Goal: Task Accomplishment & Management: Manage account settings

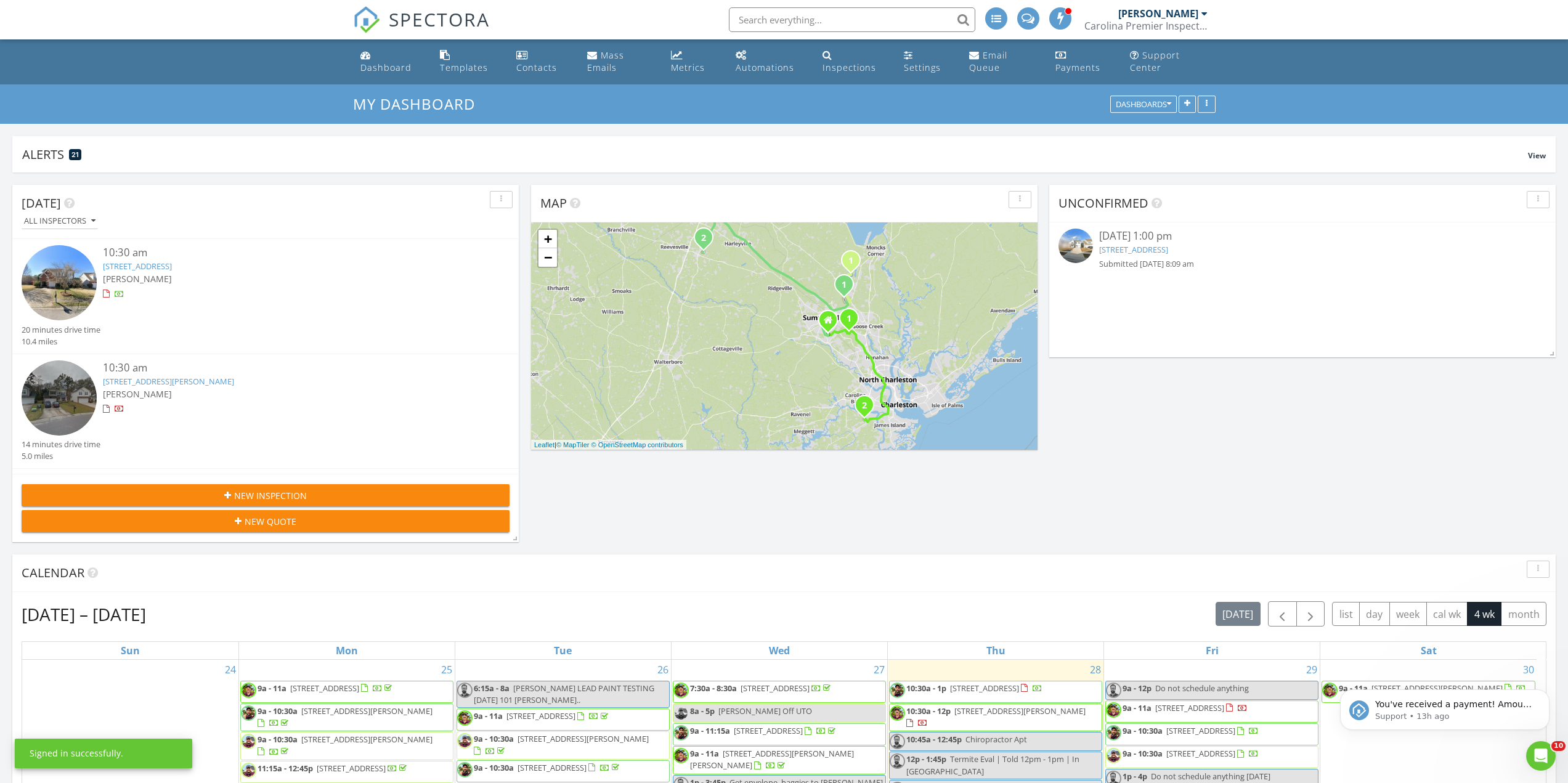
scroll to position [1756, 1587]
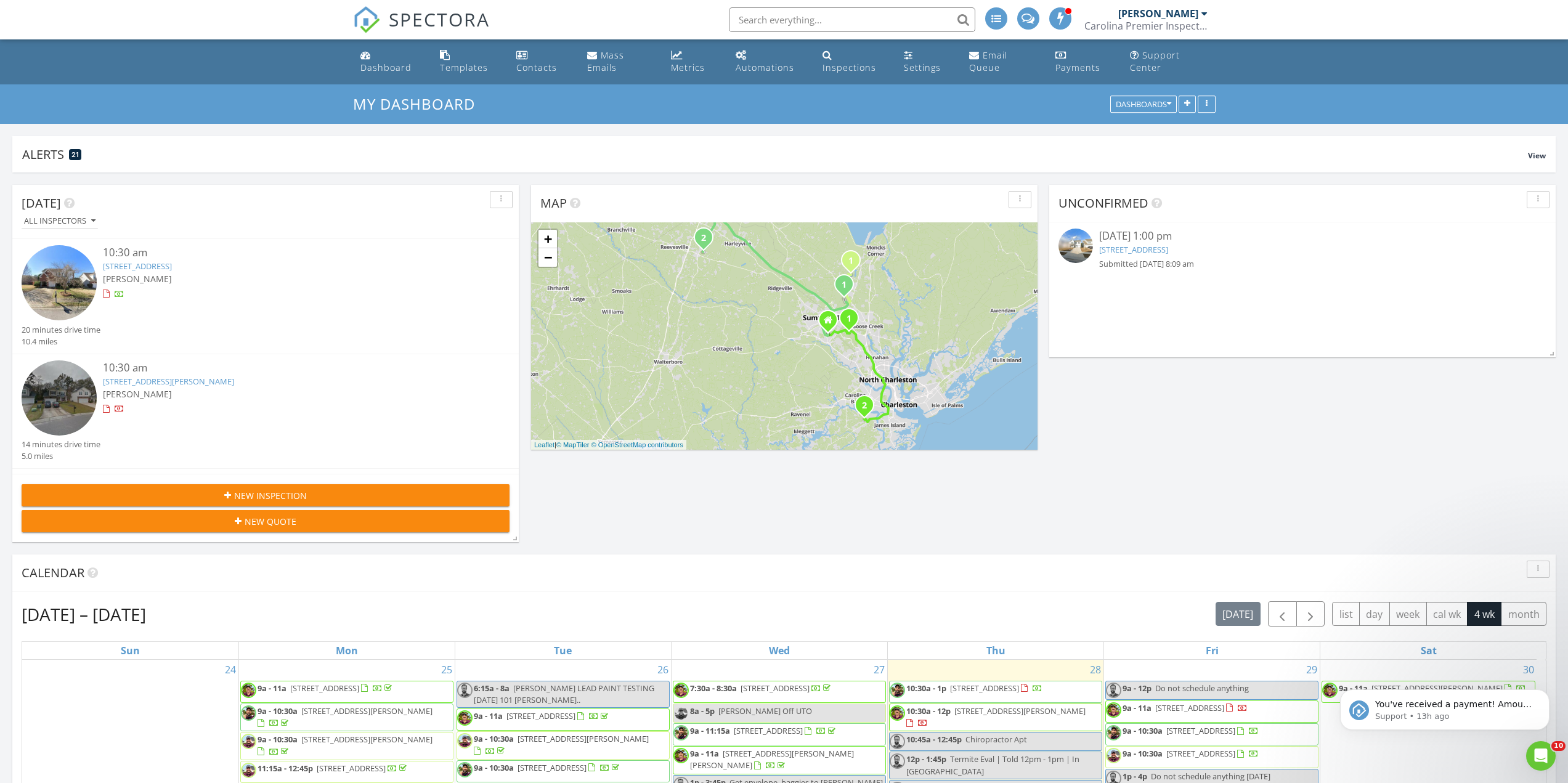
click at [816, 8] on input "text" at bounding box center [852, 19] width 246 height 24
click at [818, 38] on li at bounding box center [848, 20] width 264 height 40
click at [811, 27] on input "text" at bounding box center [852, 19] width 246 height 24
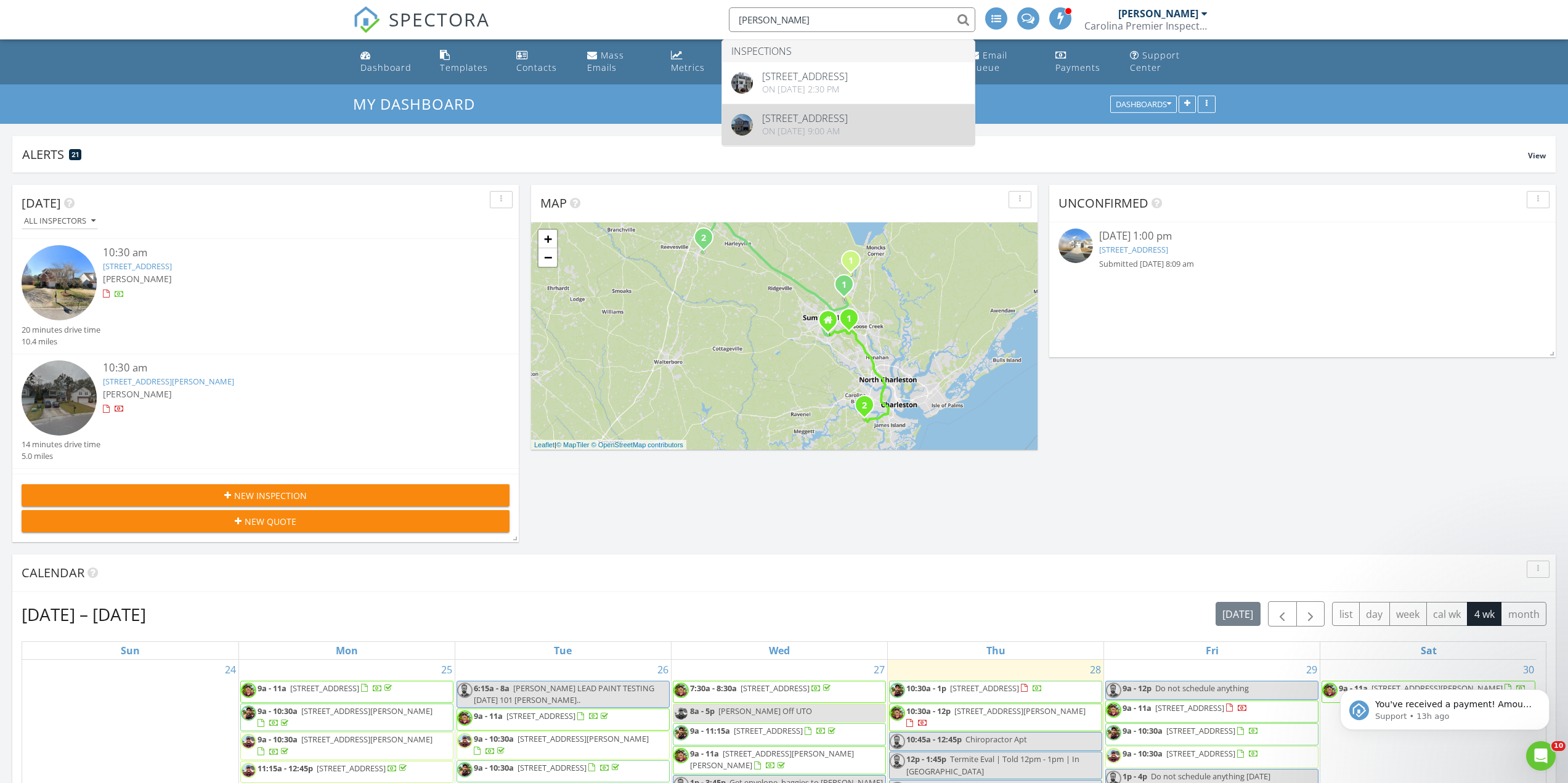
type input "ron patel"
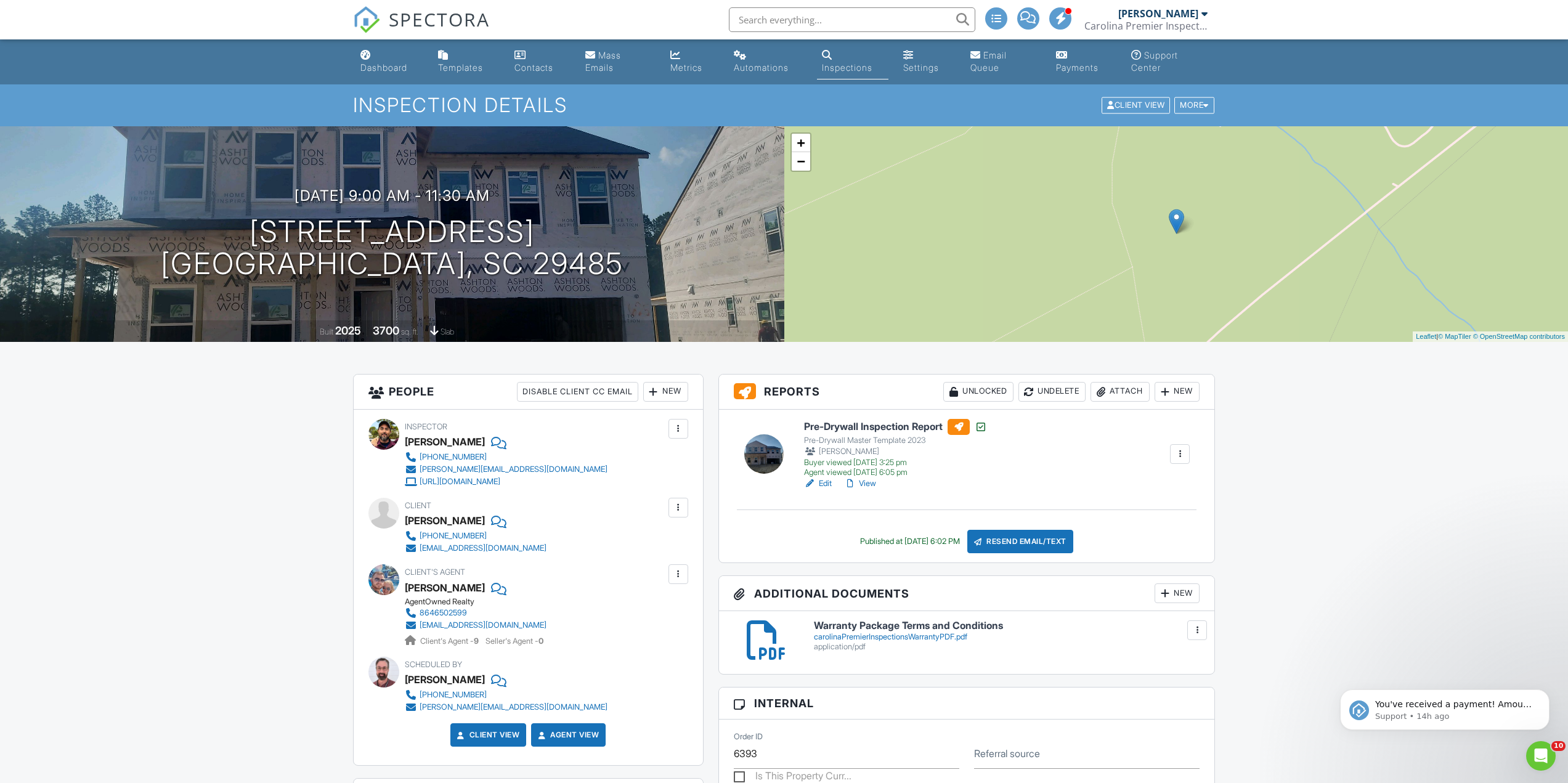
click at [1169, 96] on div "Client View More Property Details Reschedule Reorder / Copy Share Cancel Delete…" at bounding box center [1158, 105] width 115 height 19
click at [1192, 100] on div "More" at bounding box center [1194, 105] width 40 height 17
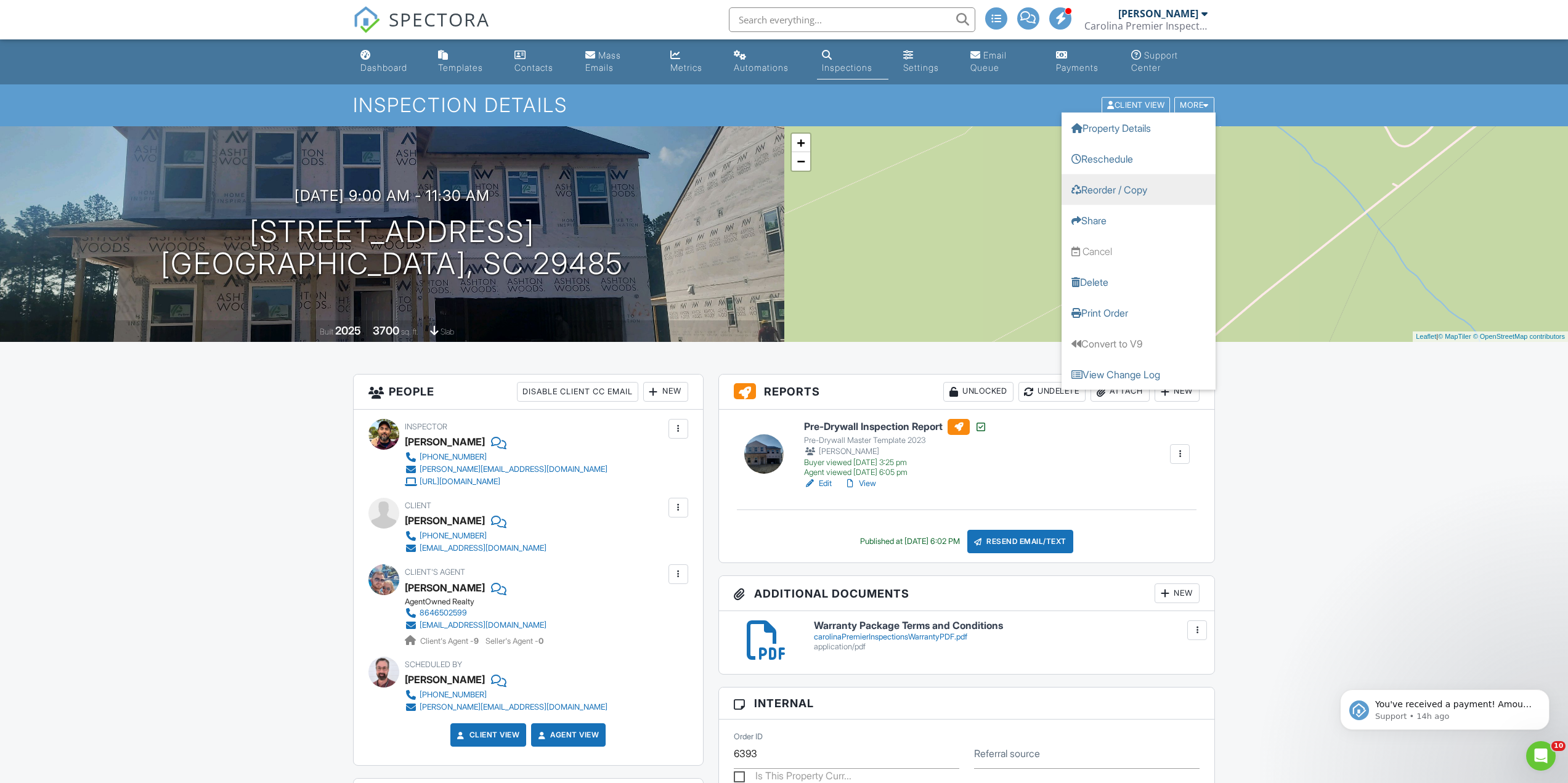
click at [1173, 193] on link "Reorder / Copy" at bounding box center [1138, 189] width 154 height 31
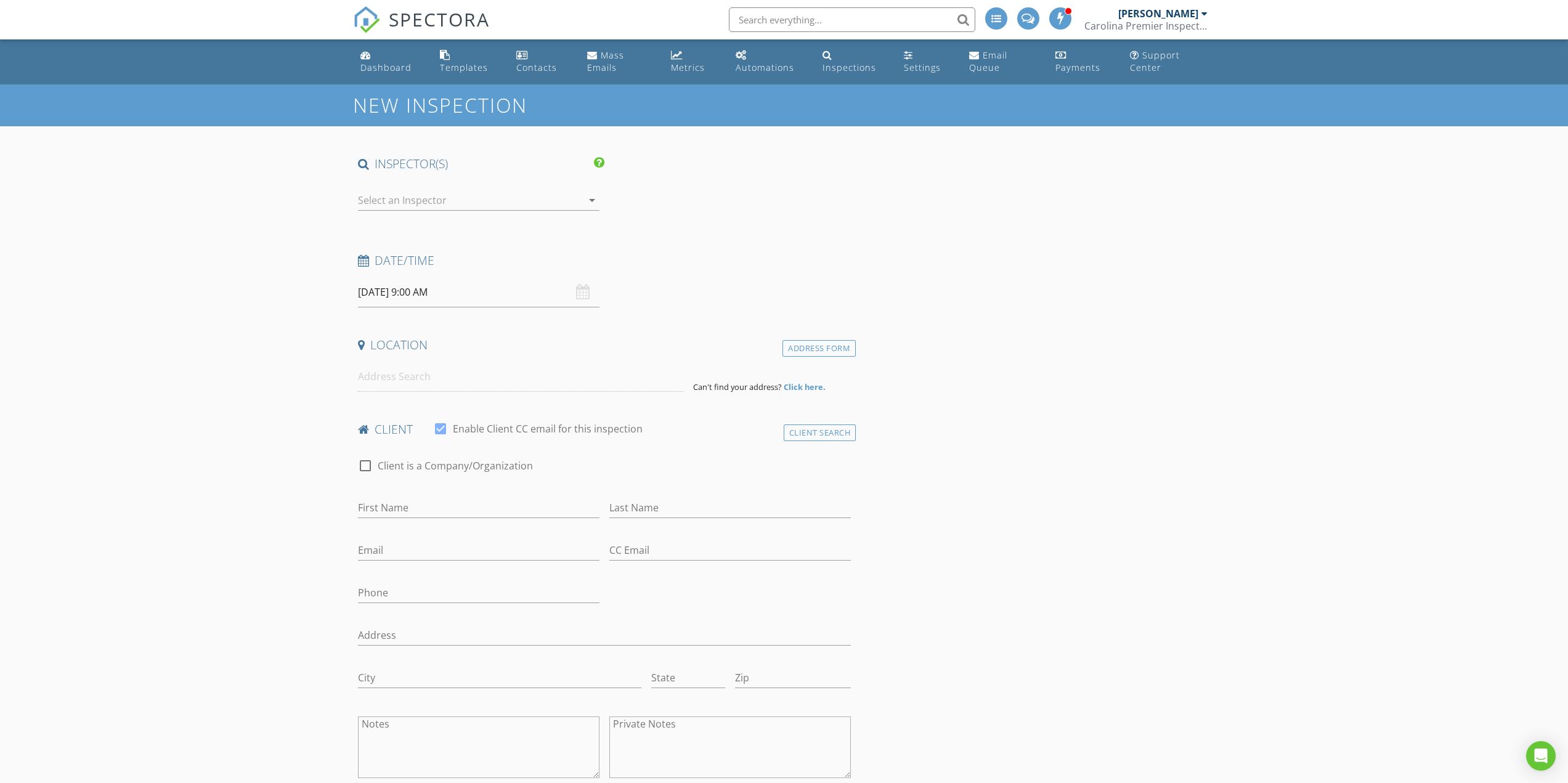
type input "Ron"
type input "Patel"
type input "ronak377@gmail.com"
type input "[PHONE_NUMBER]"
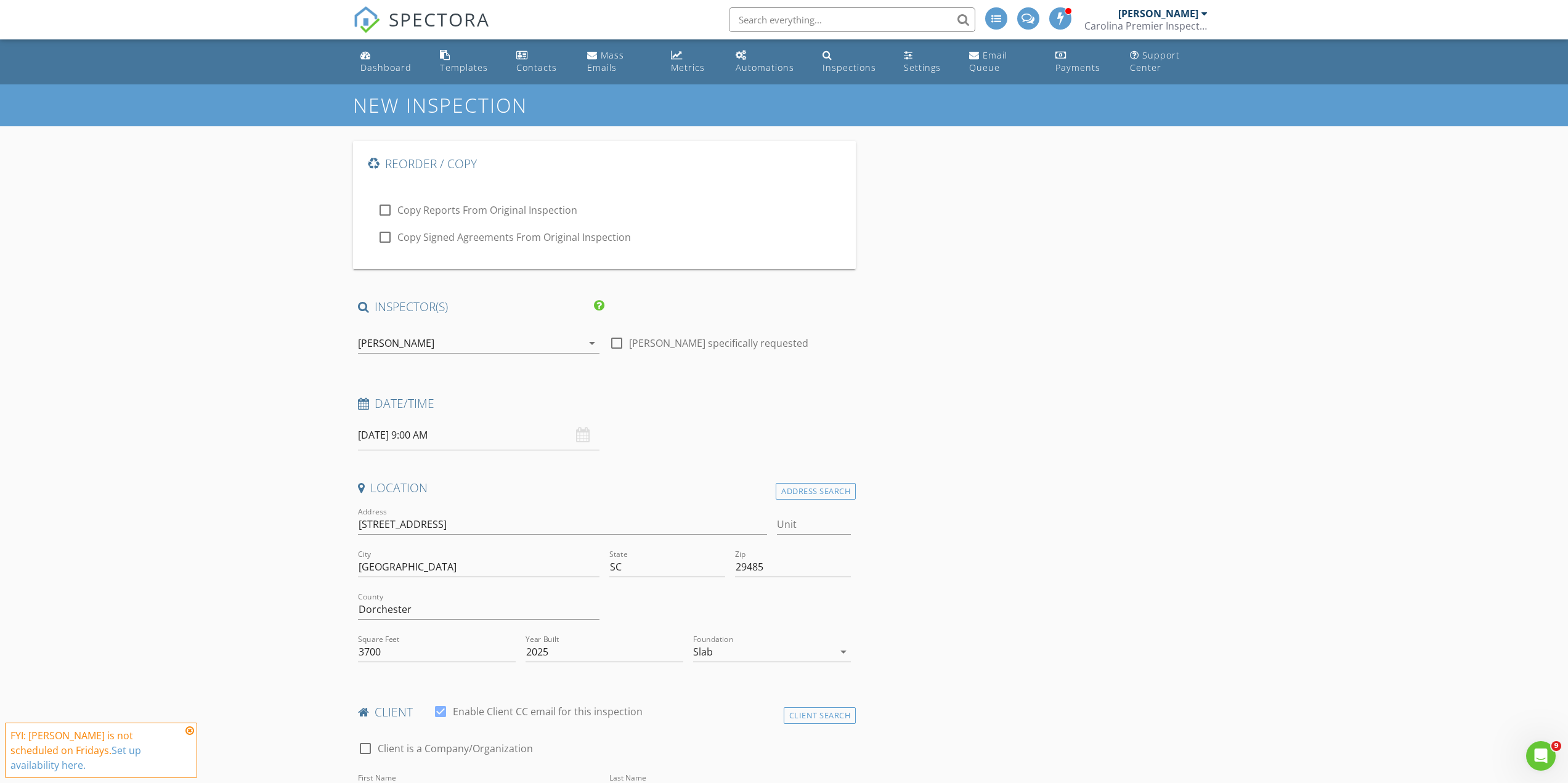
click at [440, 340] on div "[PERSON_NAME]" at bounding box center [470, 343] width 224 height 20
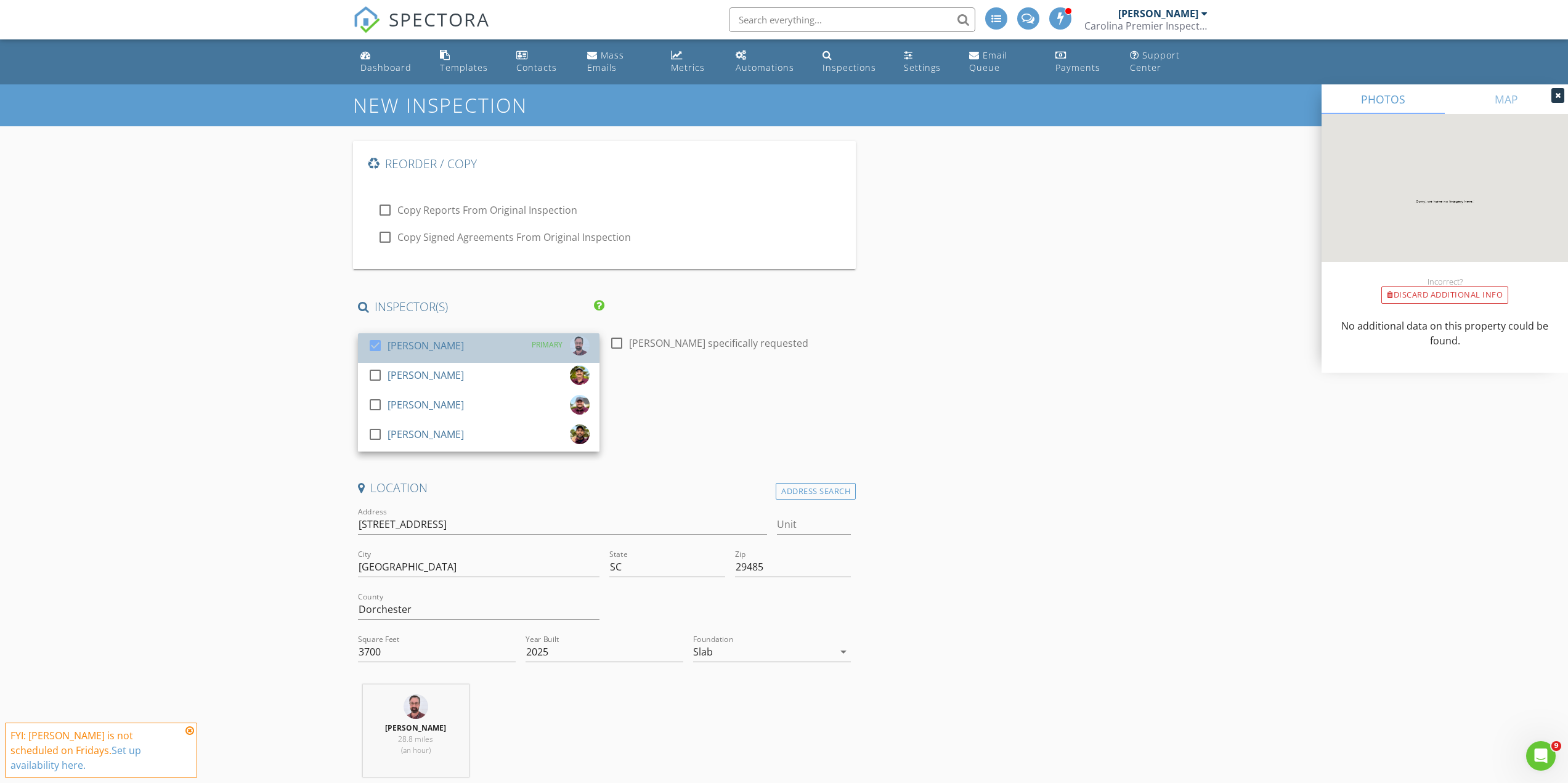
click at [459, 347] on div "check_box Robert Wiggins PRIMARY" at bounding box center [478, 347] width 222 height 24
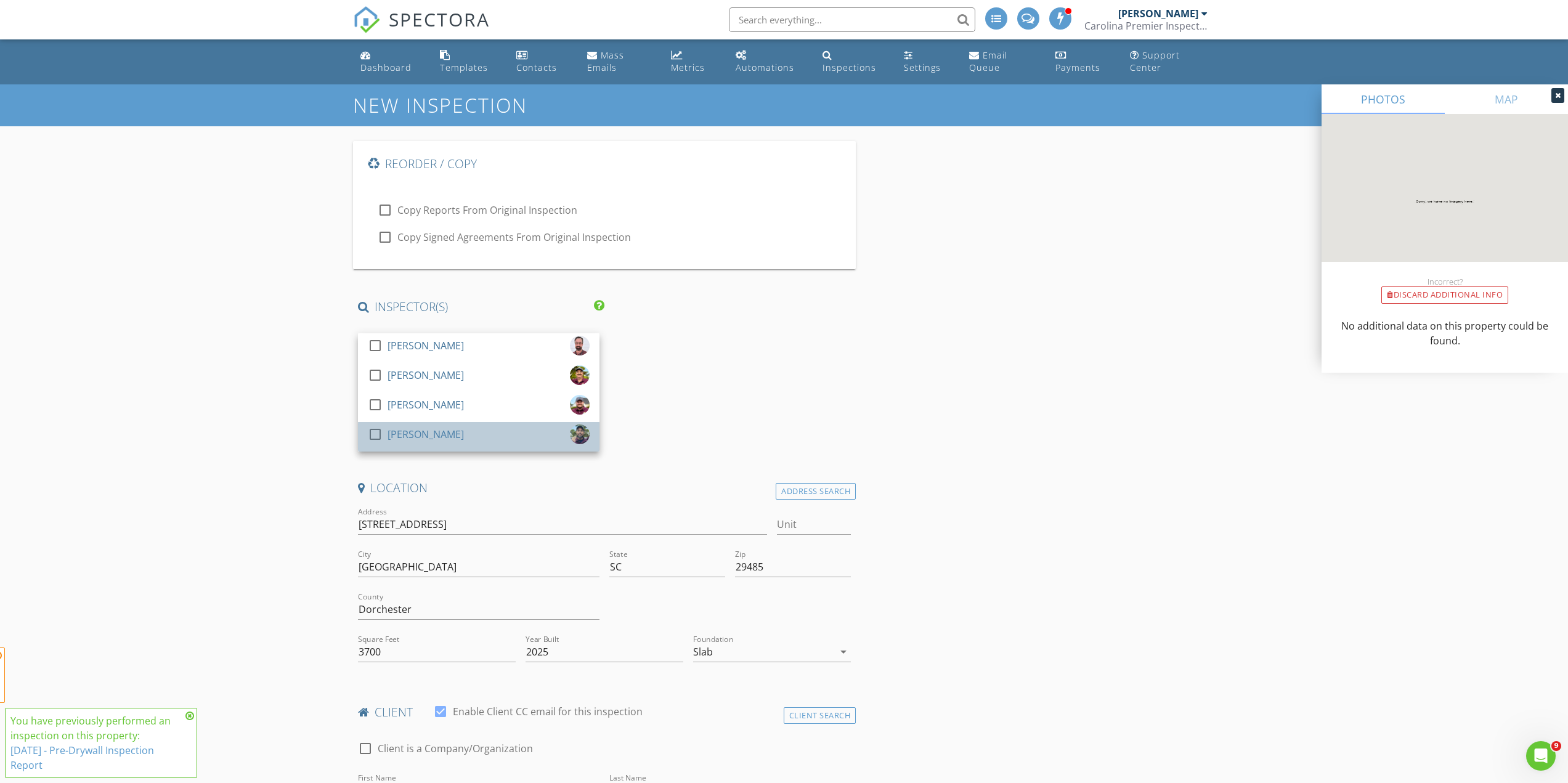
click at [447, 434] on div "check_box_outline_blank Josh Wiggins" at bounding box center [478, 436] width 222 height 24
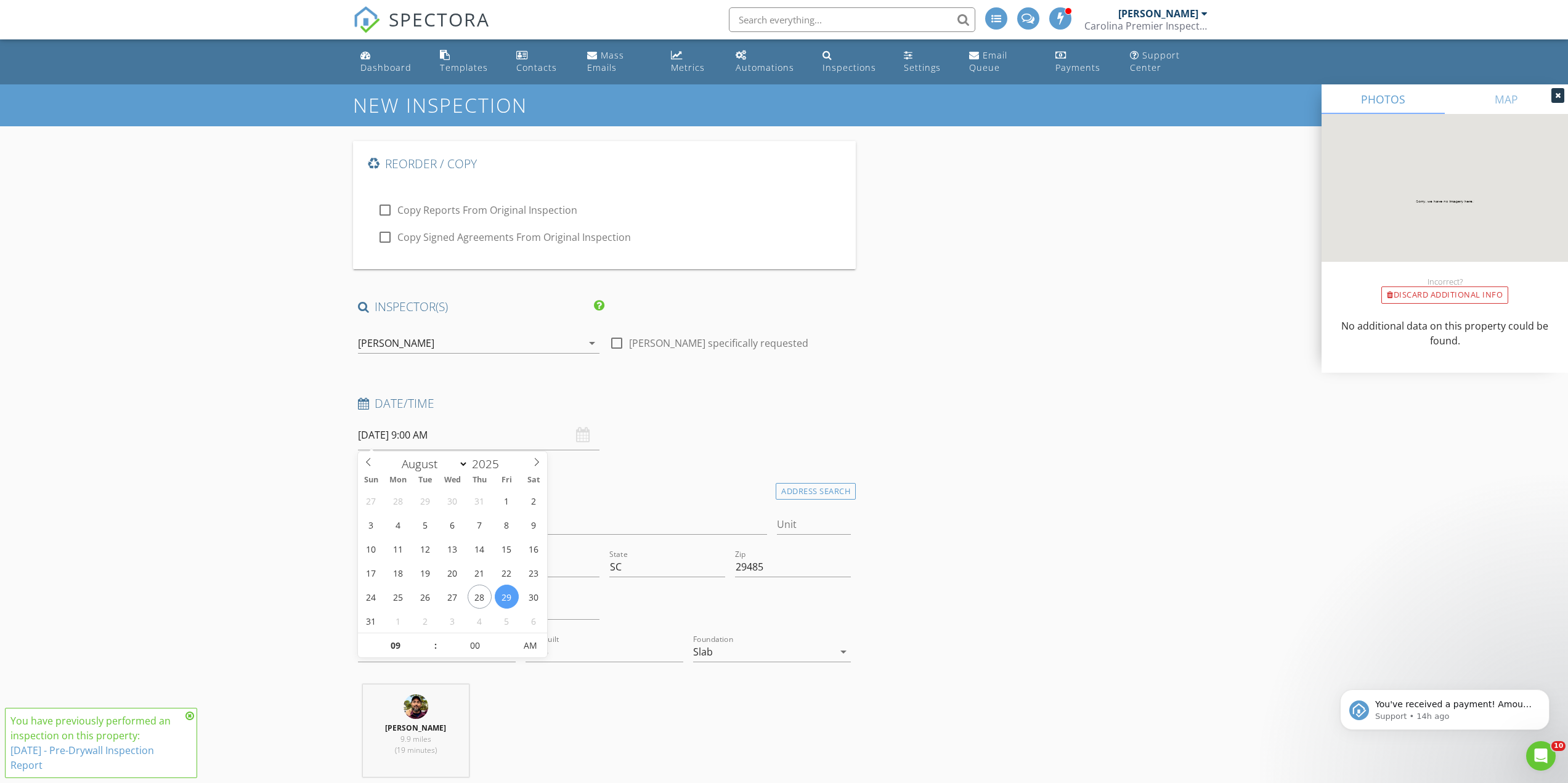
click at [503, 442] on input "08/29/2025 9:00 AM" at bounding box center [479, 436] width 242 height 30
select select "8"
click at [537, 465] on icon at bounding box center [536, 461] width 9 height 9
type input "[DATE] 9:00 AM"
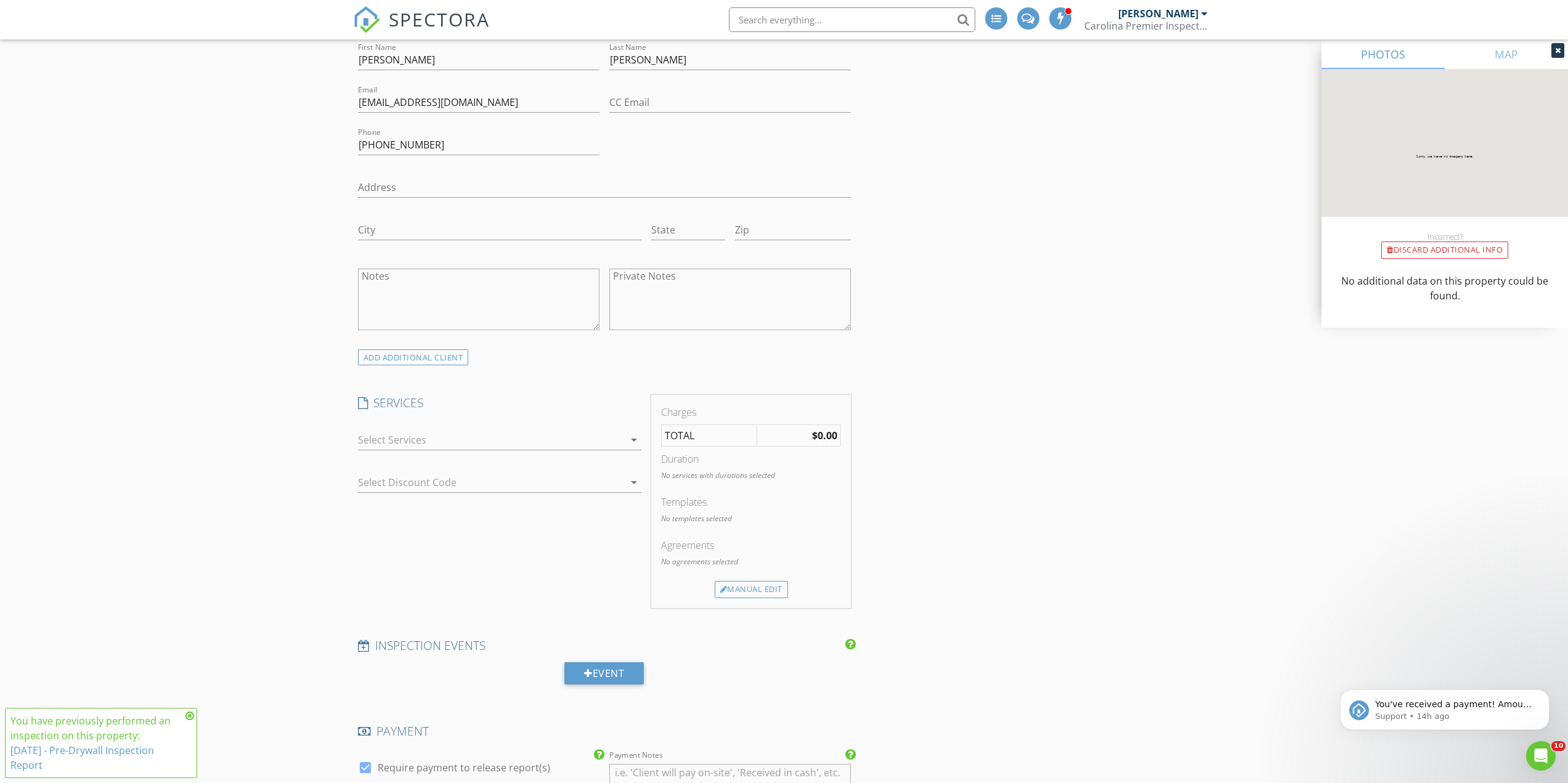
scroll to position [862, 0]
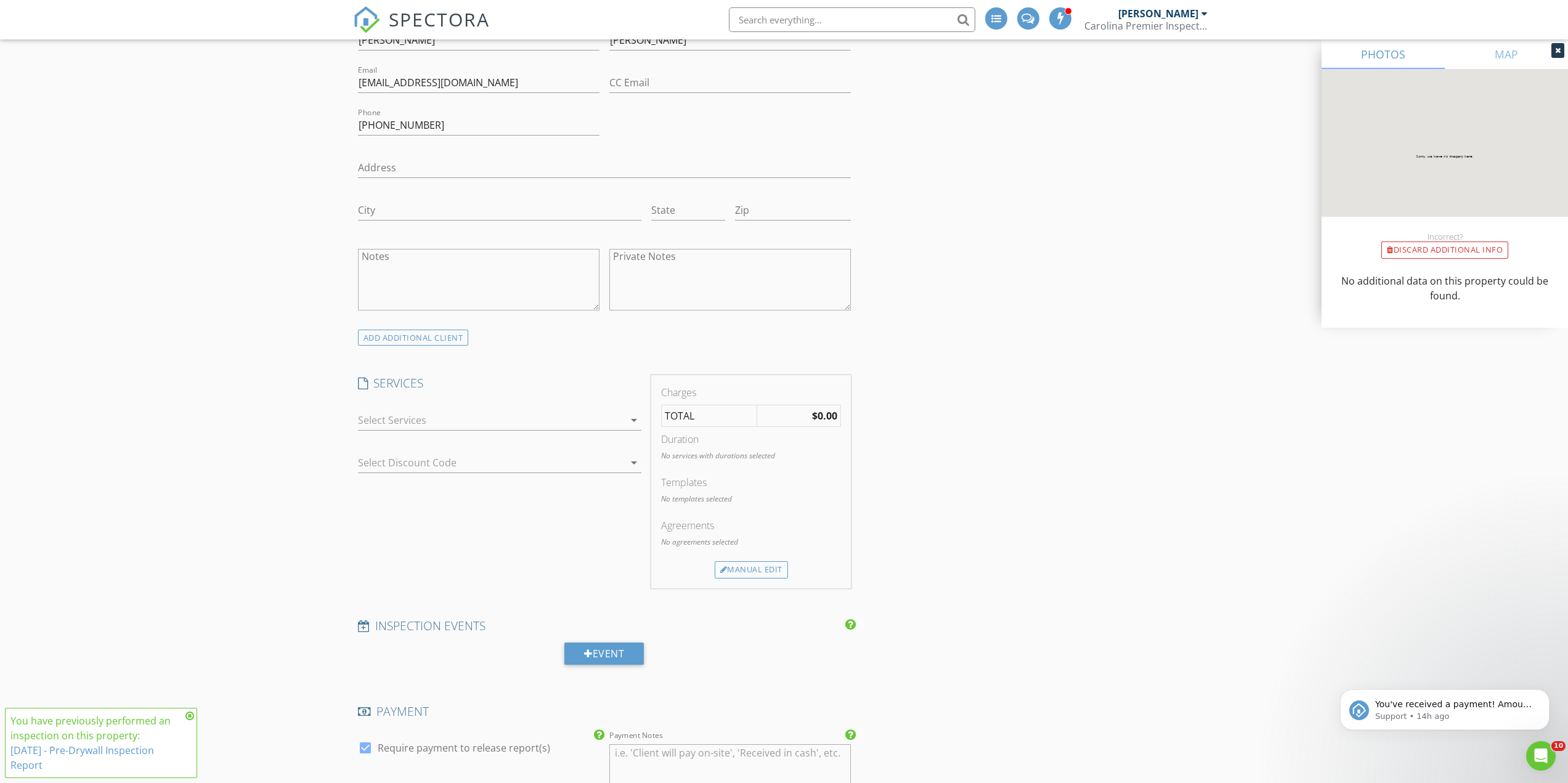
click at [476, 434] on div "arrow_drop_down" at bounding box center [500, 426] width 283 height 32
click at [481, 416] on div at bounding box center [491, 420] width 266 height 20
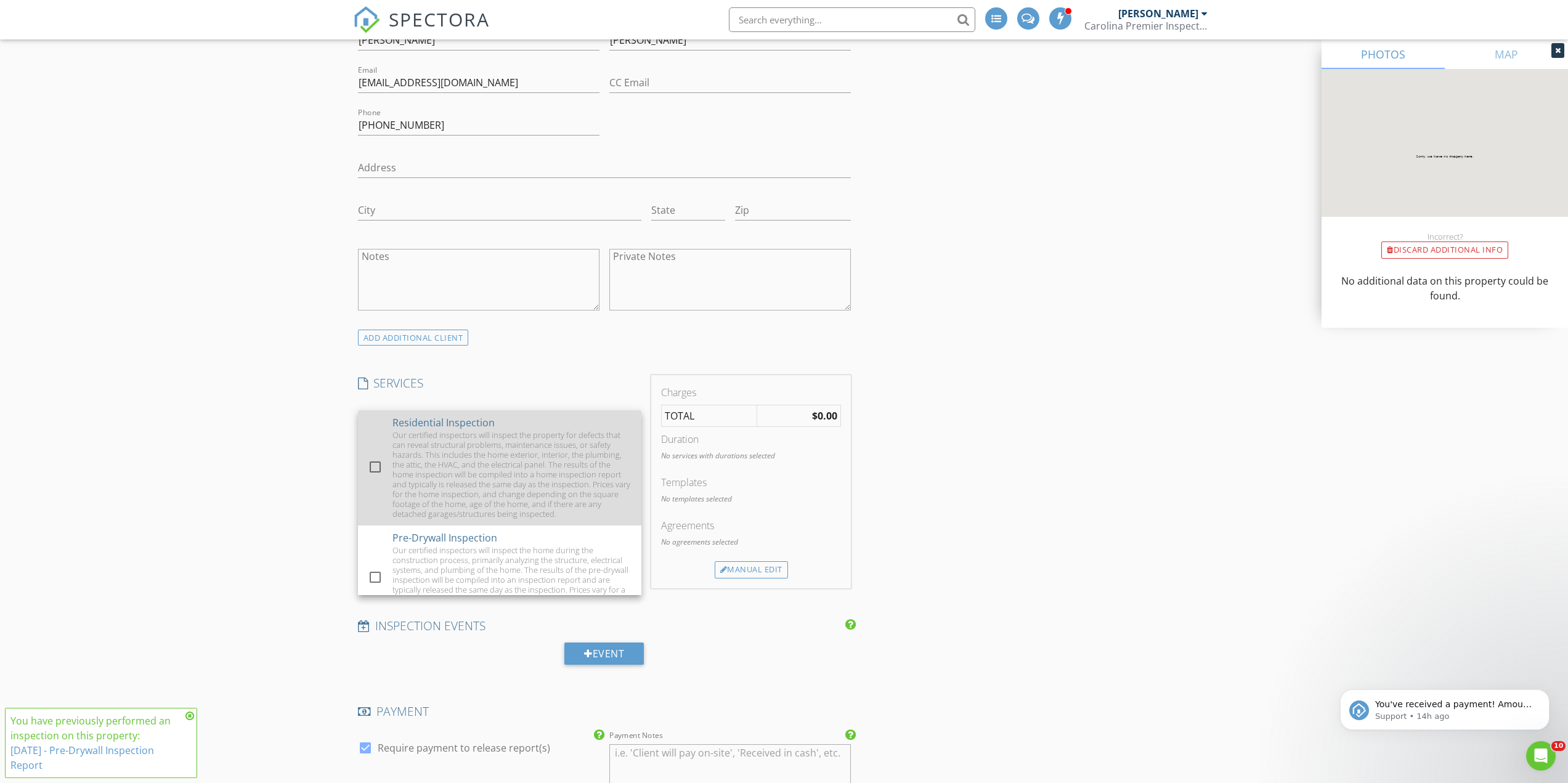
click at [487, 436] on div "Our certified inspectors will inspect the property for defects that can reveal …" at bounding box center [512, 474] width 239 height 89
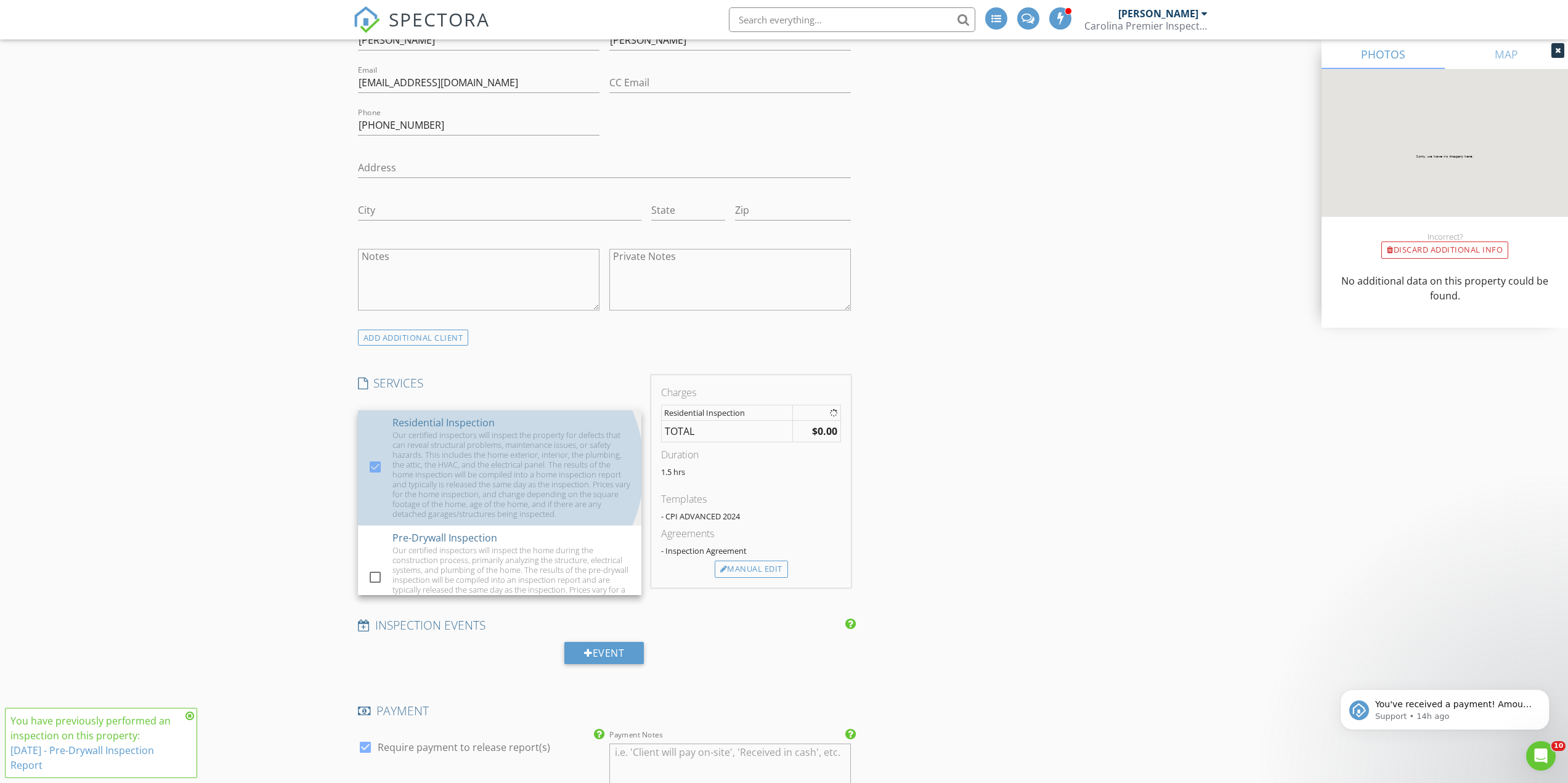
click at [254, 414] on div "New Inspection Reorder / Copy check_box_outline_blank Copy Reports From Origina…" at bounding box center [784, 627] width 1568 height 2810
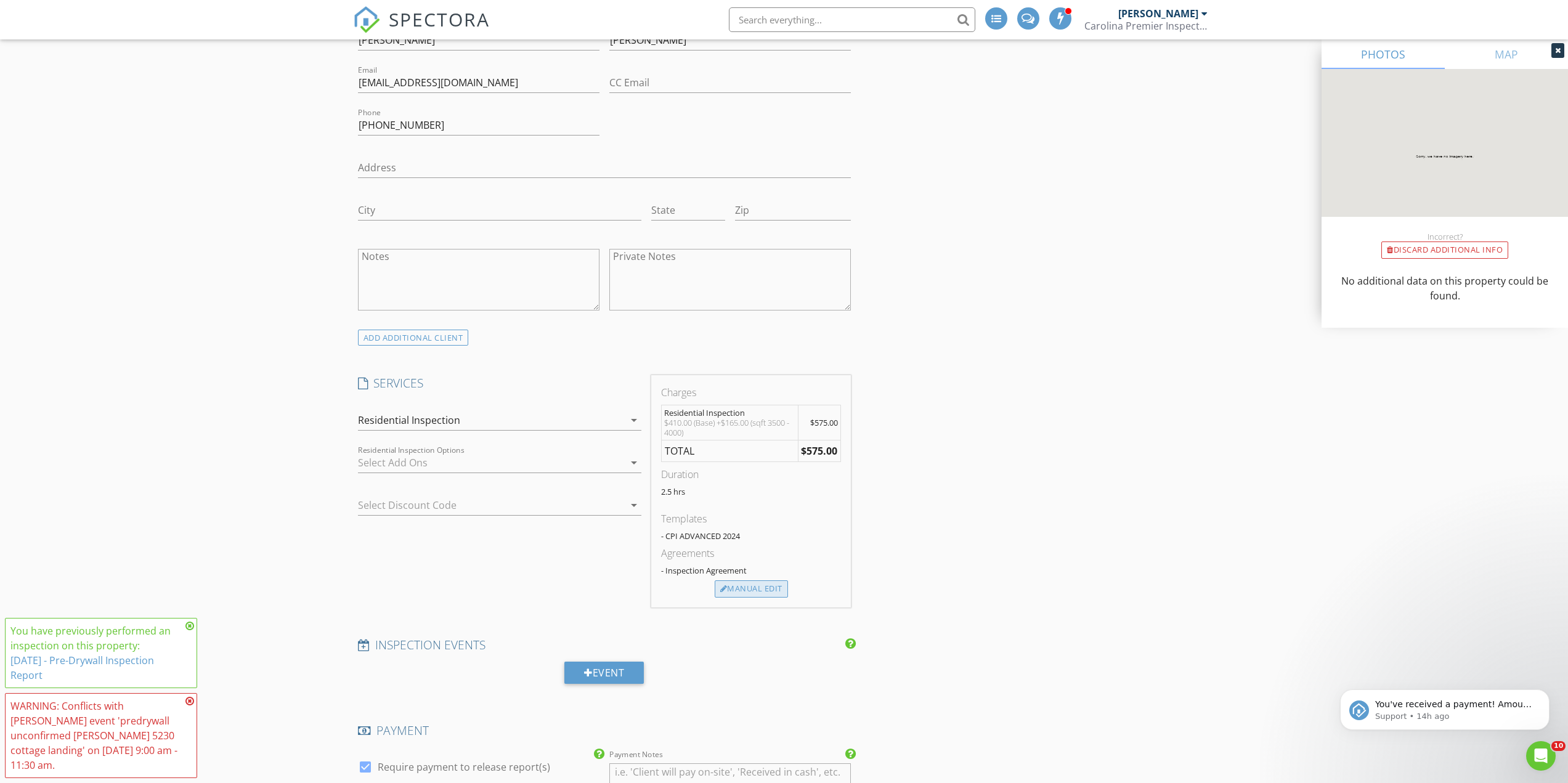
click at [759, 594] on div "Manual Edit" at bounding box center [751, 588] width 74 height 17
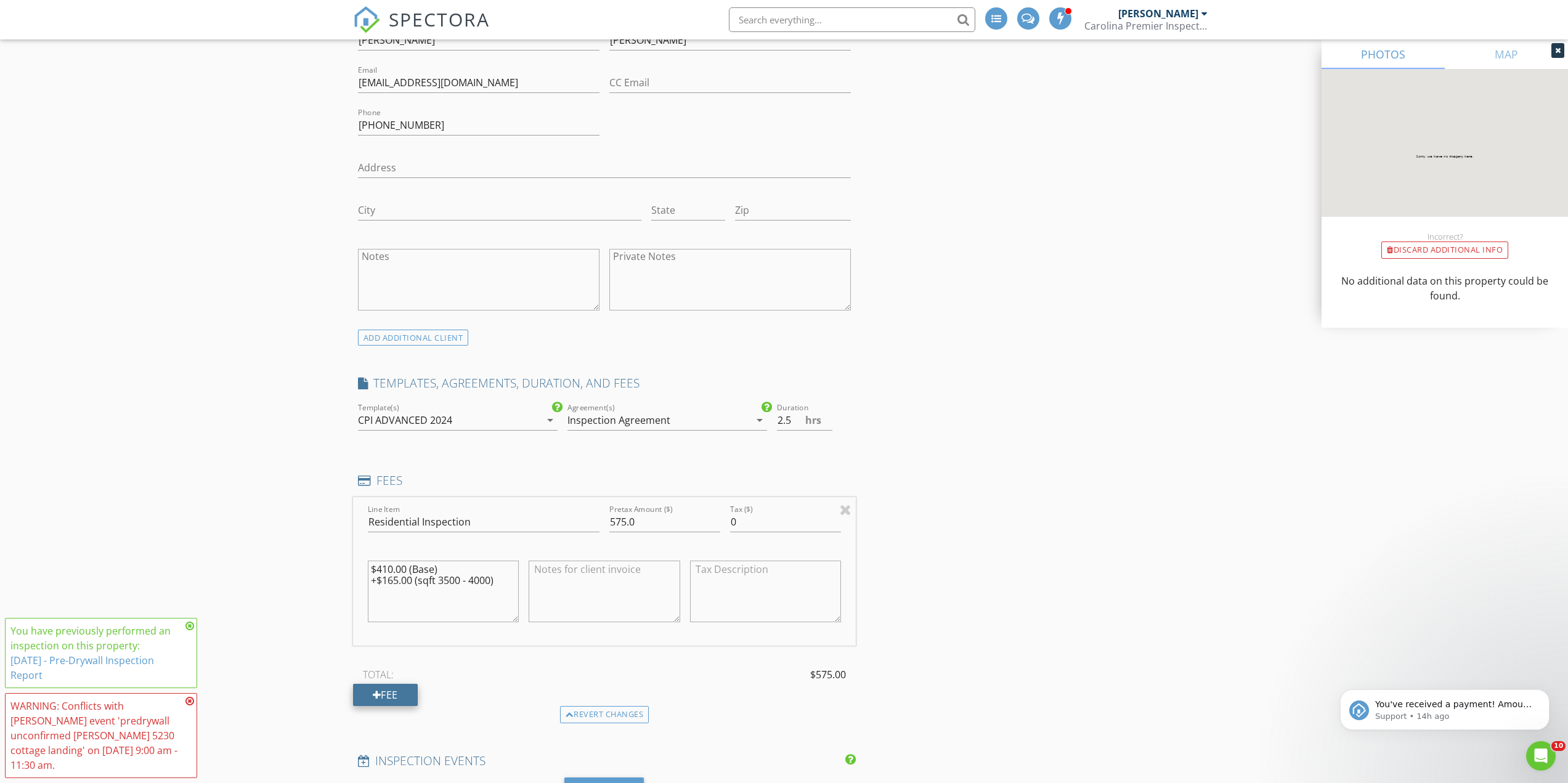
click at [412, 702] on div "Fee" at bounding box center [385, 694] width 65 height 22
click at [430, 705] on div at bounding box center [483, 708] width 232 height 7
click at [430, 699] on input "Line Item" at bounding box center [483, 690] width 232 height 21
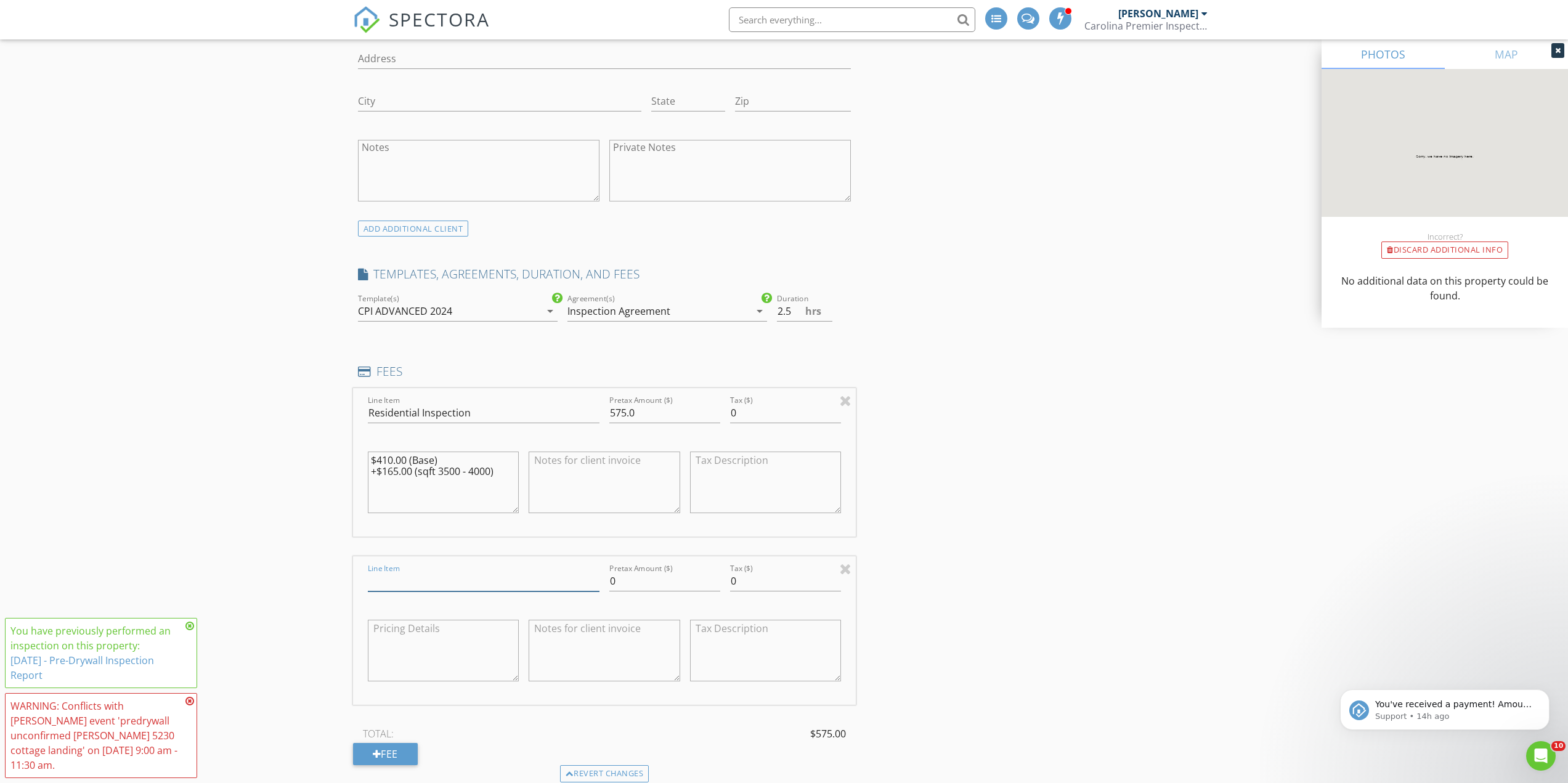
scroll to position [986, 0]
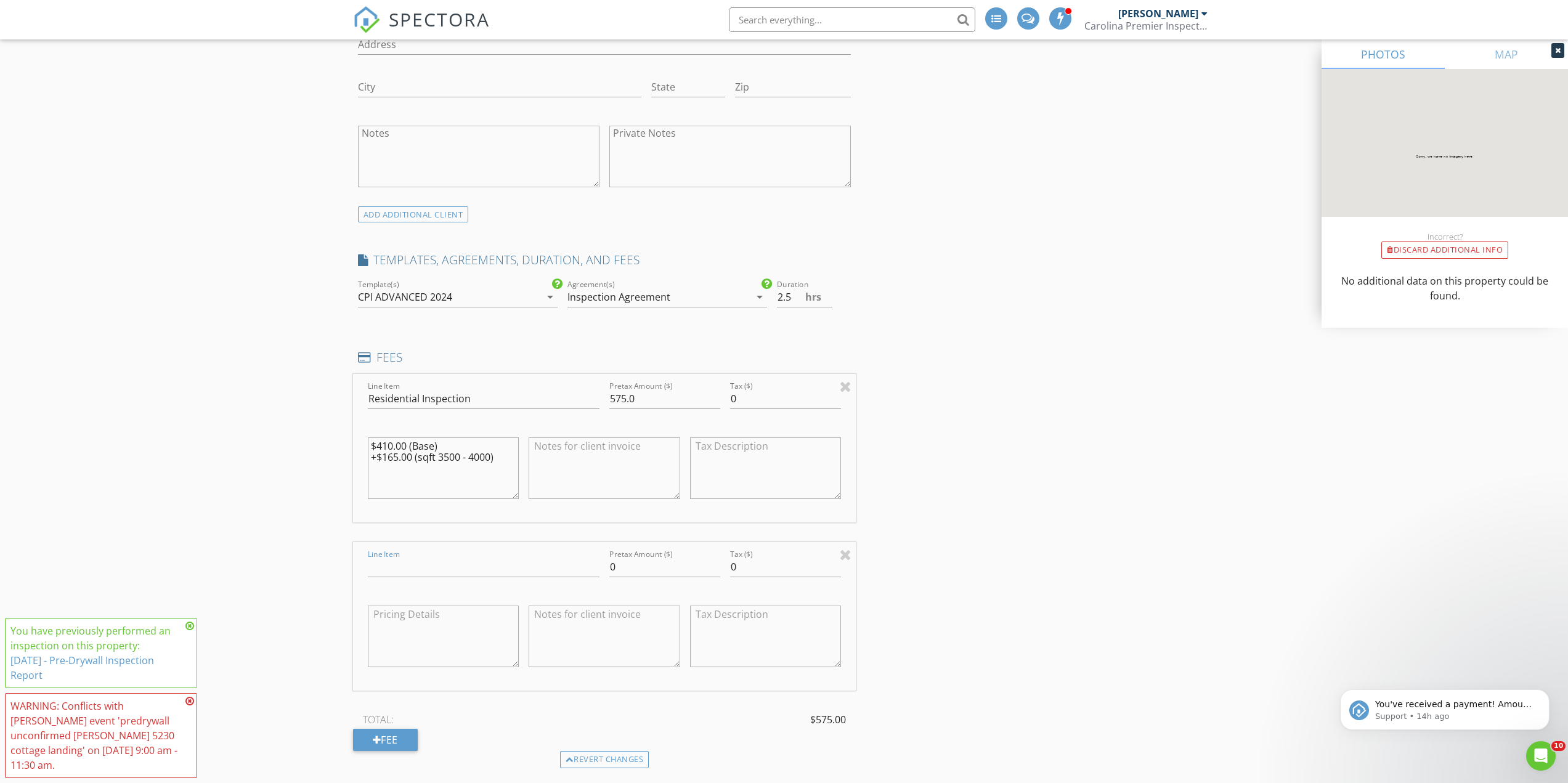
click at [445, 580] on div "Line Item" at bounding box center [483, 573] width 232 height 32
click at [444, 572] on input "Line Item" at bounding box center [483, 567] width 232 height 21
type input "Pre-Drywall Discount"
click at [509, 569] on div "Line Item Pre-Drywall Discount Pretax Amount ($) 0 Tax ($) 0" at bounding box center [605, 616] width 503 height 148
type input "-100"
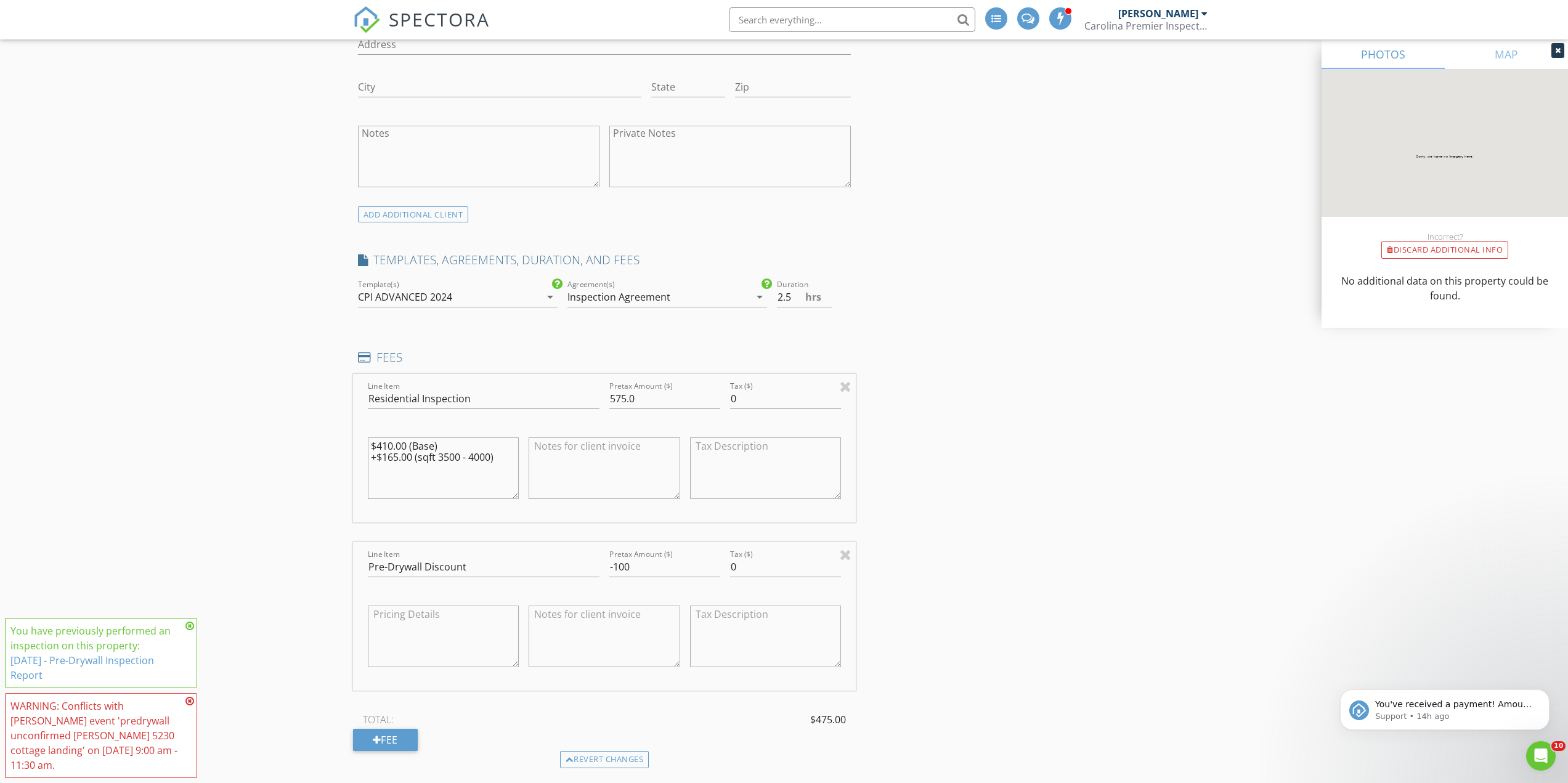
click at [119, 430] on div "New Inspection Reorder / Copy check_box_outline_blank Copy Reports From Origina…" at bounding box center [784, 656] width 1568 height 3113
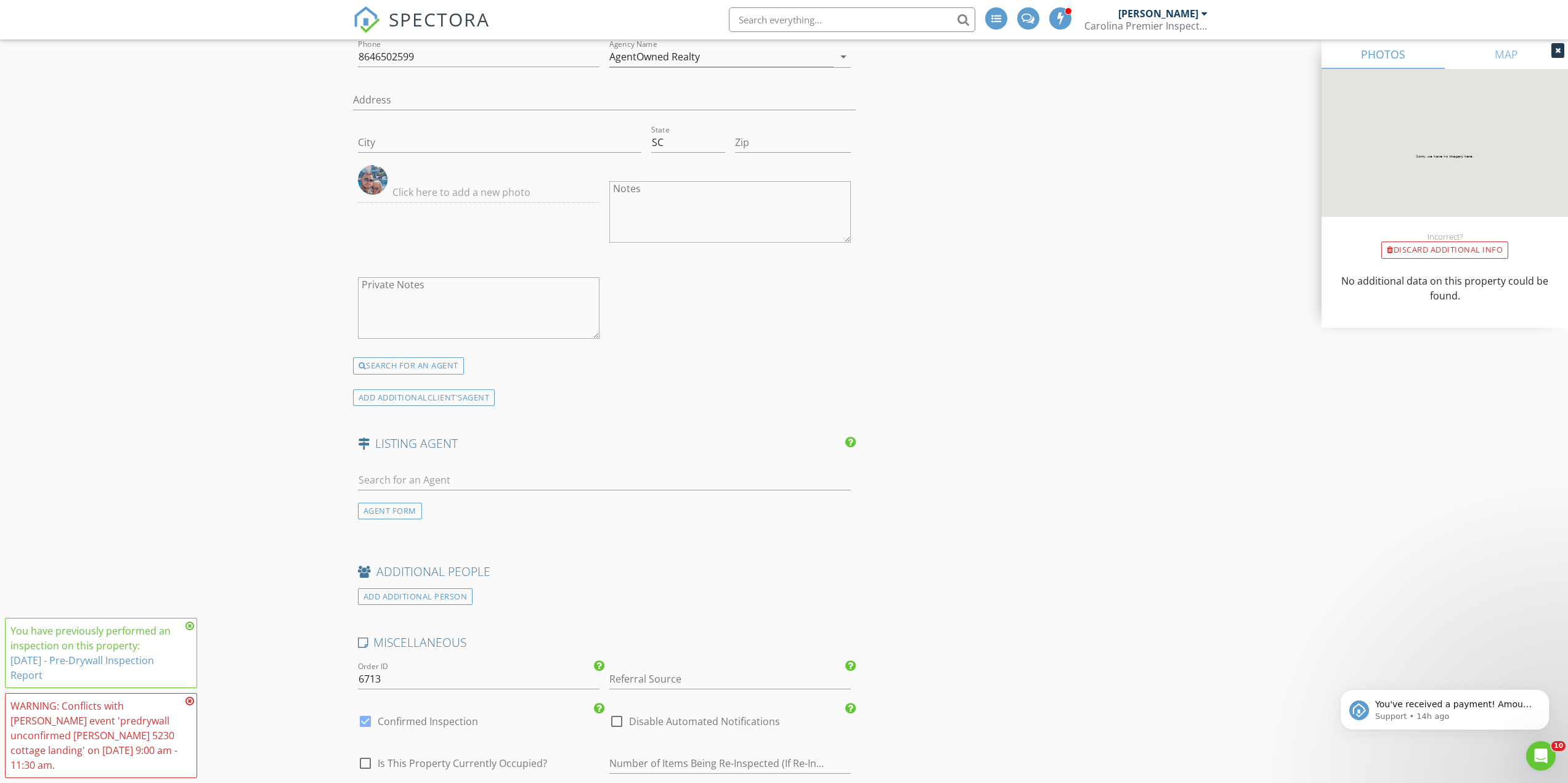
scroll to position [2416, 0]
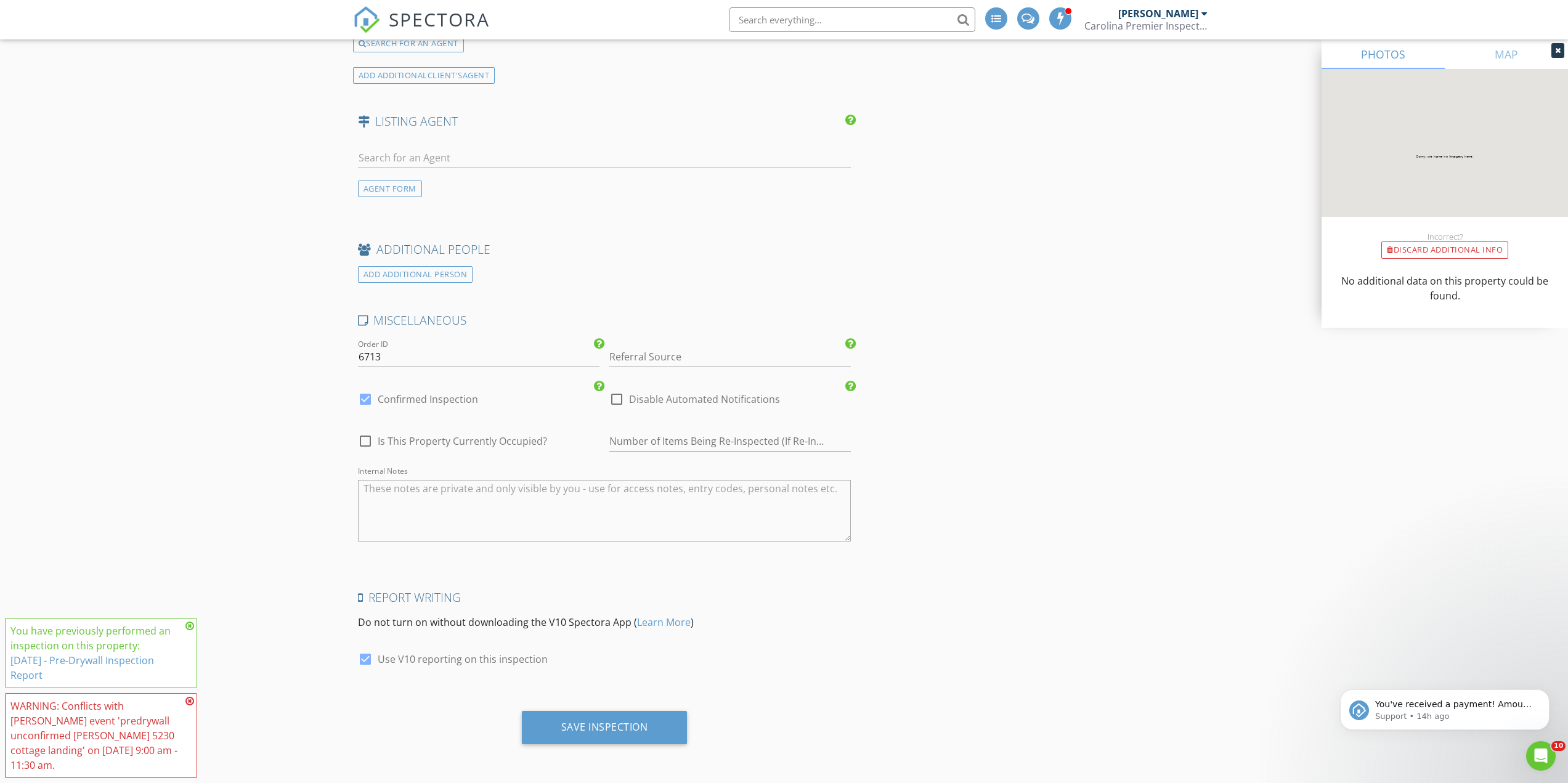
click at [408, 496] on textarea "Internal Notes" at bounding box center [605, 510] width 493 height 62
type textarea "Final Inspection."
click at [571, 729] on div "Save Inspection" at bounding box center [605, 727] width 87 height 13
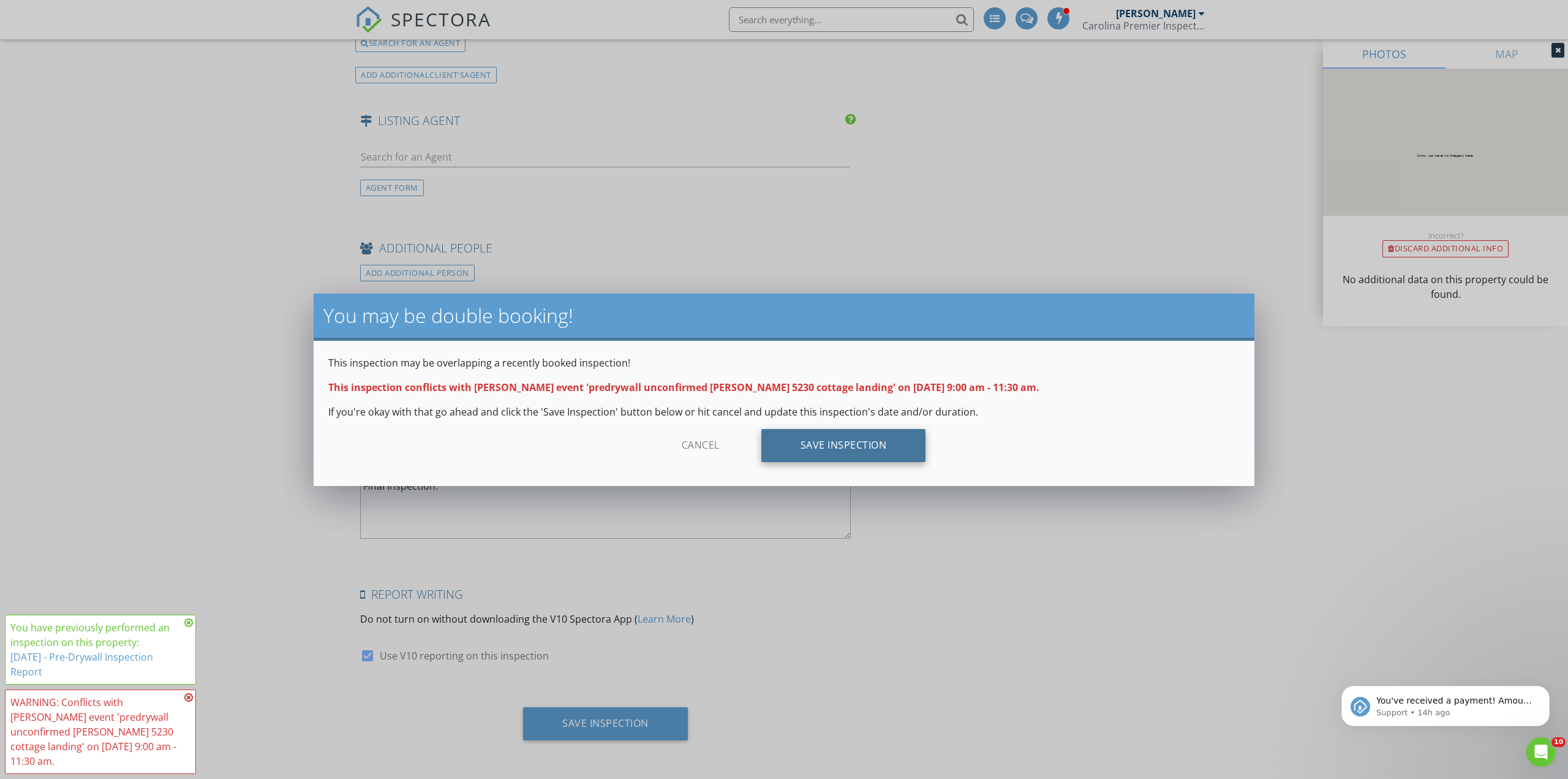
click at [811, 432] on div "Save Inspection" at bounding box center [843, 445] width 165 height 33
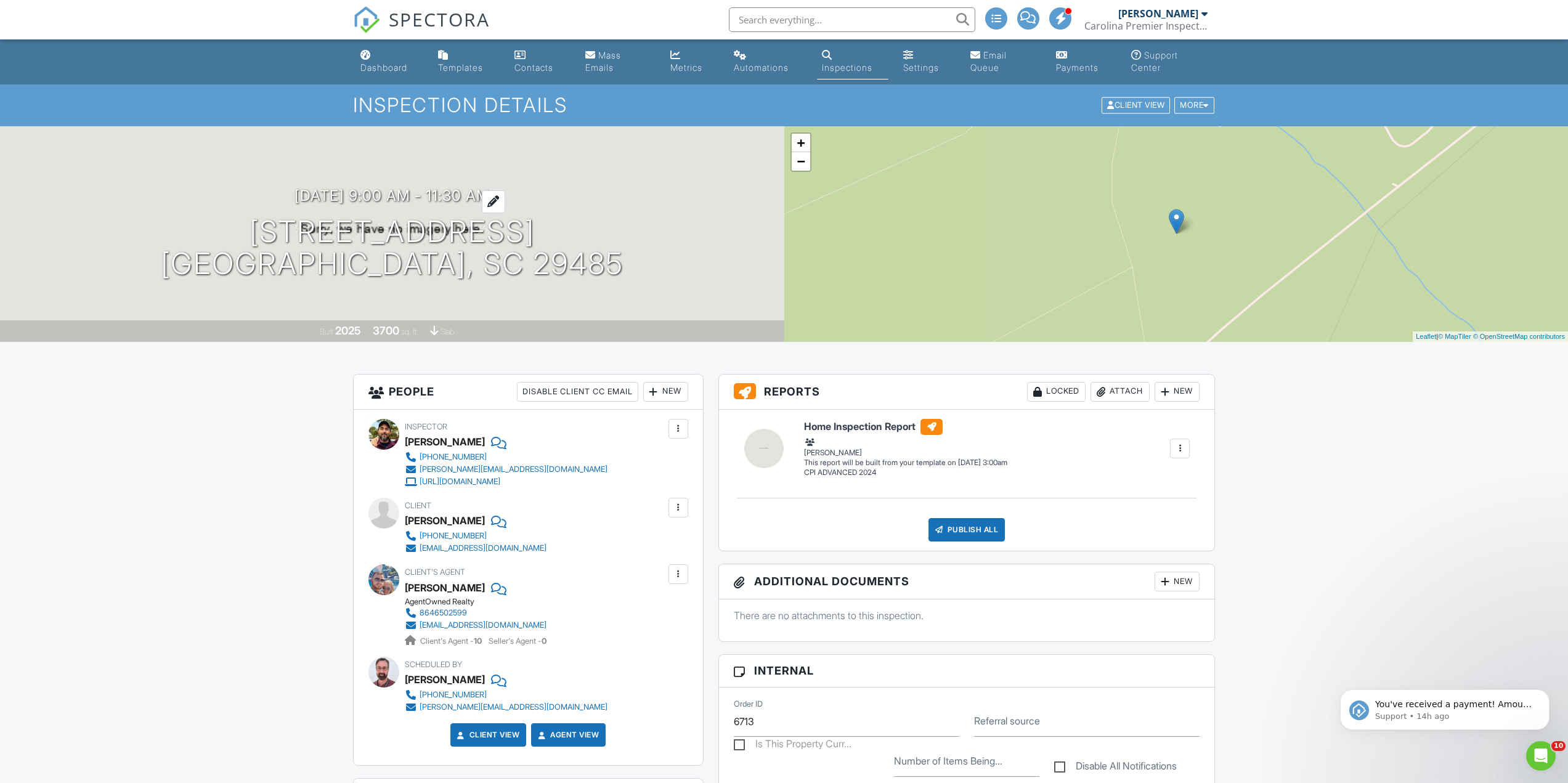
click at [408, 192] on h3 "[DATE] 9:00 am - 11:30 am" at bounding box center [392, 195] width 195 height 17
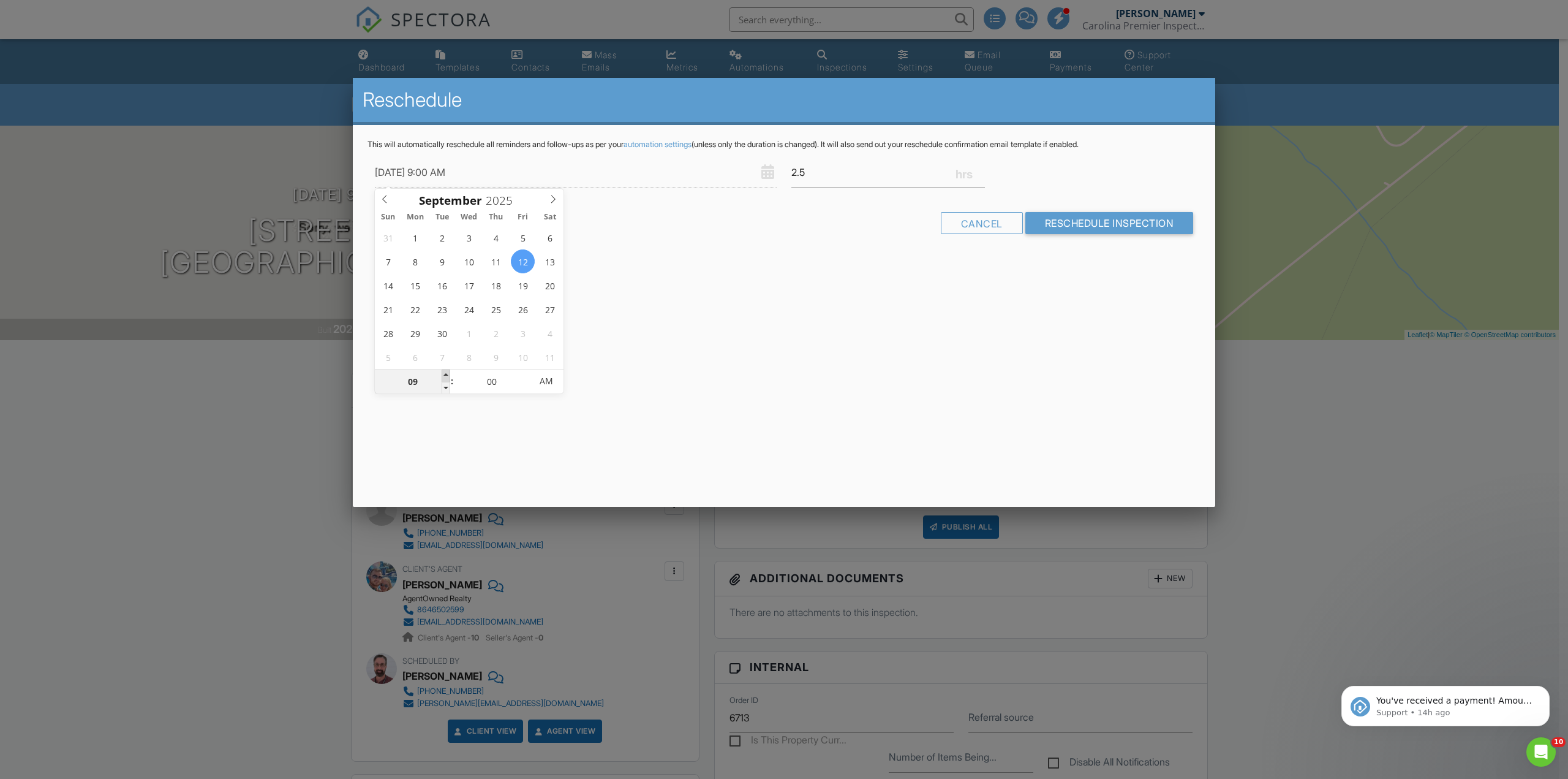
type input "[DATE] 10:00 AM"
type input "10"
click at [446, 375] on span at bounding box center [446, 375] width 9 height 13
type input "09/12/2025 11:00 AM"
type input "11"
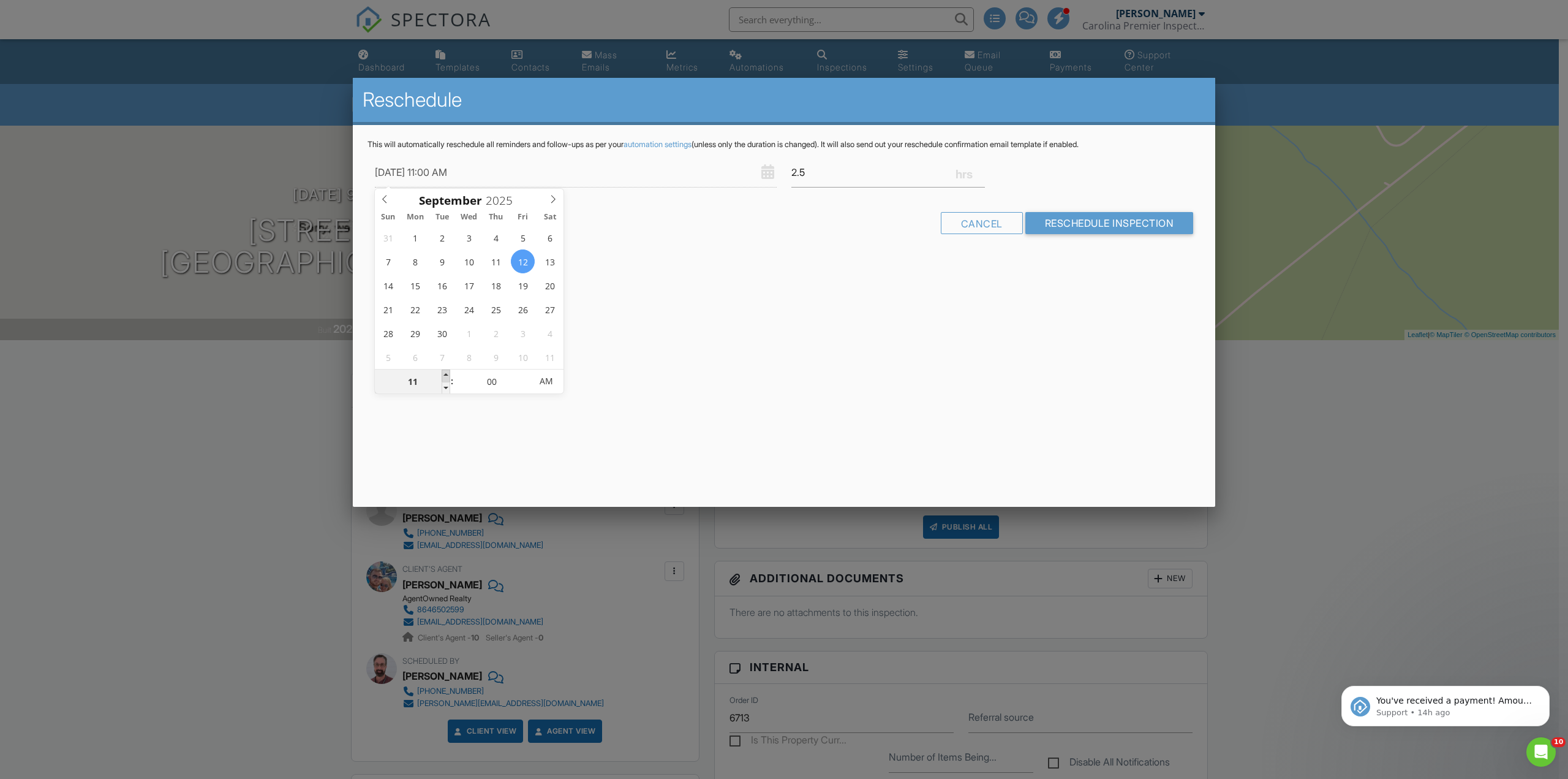
click at [446, 375] on span at bounding box center [446, 375] width 9 height 13
type input "09/12/2025 12:00 PM"
type input "12"
click at [446, 375] on span at bounding box center [446, 375] width 9 height 13
type input "[DATE] 1:00 PM"
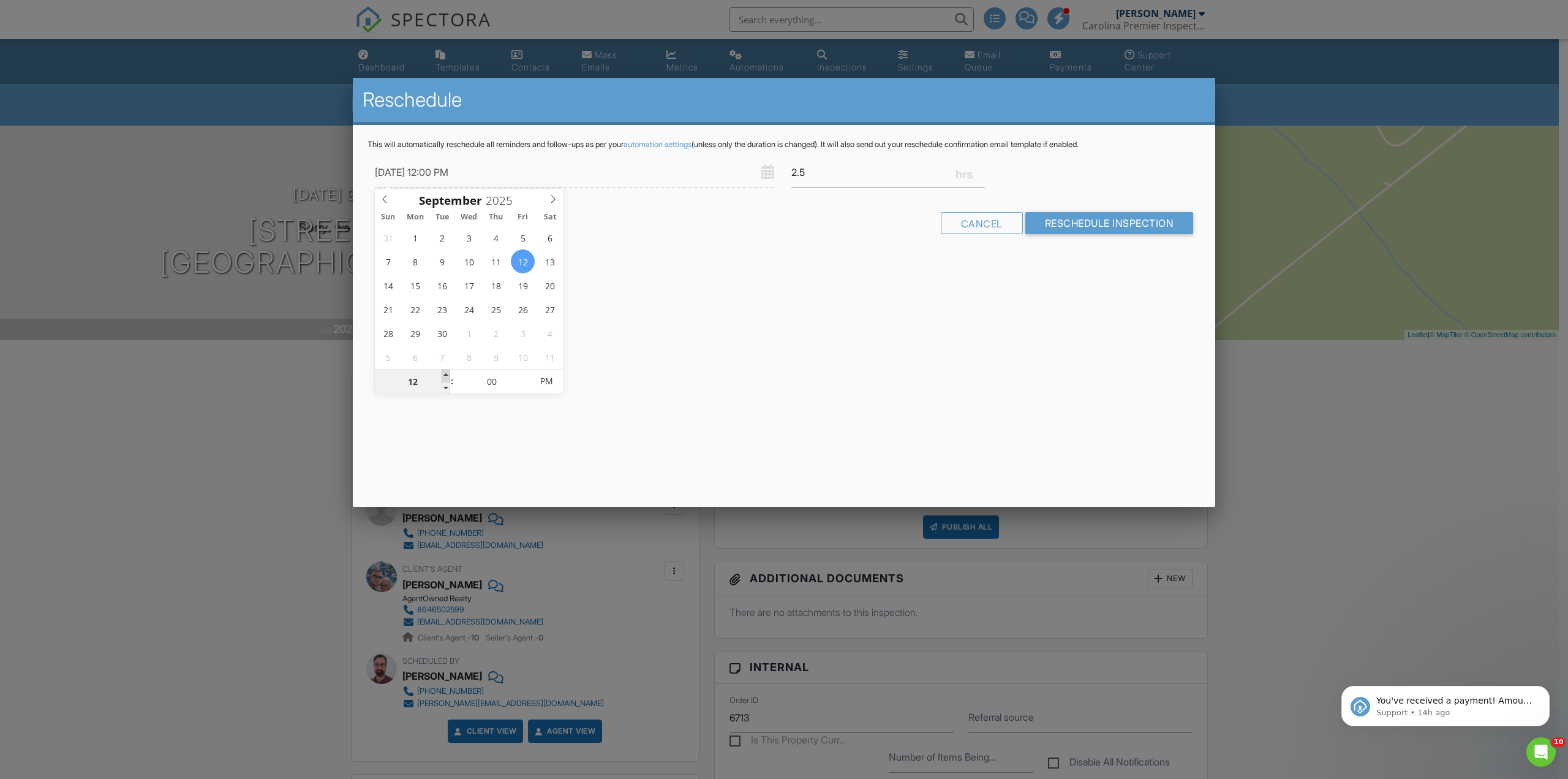
type input "01"
click at [446, 375] on span at bounding box center [446, 375] width 9 height 13
click at [1110, 221] on input "Reschedule Inspection" at bounding box center [1109, 223] width 169 height 22
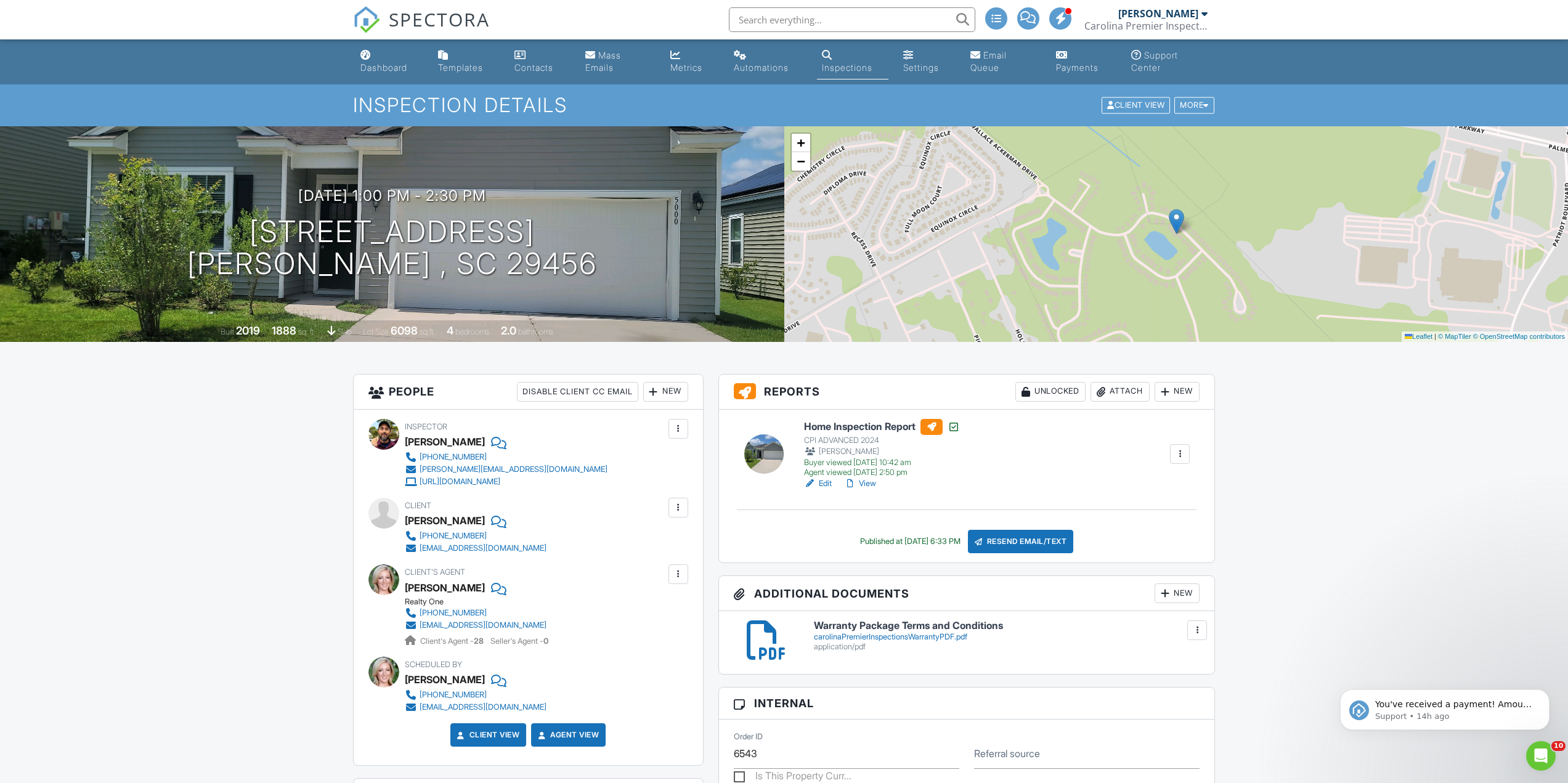
click at [424, 440] on div "[PERSON_NAME]" at bounding box center [444, 441] width 80 height 19
click at [412, 441] on div "[PERSON_NAME]" at bounding box center [444, 441] width 80 height 19
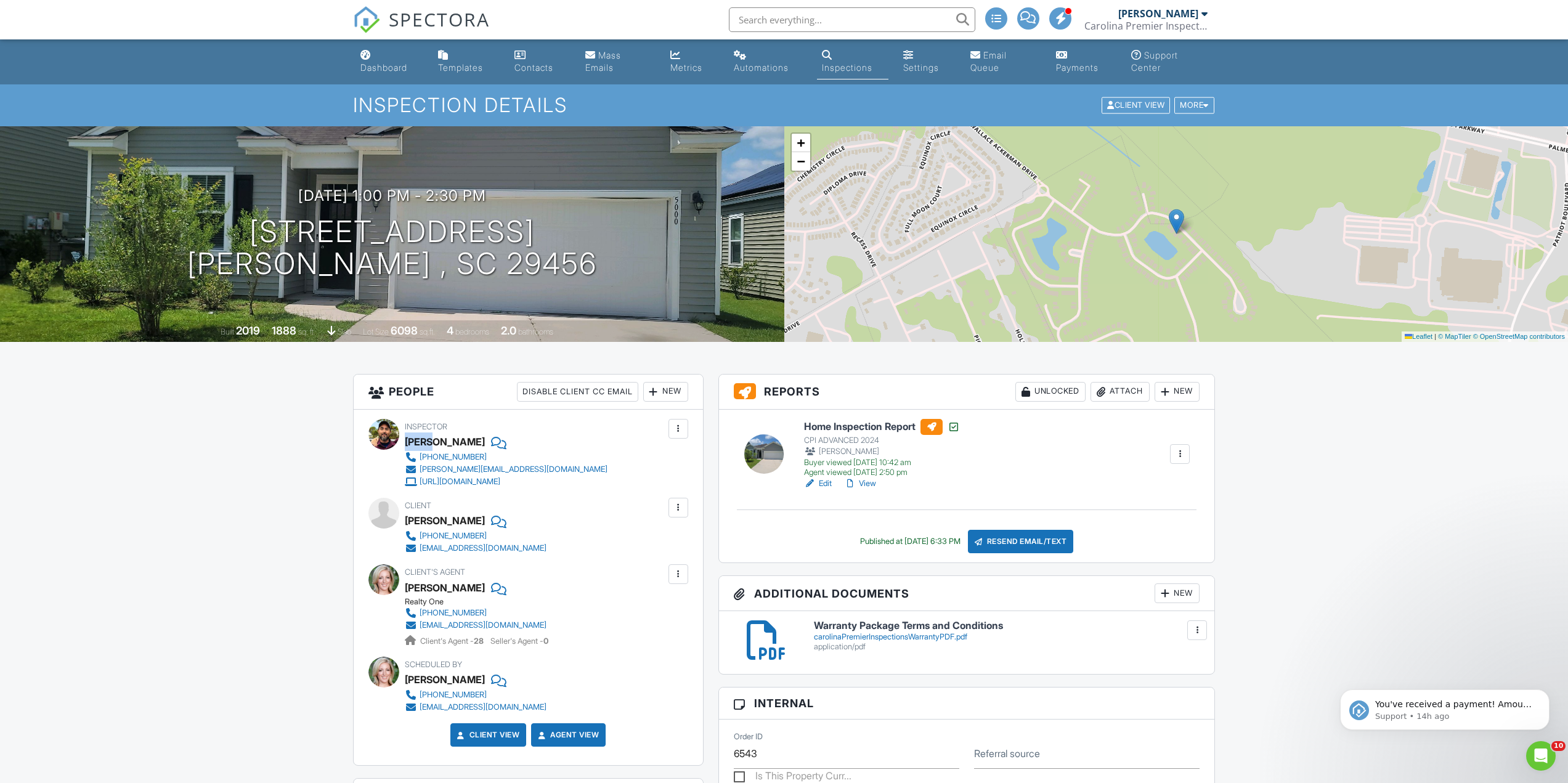
click at [412, 441] on div "[PERSON_NAME]" at bounding box center [444, 441] width 80 height 19
click at [443, 444] on div "[PERSON_NAME]" at bounding box center [444, 441] width 80 height 19
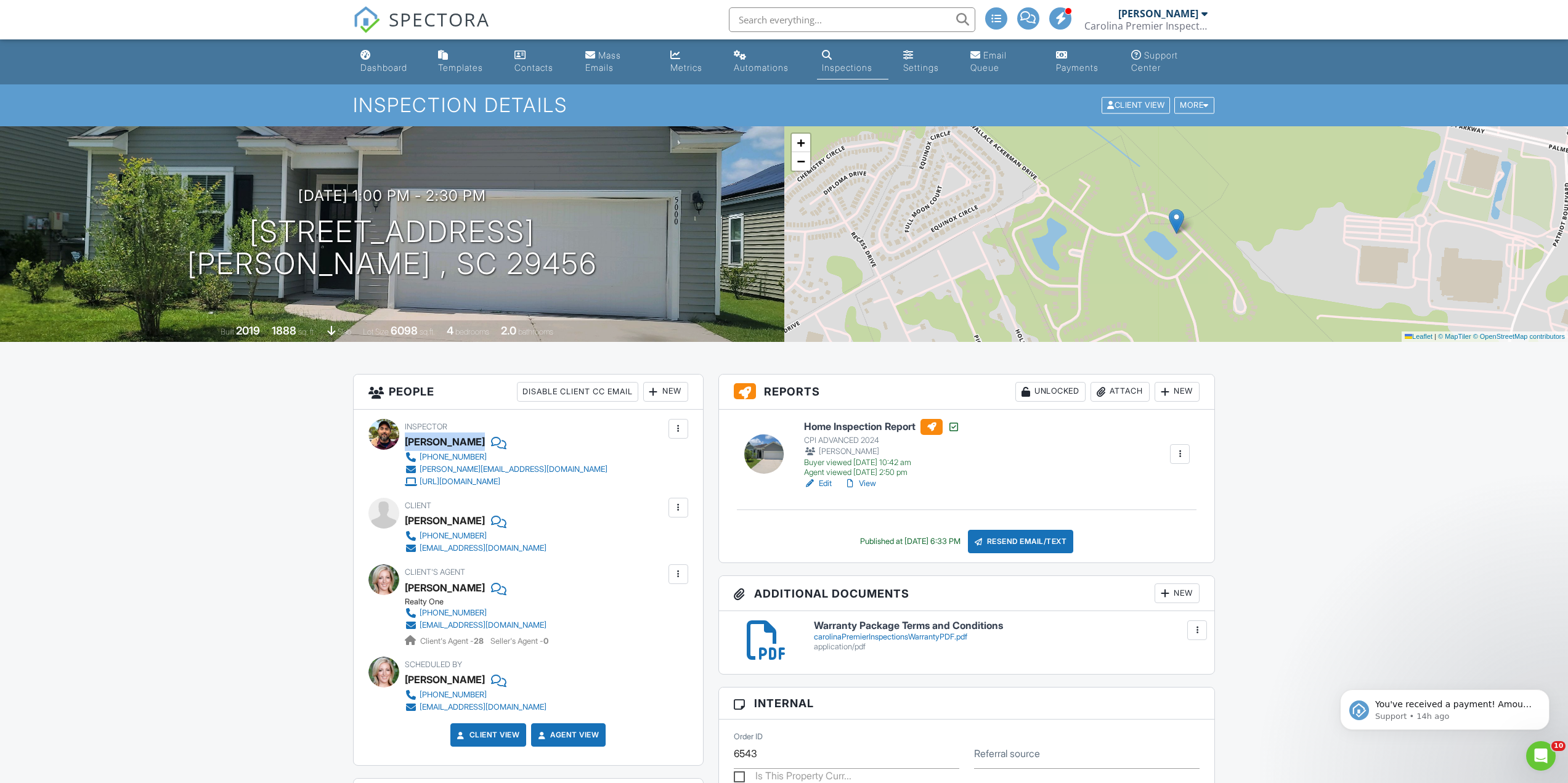
click at [876, 483] on link "View" at bounding box center [860, 483] width 32 height 13
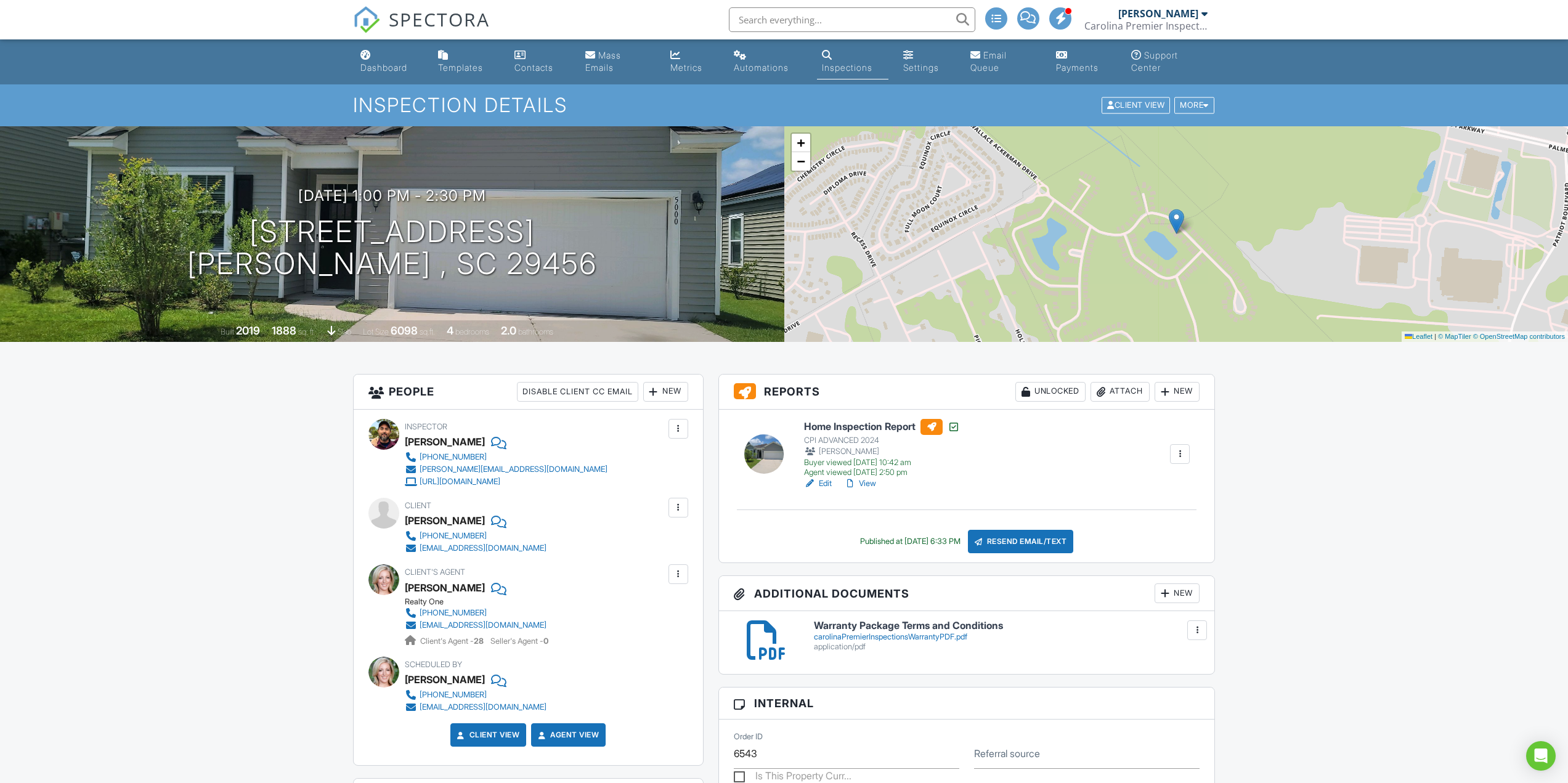
drag, startPoint x: 243, startPoint y: 503, endPoint x: 234, endPoint y: 499, distance: 9.8
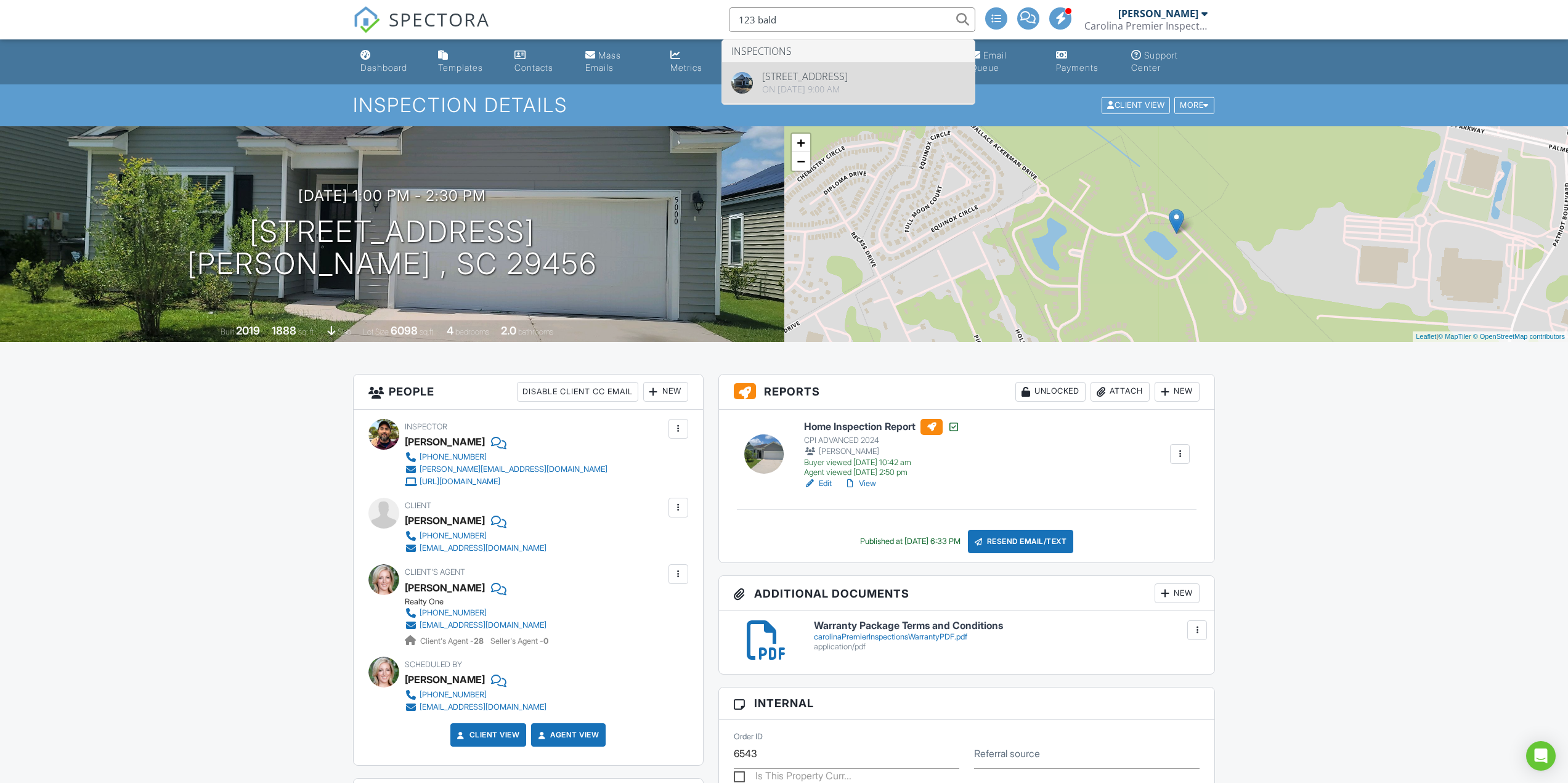
type input "123 bald"
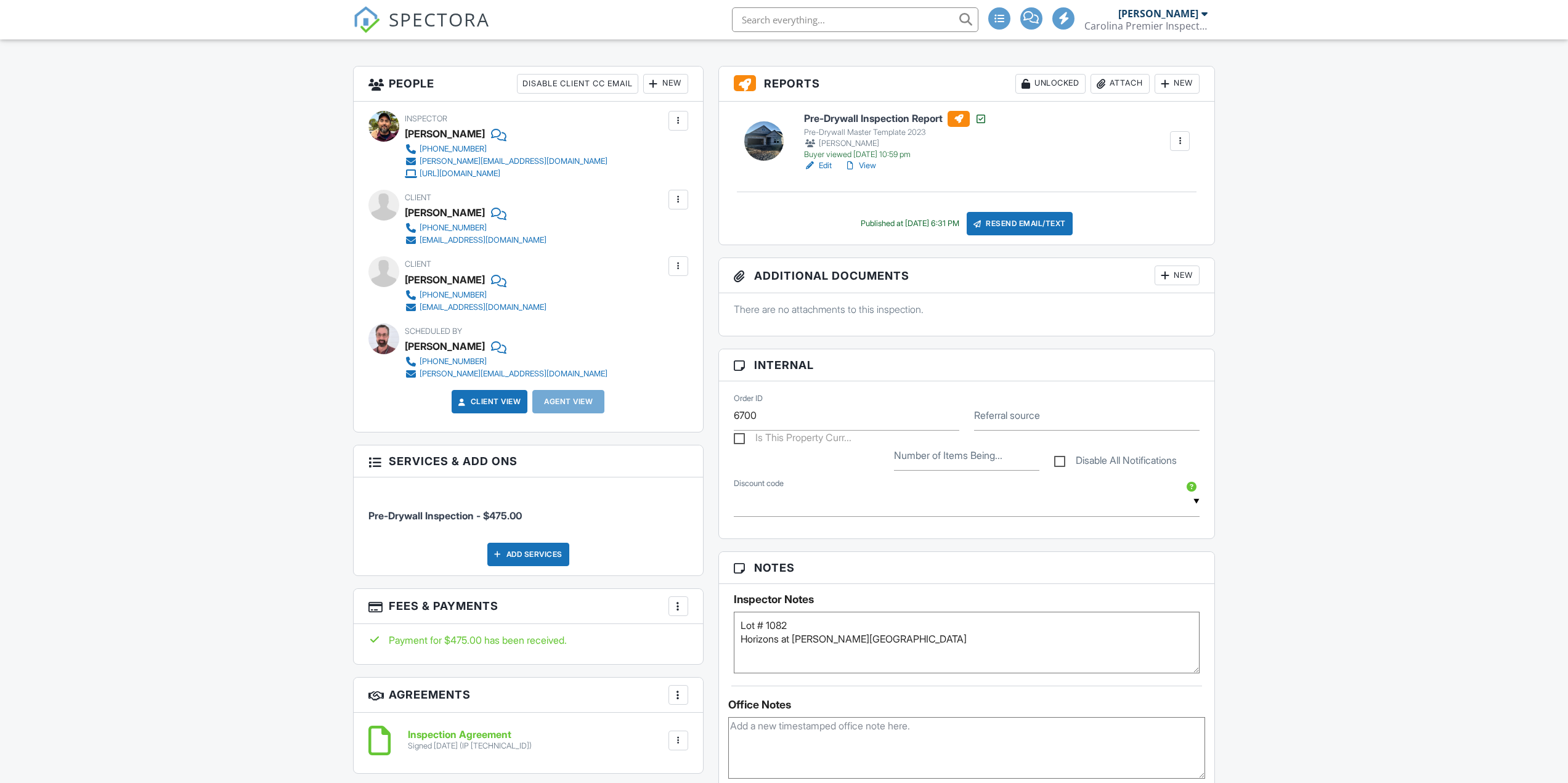
click at [672, 87] on div "New" at bounding box center [665, 84] width 45 height 20
click at [714, 115] on li "Inspector" at bounding box center [710, 120] width 121 height 31
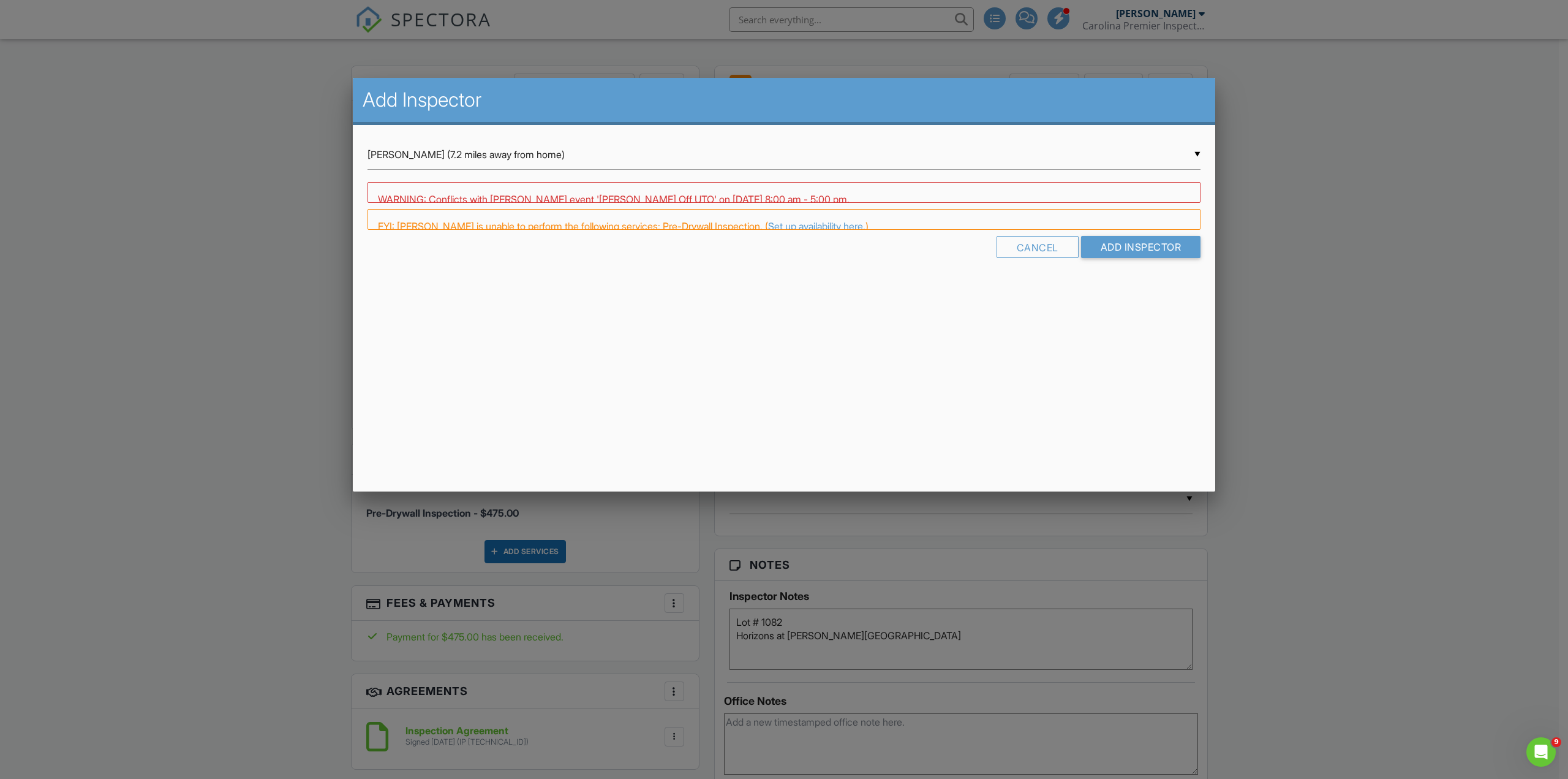
click at [495, 150] on div "▼ Justin Thompson (7.2 miles away from home) Justin Thompson (7.2 miles away fr…" at bounding box center [783, 155] width 833 height 30
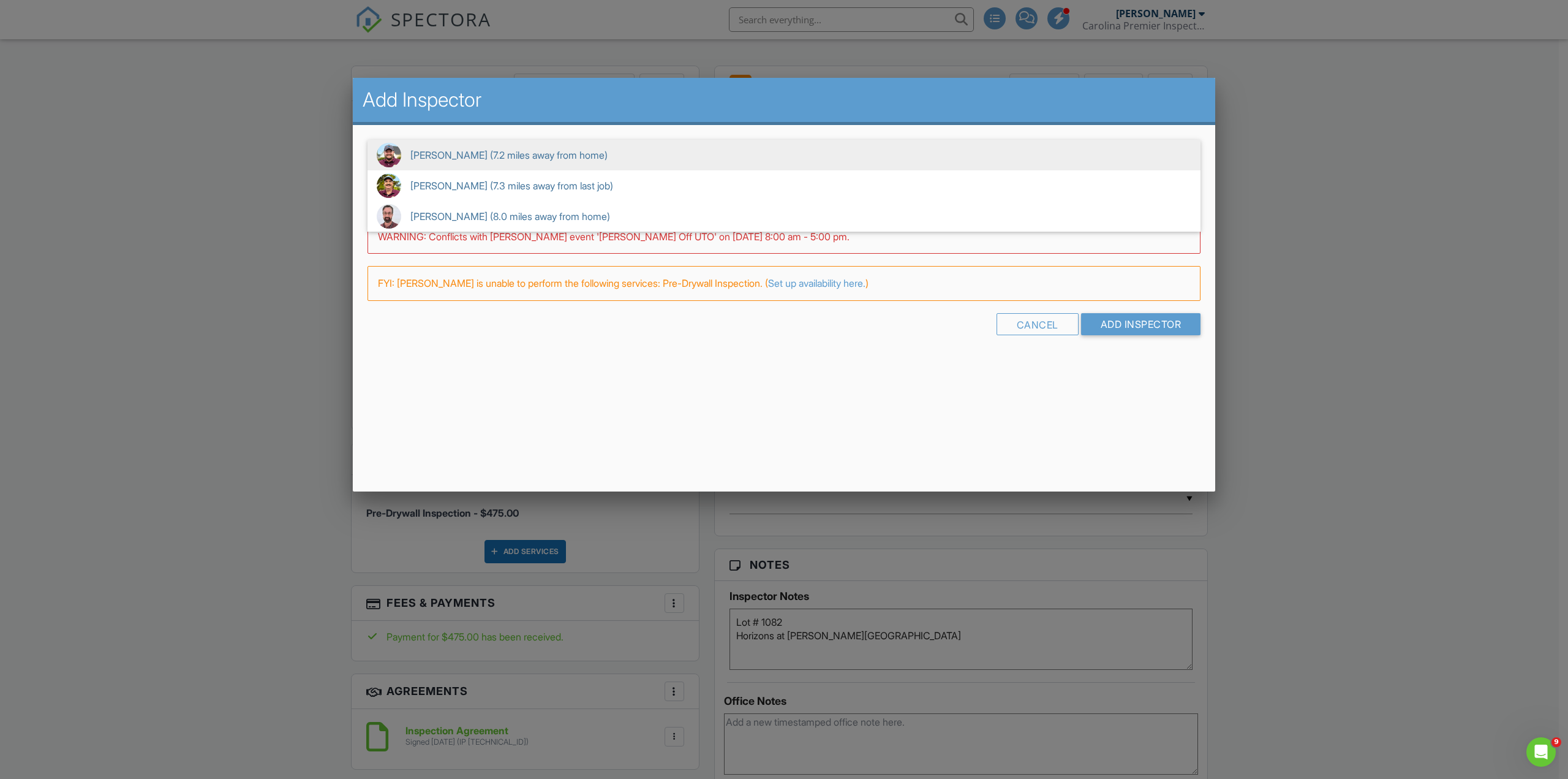
click at [122, 275] on div at bounding box center [784, 425] width 1568 height 973
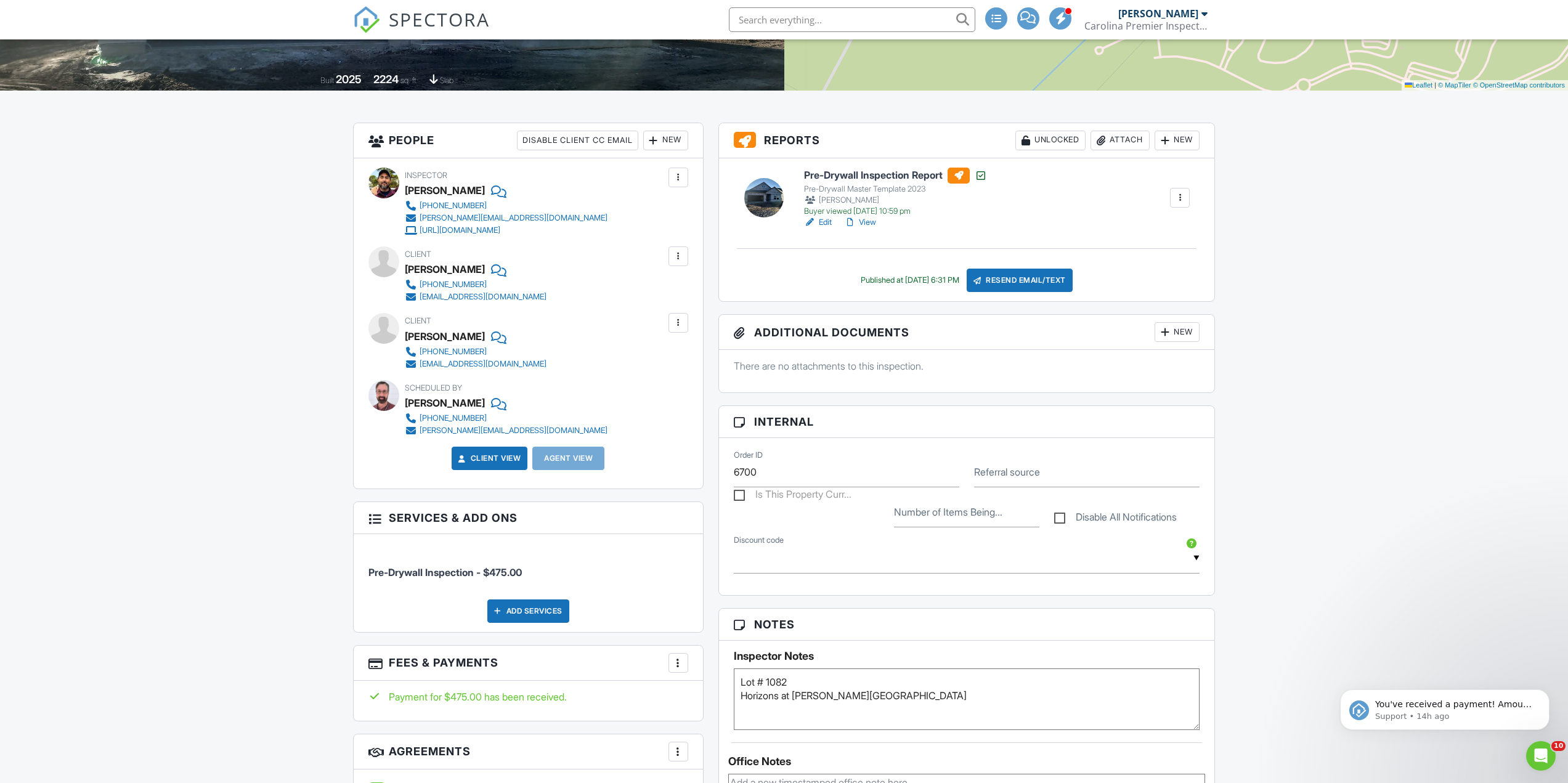
scroll to position [246, 0]
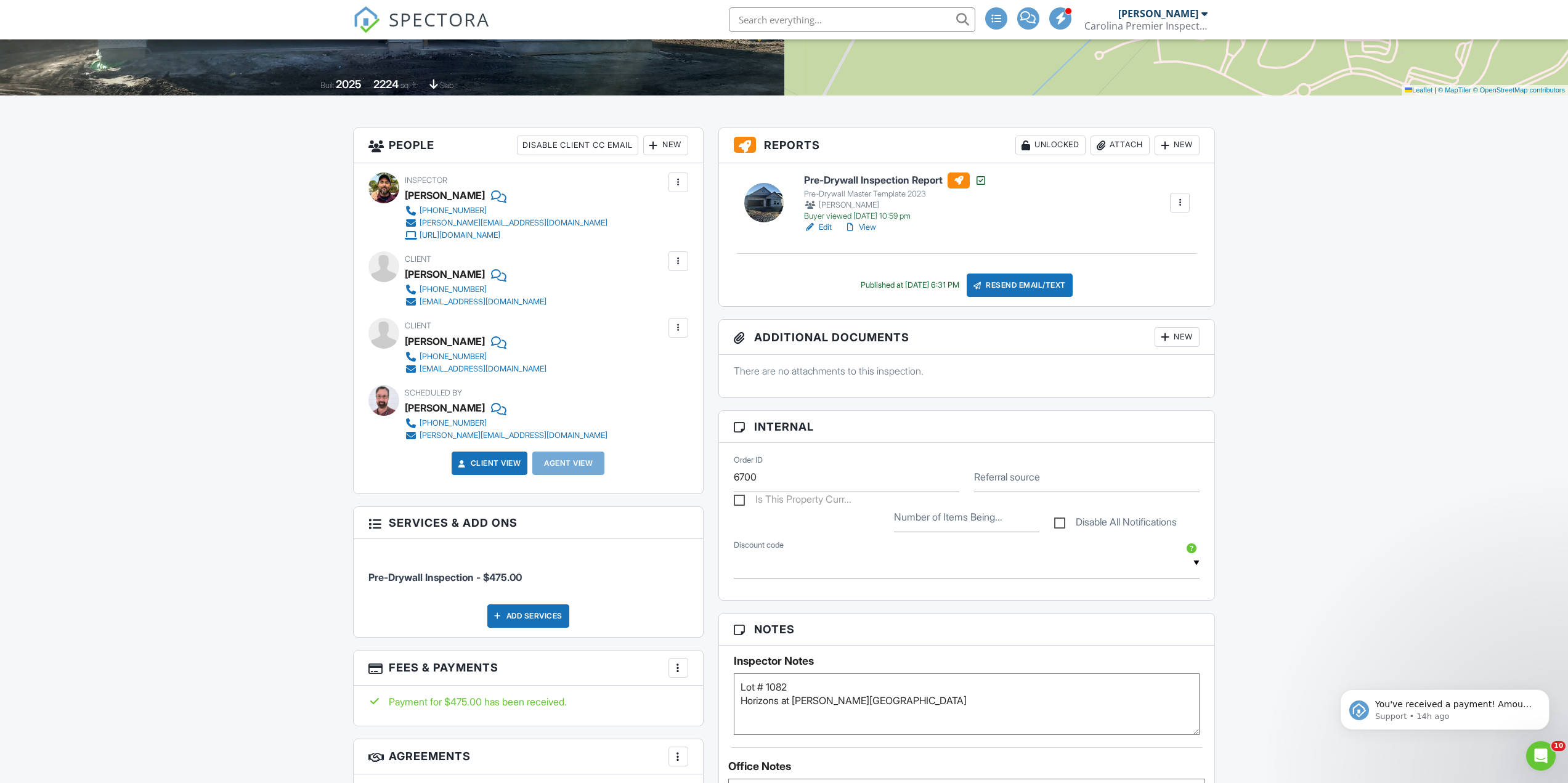
click at [691, 144] on h3 "People Disable Client CC Email New Inspector Client Client's Agent Listing Agen…" at bounding box center [528, 146] width 350 height 35
click at [631, 162] on h3 "People Disable Client CC Email New Inspector Client Client's Agent Listing Agen…" at bounding box center [528, 146] width 350 height 35
click at [672, 137] on div "New" at bounding box center [665, 146] width 45 height 20
click at [679, 259] on div at bounding box center [678, 261] width 13 height 13
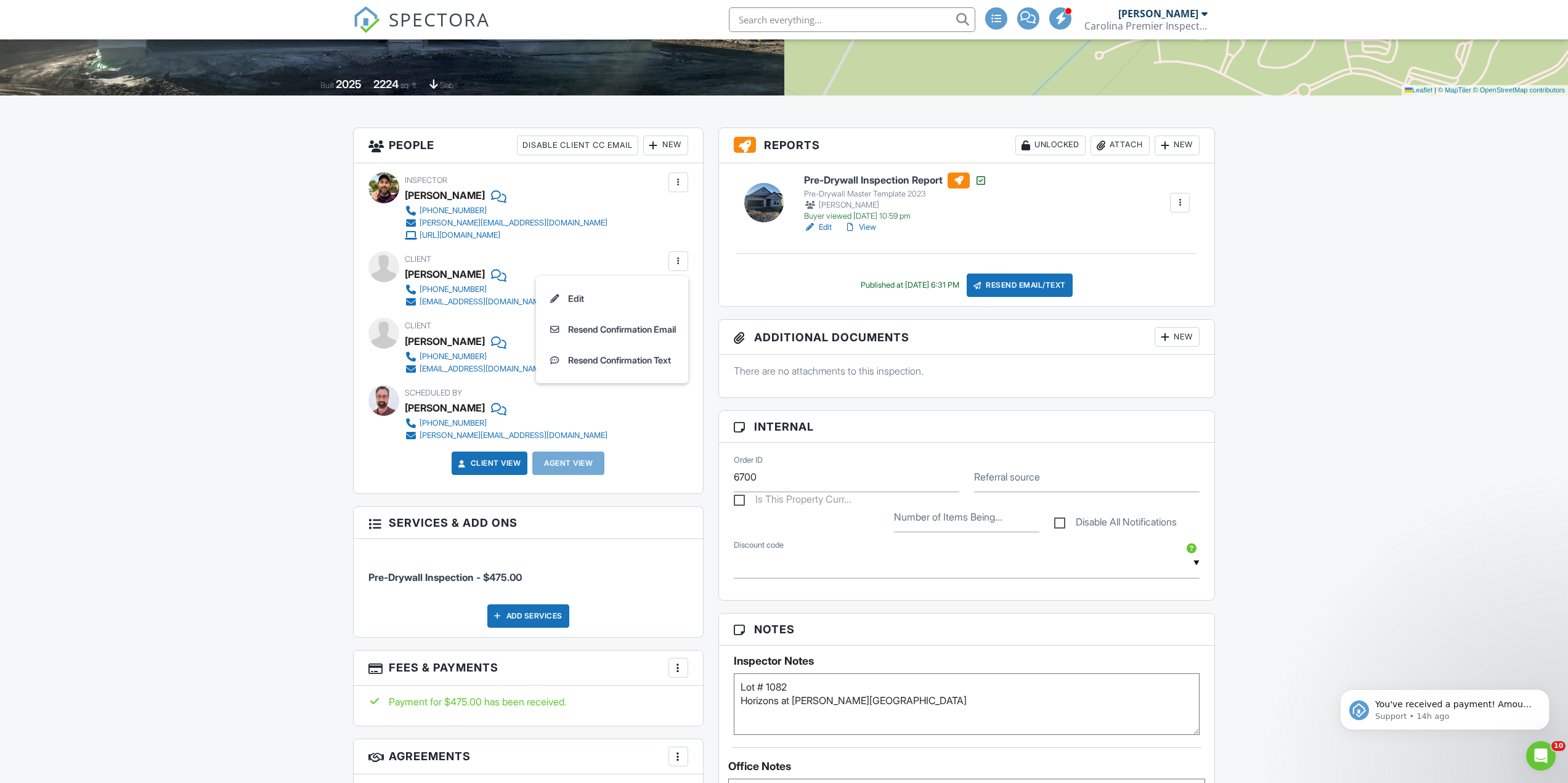
click at [1008, 288] on div "Resend Email/Text" at bounding box center [1020, 285] width 106 height 23
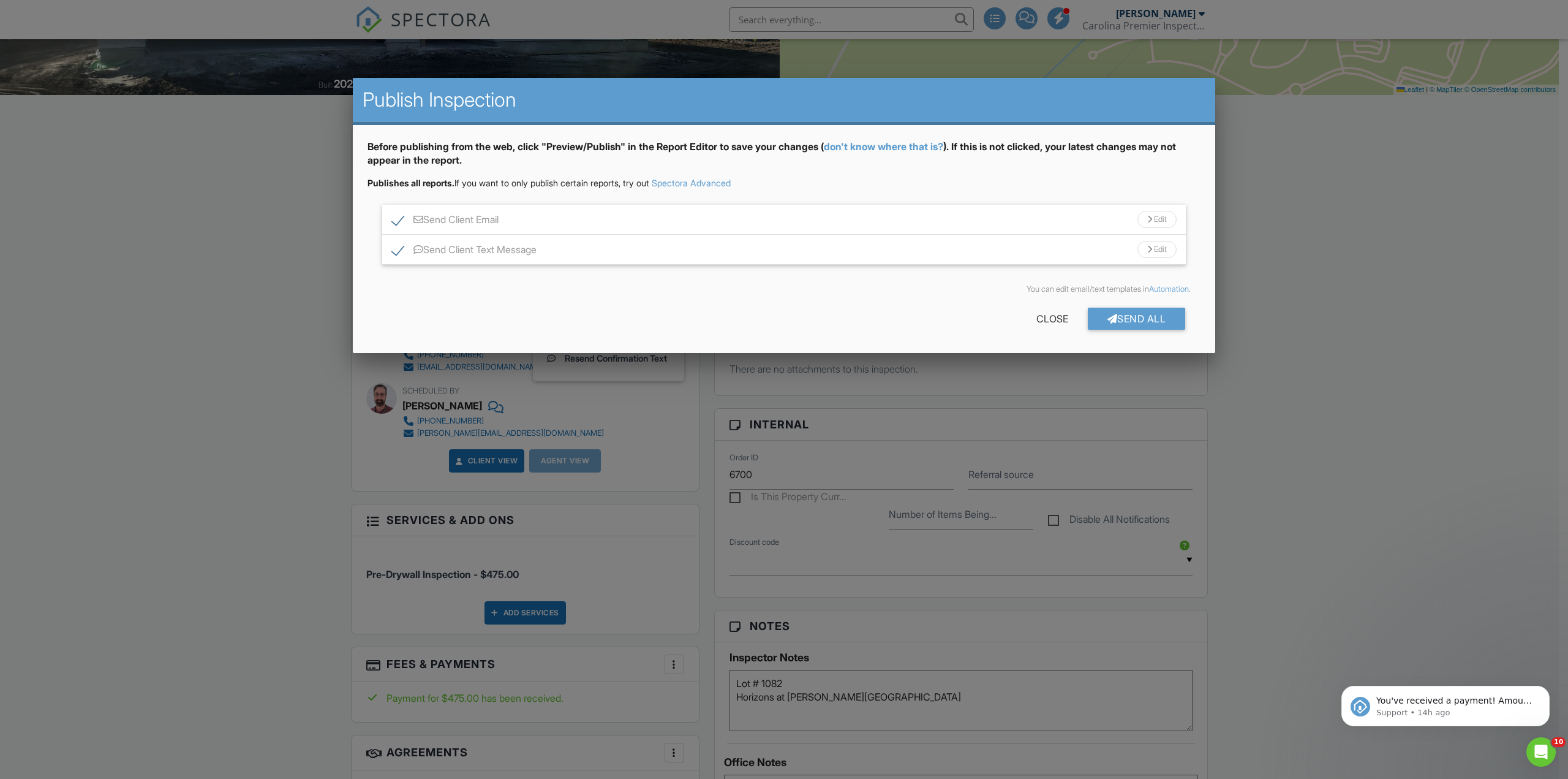
click at [120, 312] on div at bounding box center [784, 425] width 1568 height 973
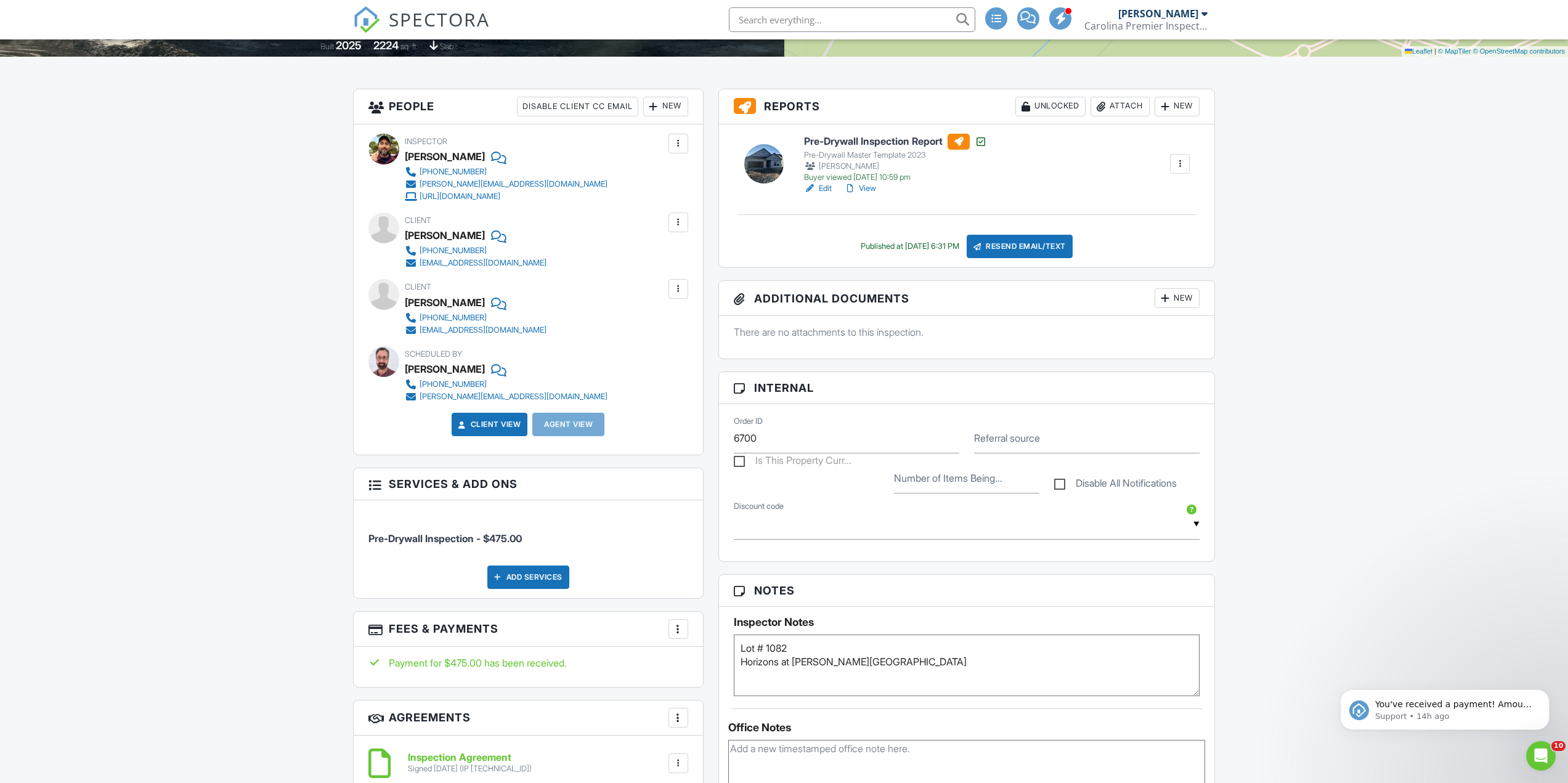
scroll to position [271, 0]
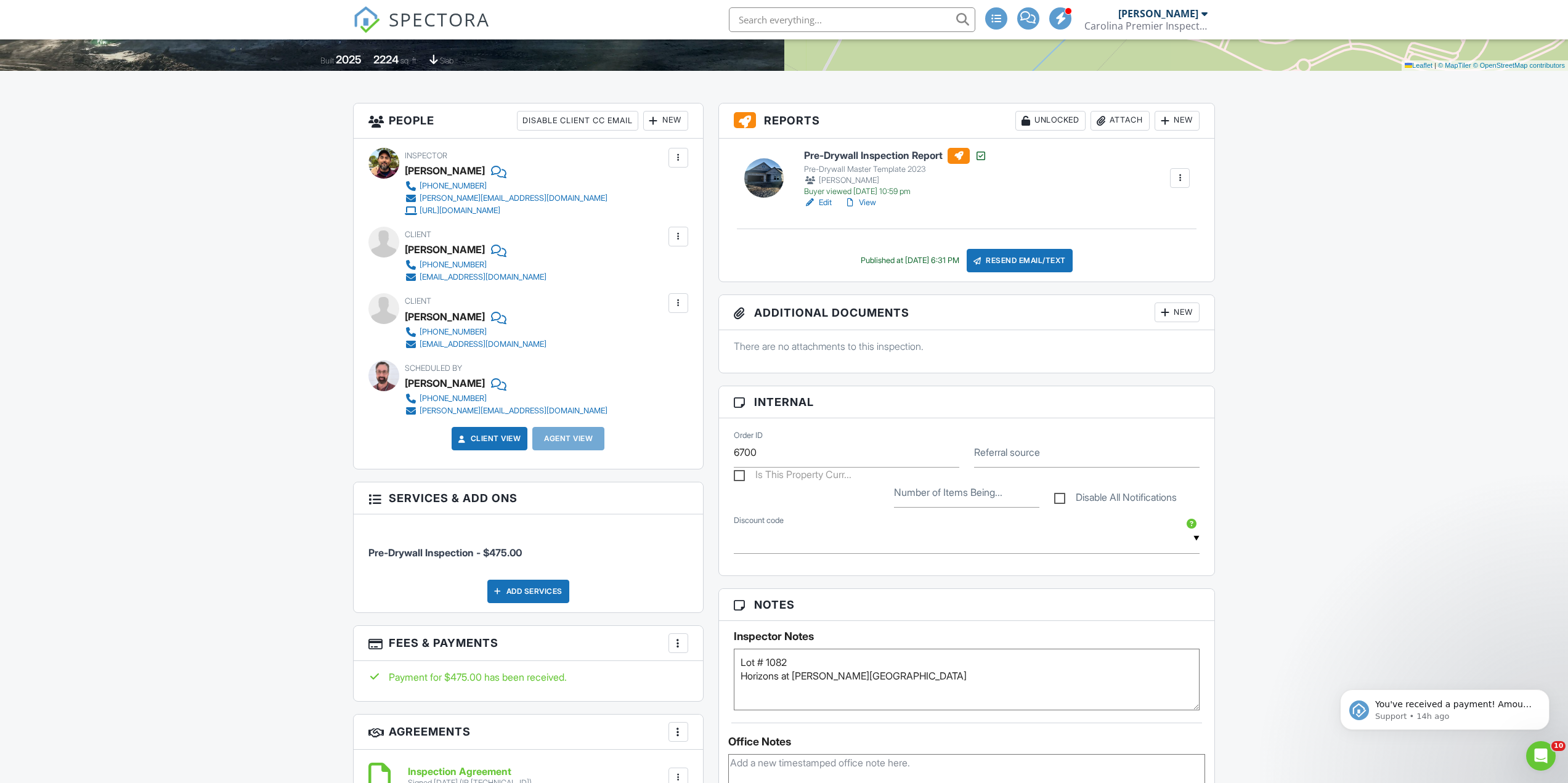
click at [1128, 500] on label "Disable All Notifications" at bounding box center [1115, 498] width 122 height 15
click at [1062, 495] on input "Disable All Notifications" at bounding box center [1058, 491] width 8 height 8
checkbox input "true"
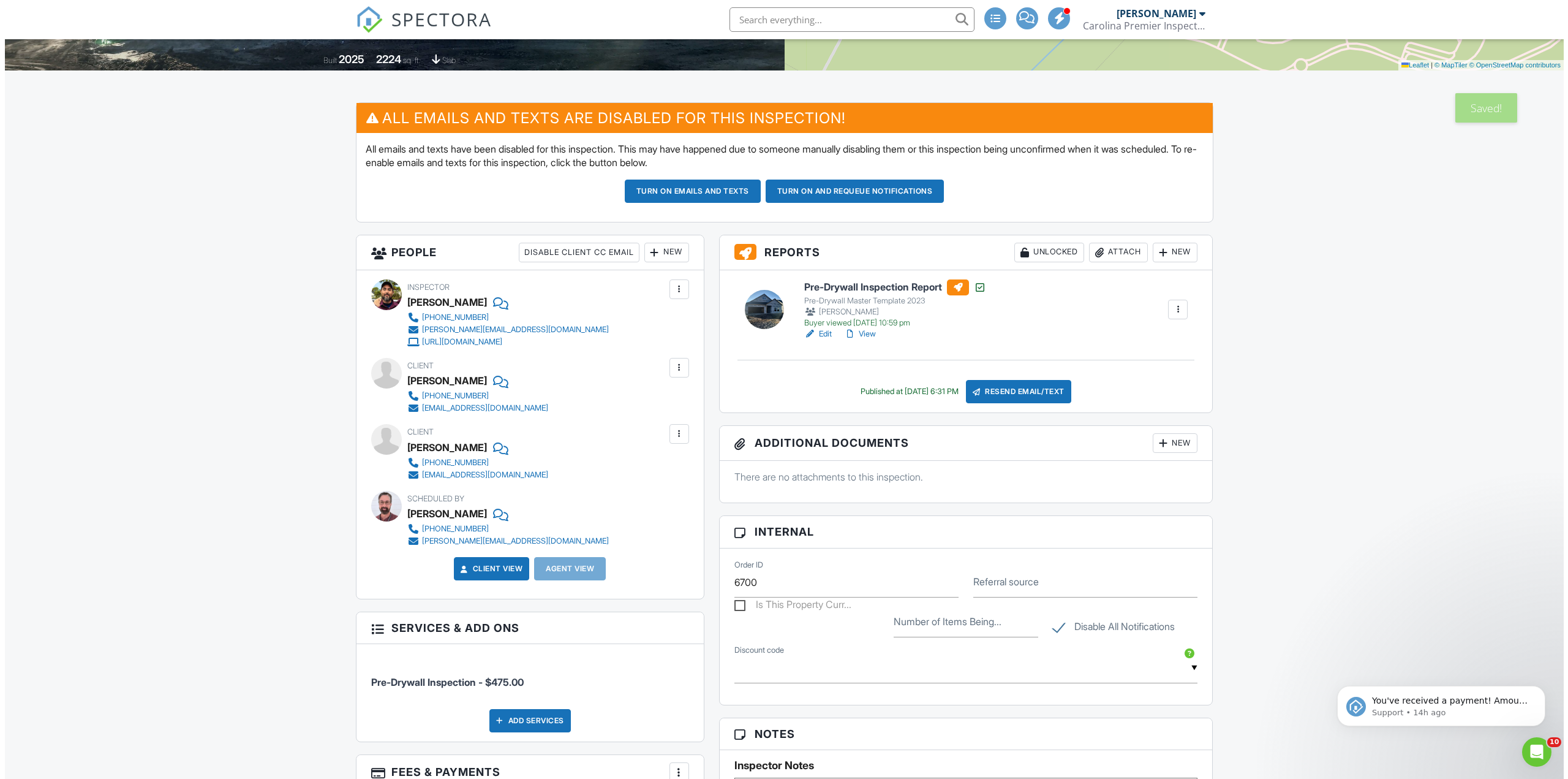
scroll to position [0, 0]
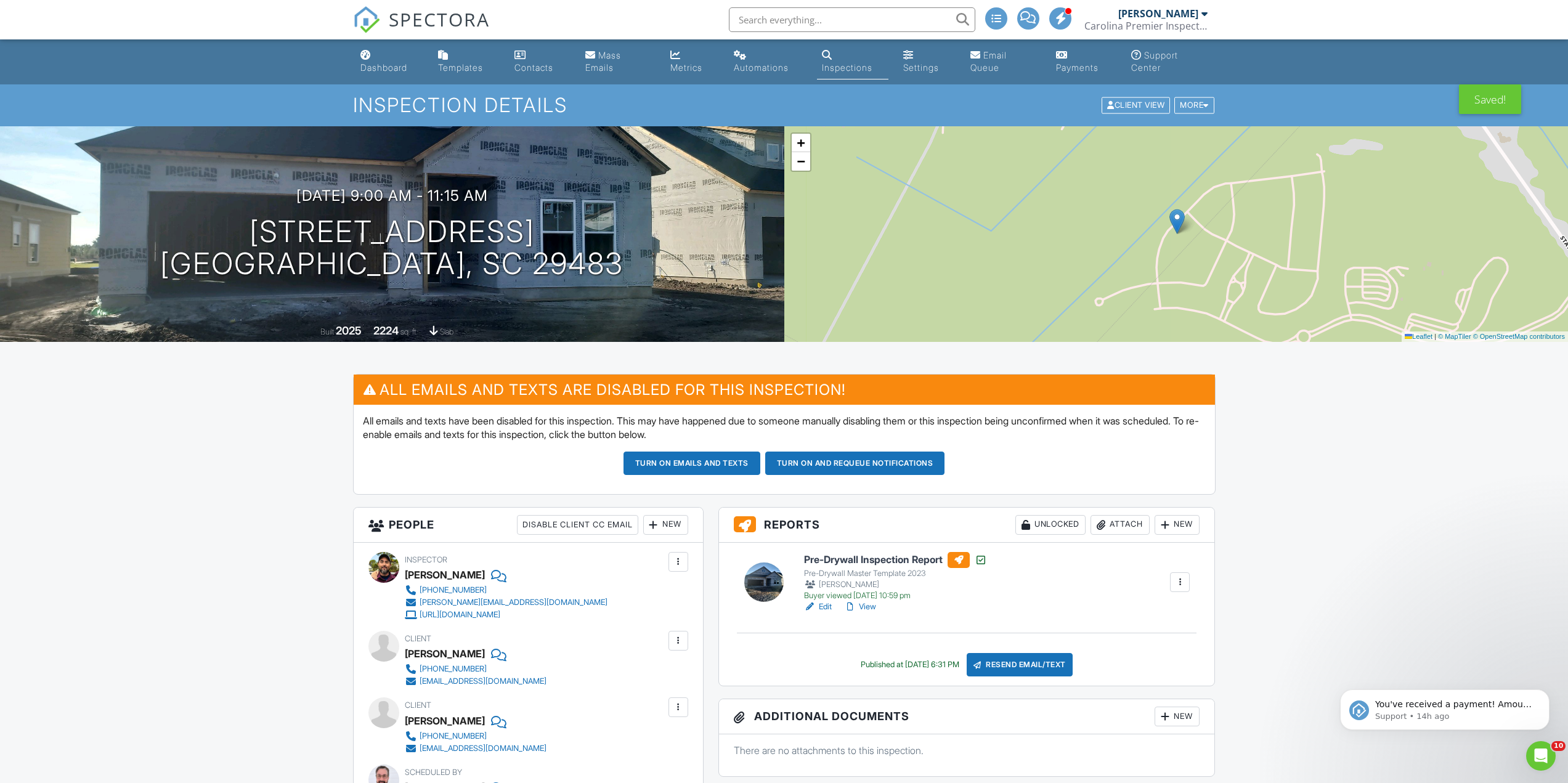
click at [673, 526] on div "New" at bounding box center [665, 525] width 45 height 20
click at [693, 556] on li "Inspector" at bounding box center [710, 562] width 121 height 31
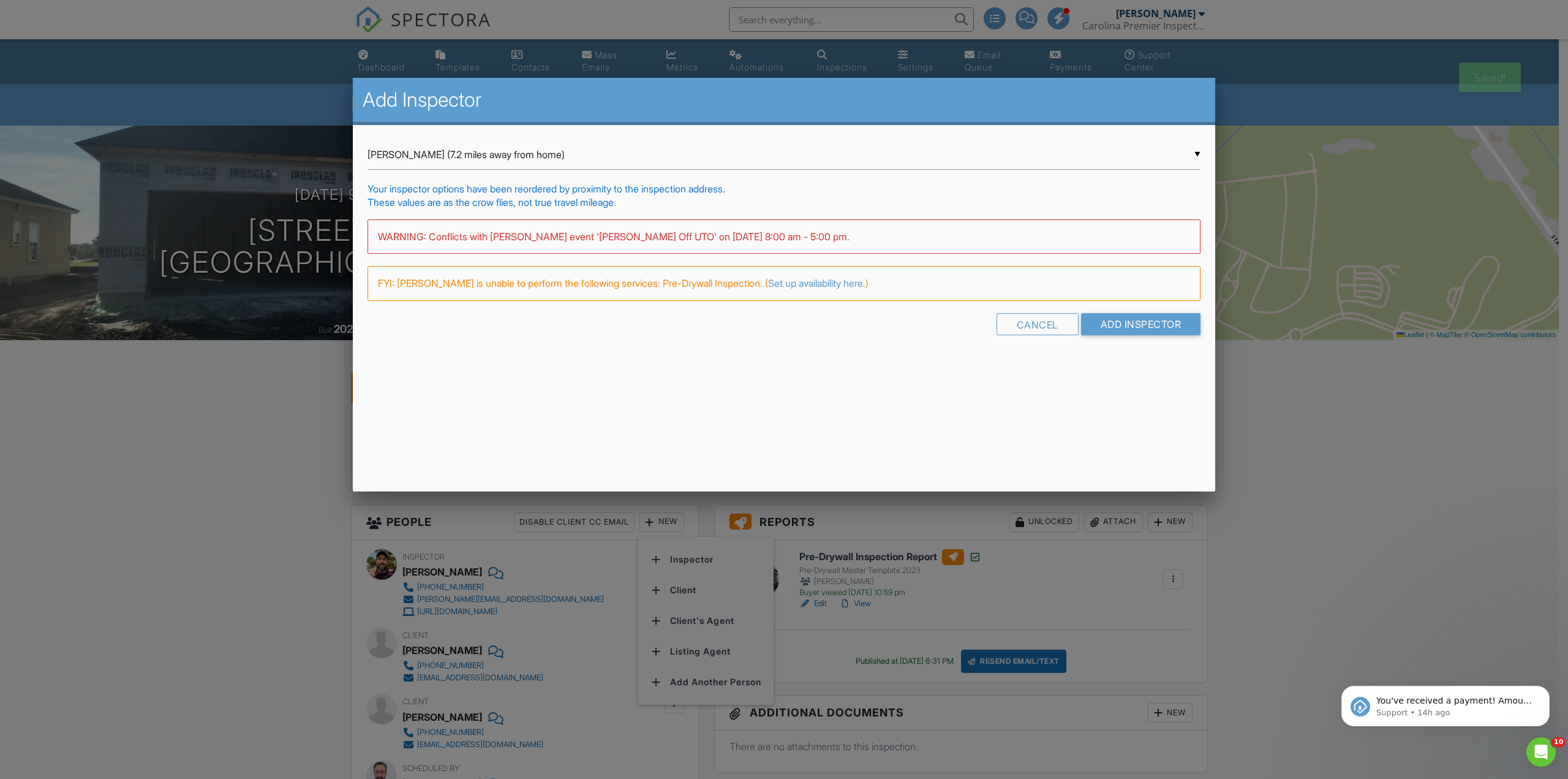
drag, startPoint x: 76, startPoint y: 429, endPoint x: 68, endPoint y: 435, distance: 10.0
click at [68, 435] on div at bounding box center [784, 425] width 1568 height 973
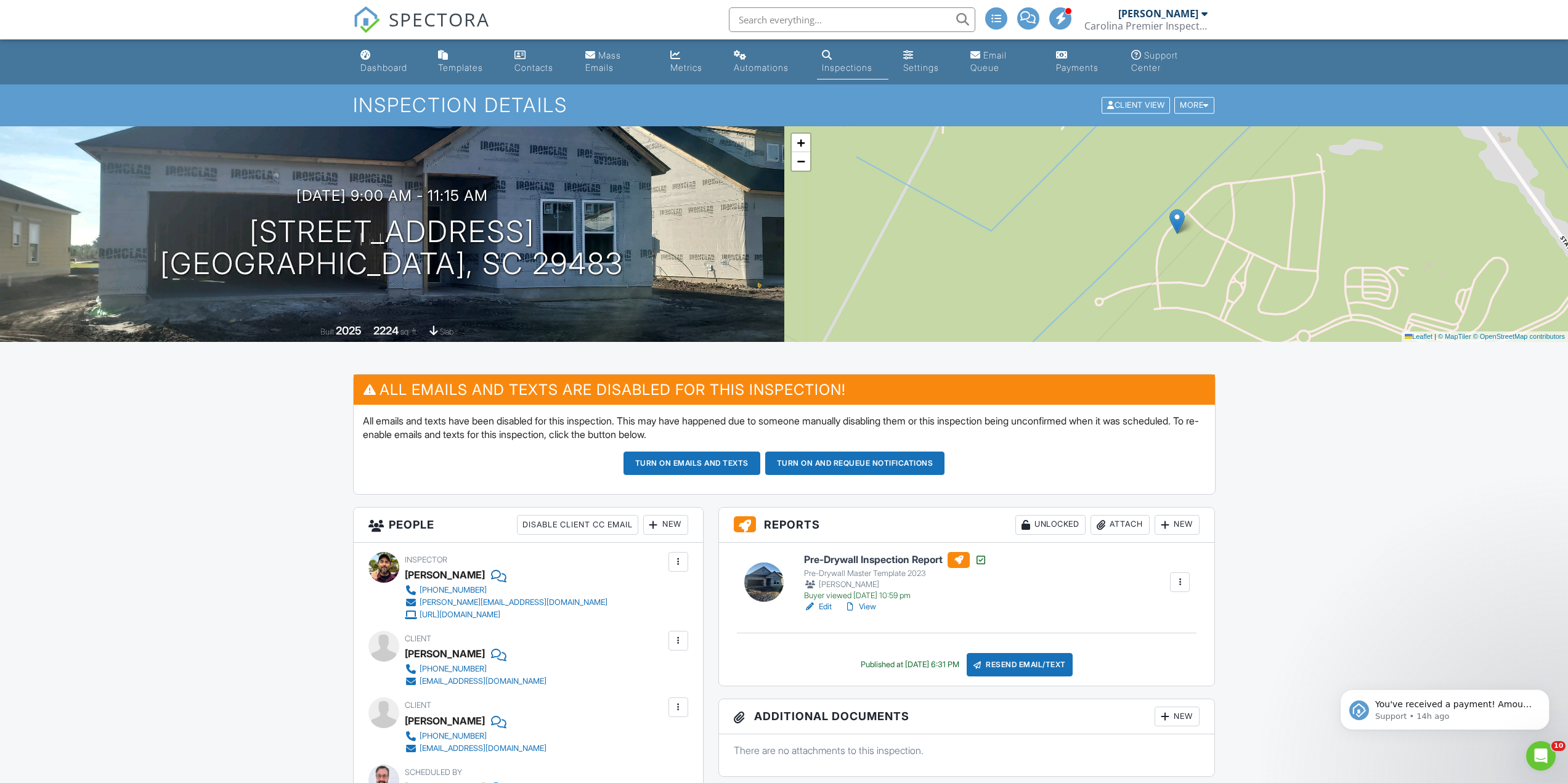
click at [654, 523] on div at bounding box center [654, 524] width 13 height 13
click at [705, 623] on li "Client's Agent" at bounding box center [710, 623] width 121 height 31
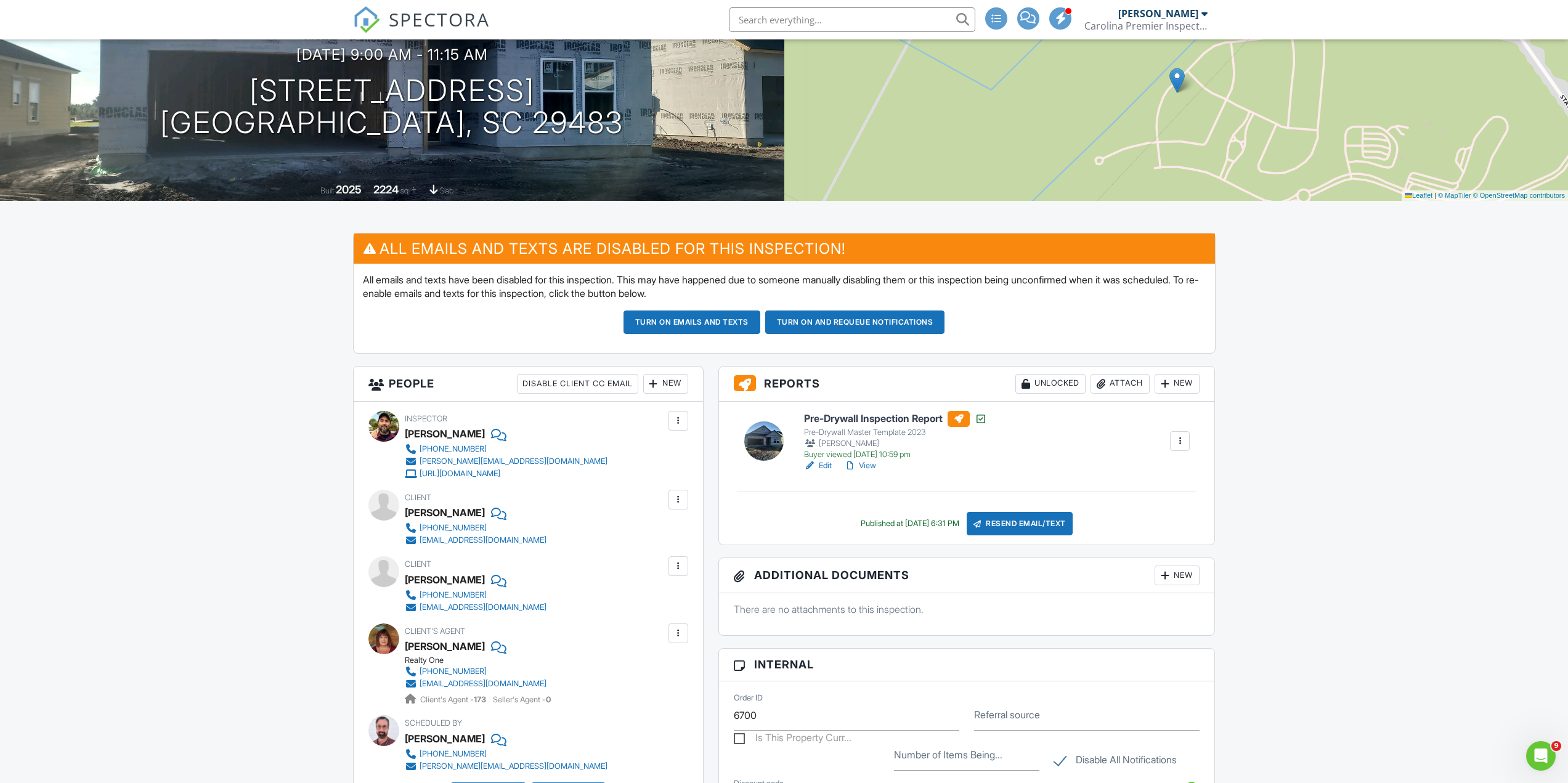
scroll to position [308, 0]
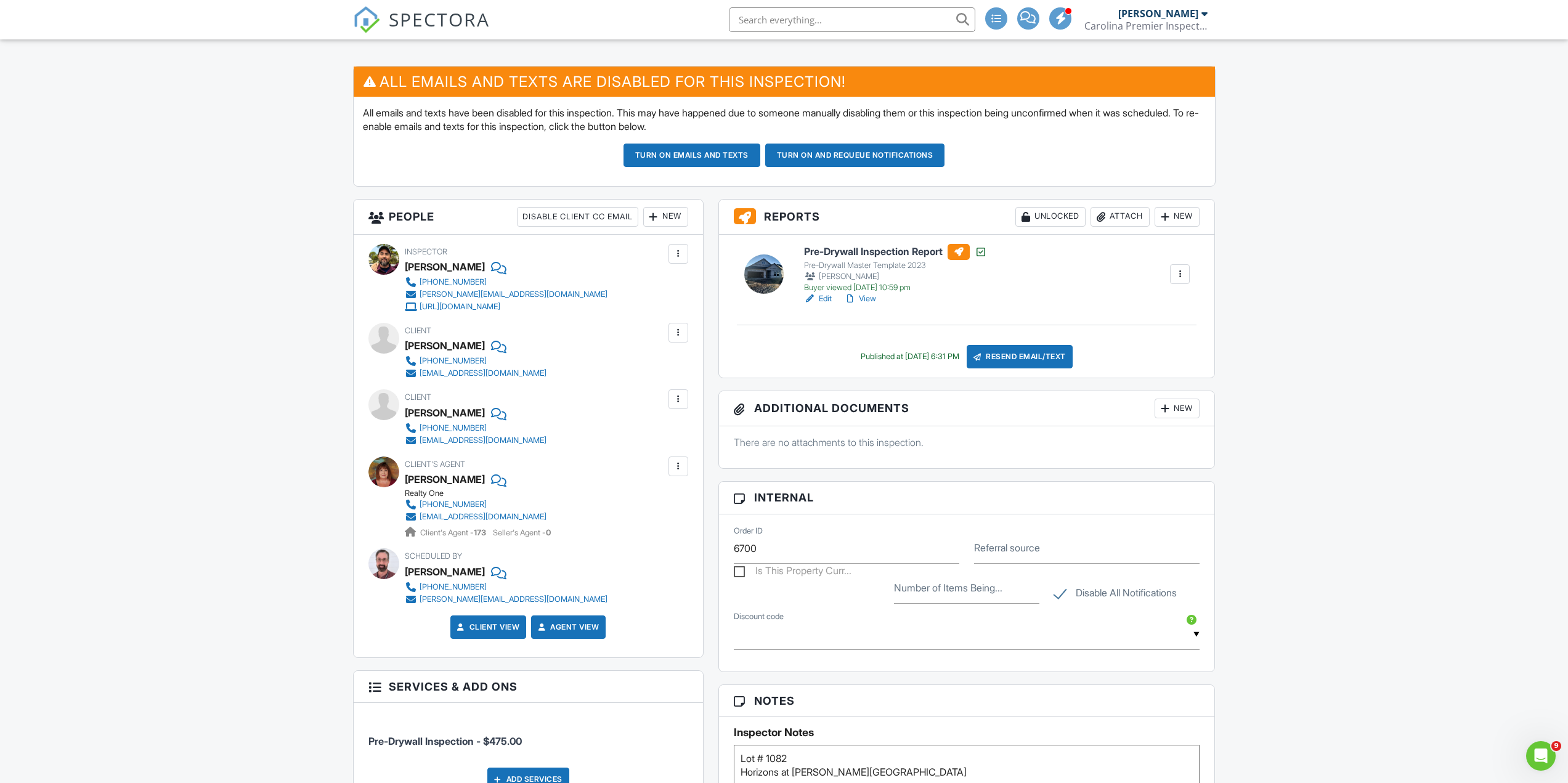
click at [683, 469] on div at bounding box center [678, 466] width 13 height 13
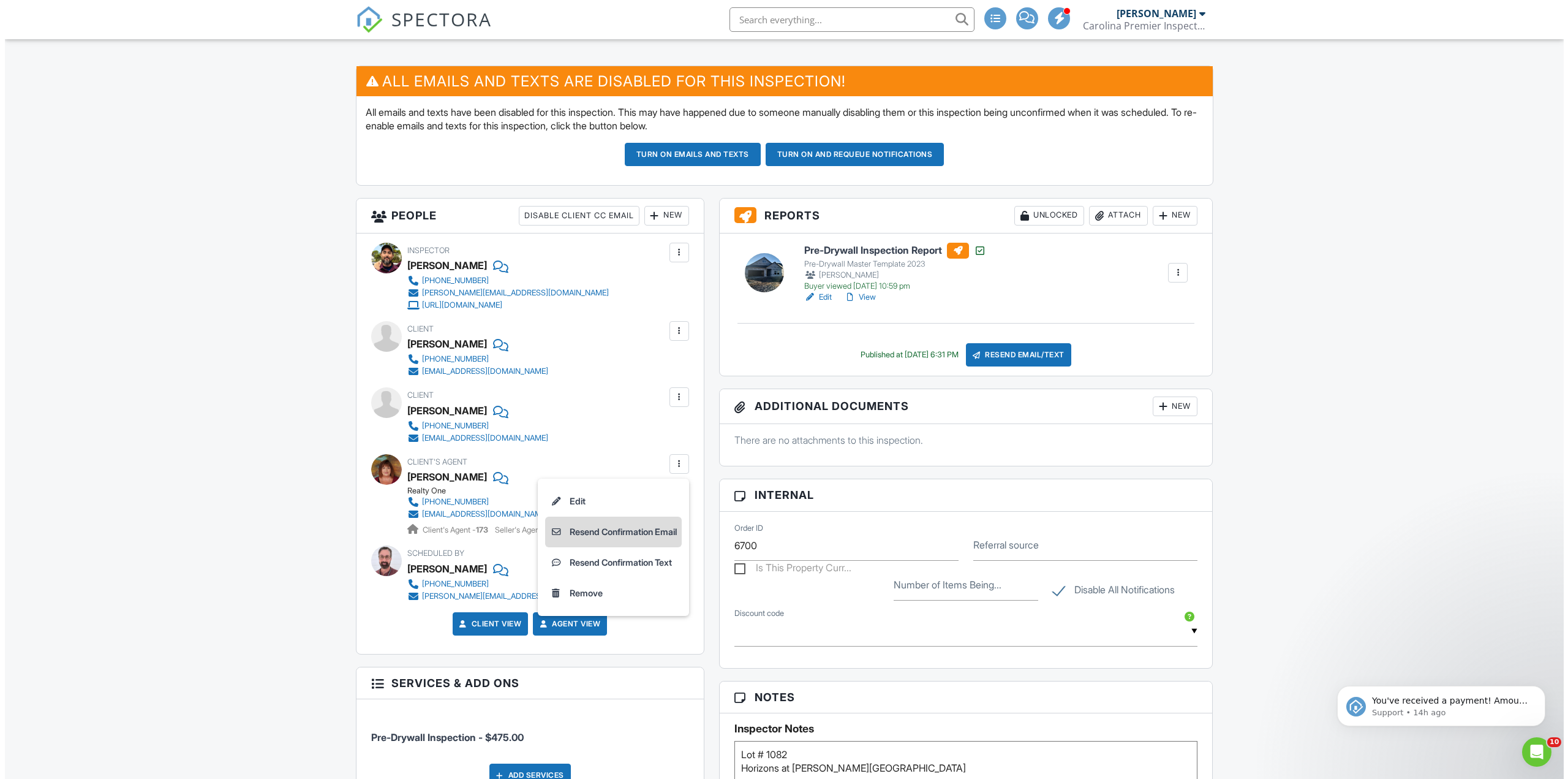
scroll to position [0, 0]
click at [1035, 356] on div "Resend Email/Text" at bounding box center [1014, 354] width 105 height 23
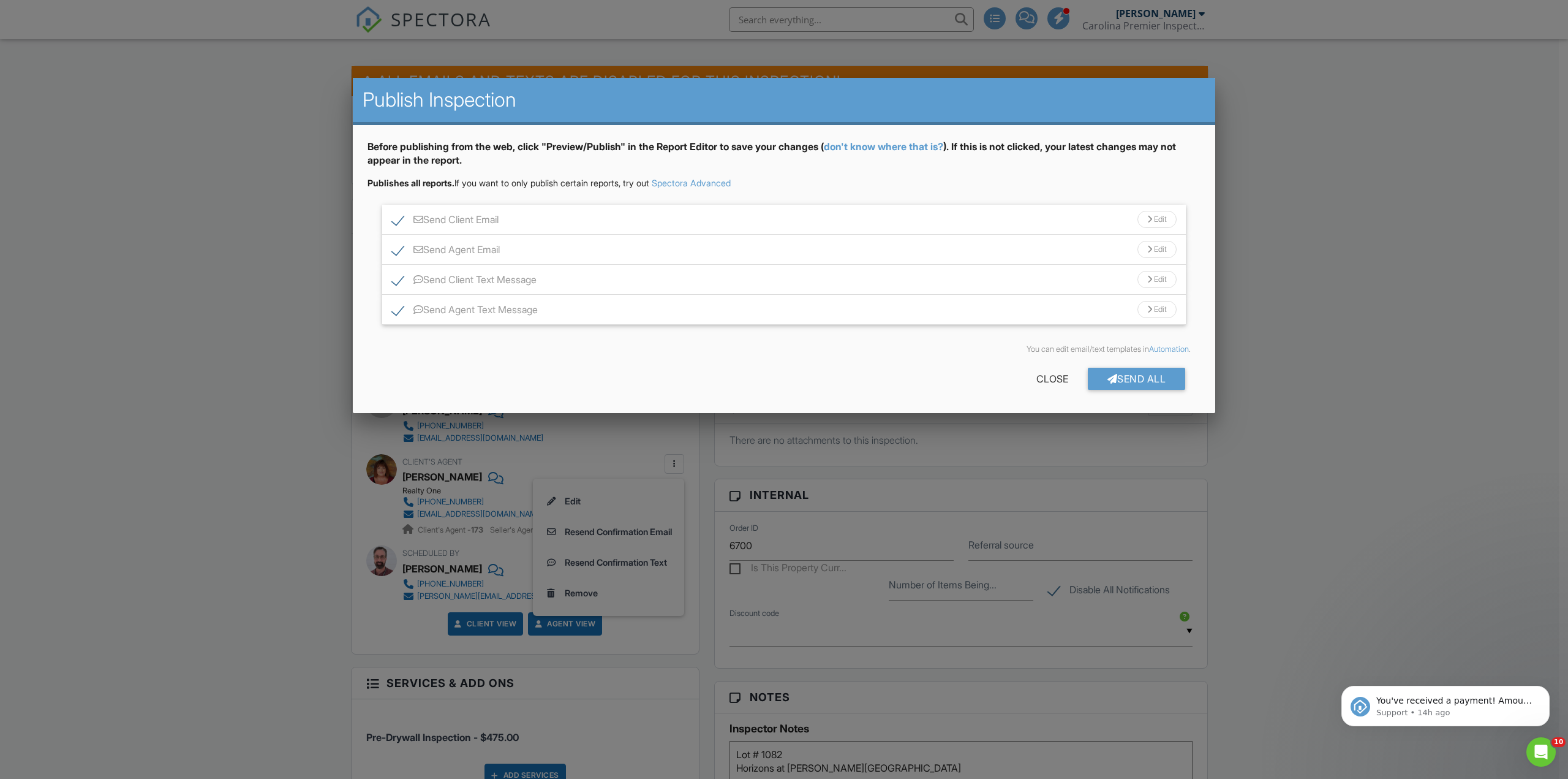
click at [402, 306] on label "Send Agent Text Message" at bounding box center [464, 311] width 145 height 15
checkbox input "false"
click at [404, 281] on label "Send Client Text Message" at bounding box center [464, 281] width 145 height 15
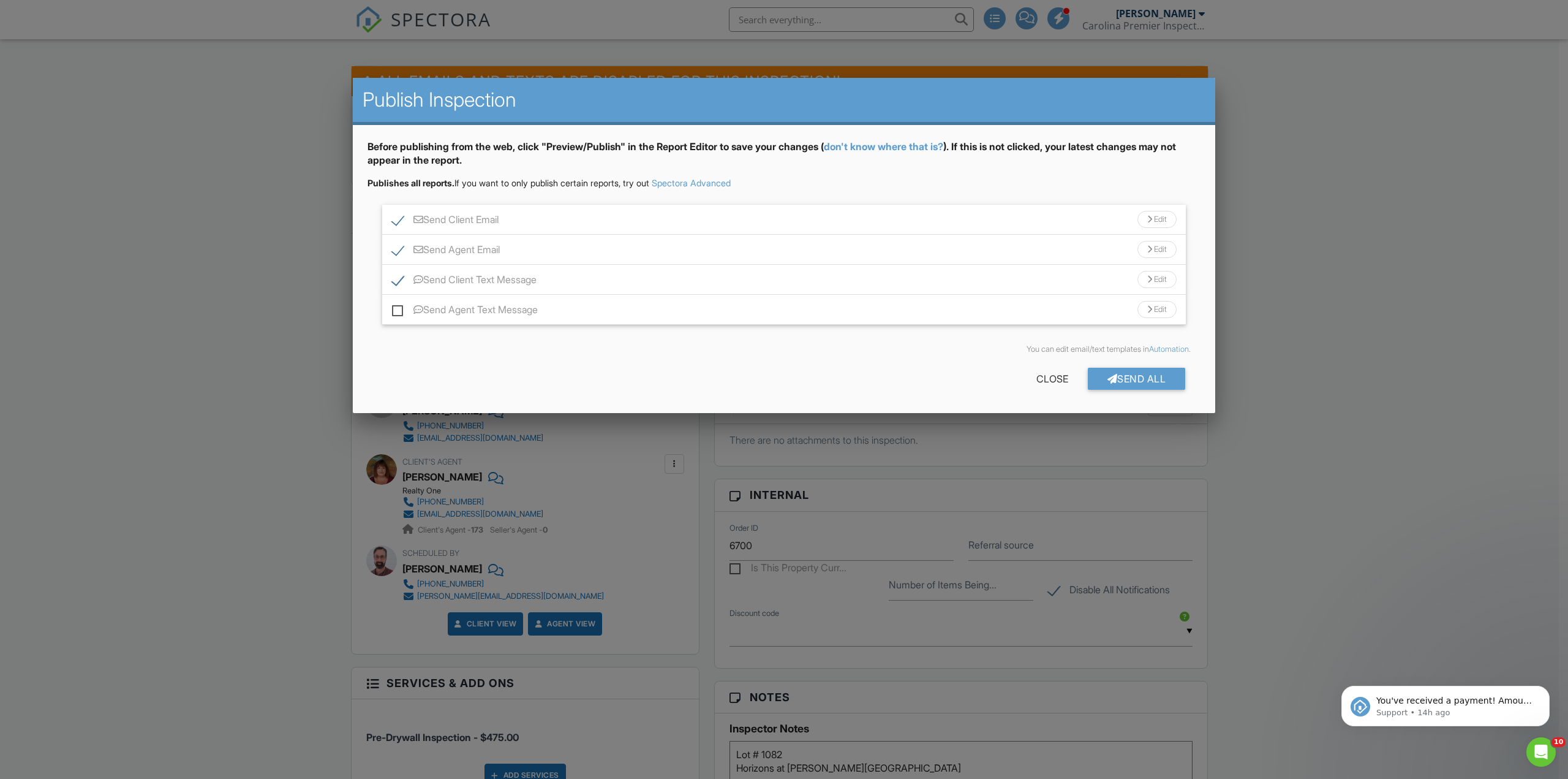
checkbox input "false"
click at [402, 212] on div "Send Client Email Edit" at bounding box center [784, 220] width 804 height 30
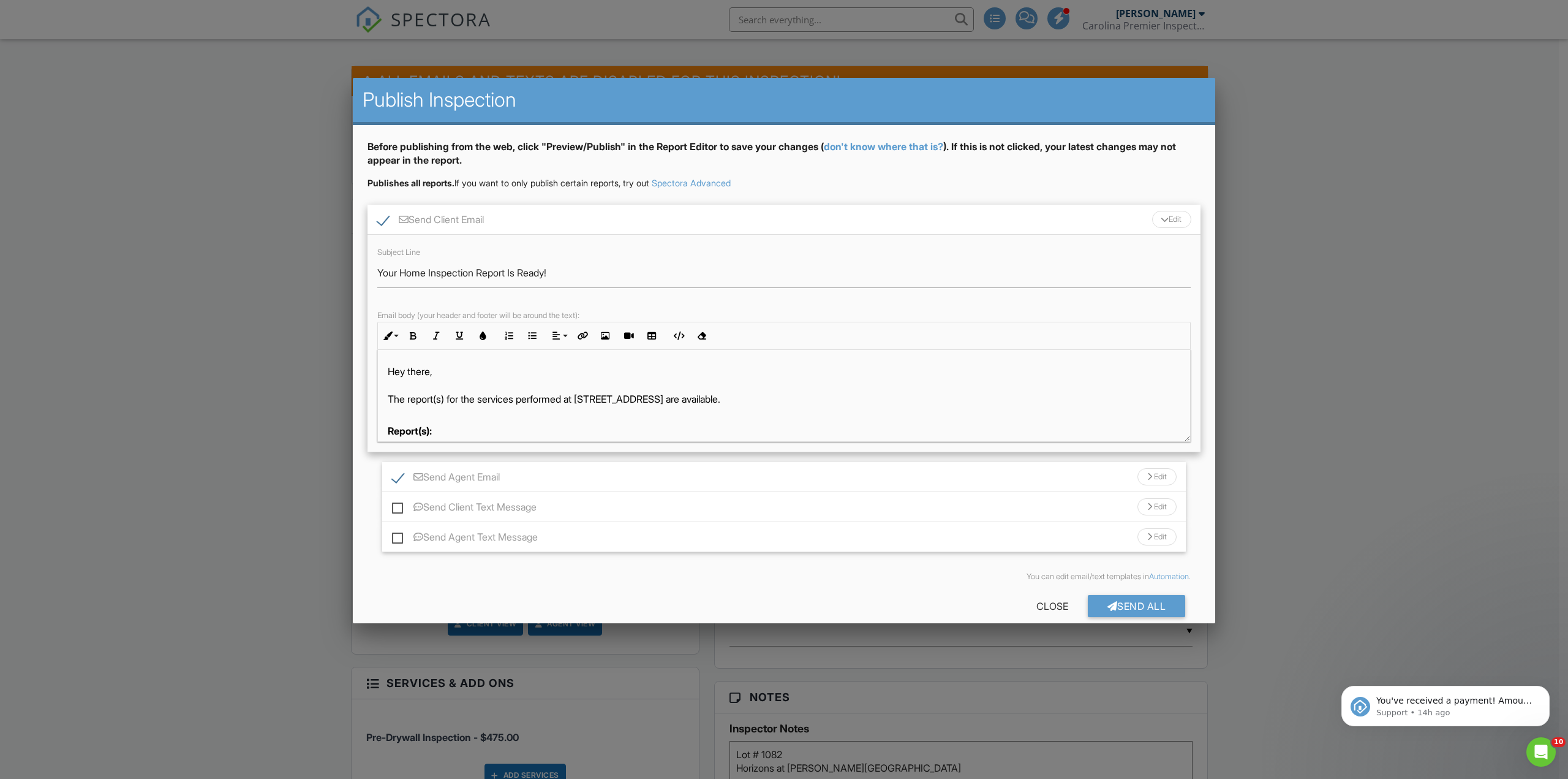
click at [401, 215] on div at bounding box center [404, 219] width 10 height 10
checkbox input "false"
click at [549, 215] on div "Send Client Email Edit" at bounding box center [783, 220] width 833 height 30
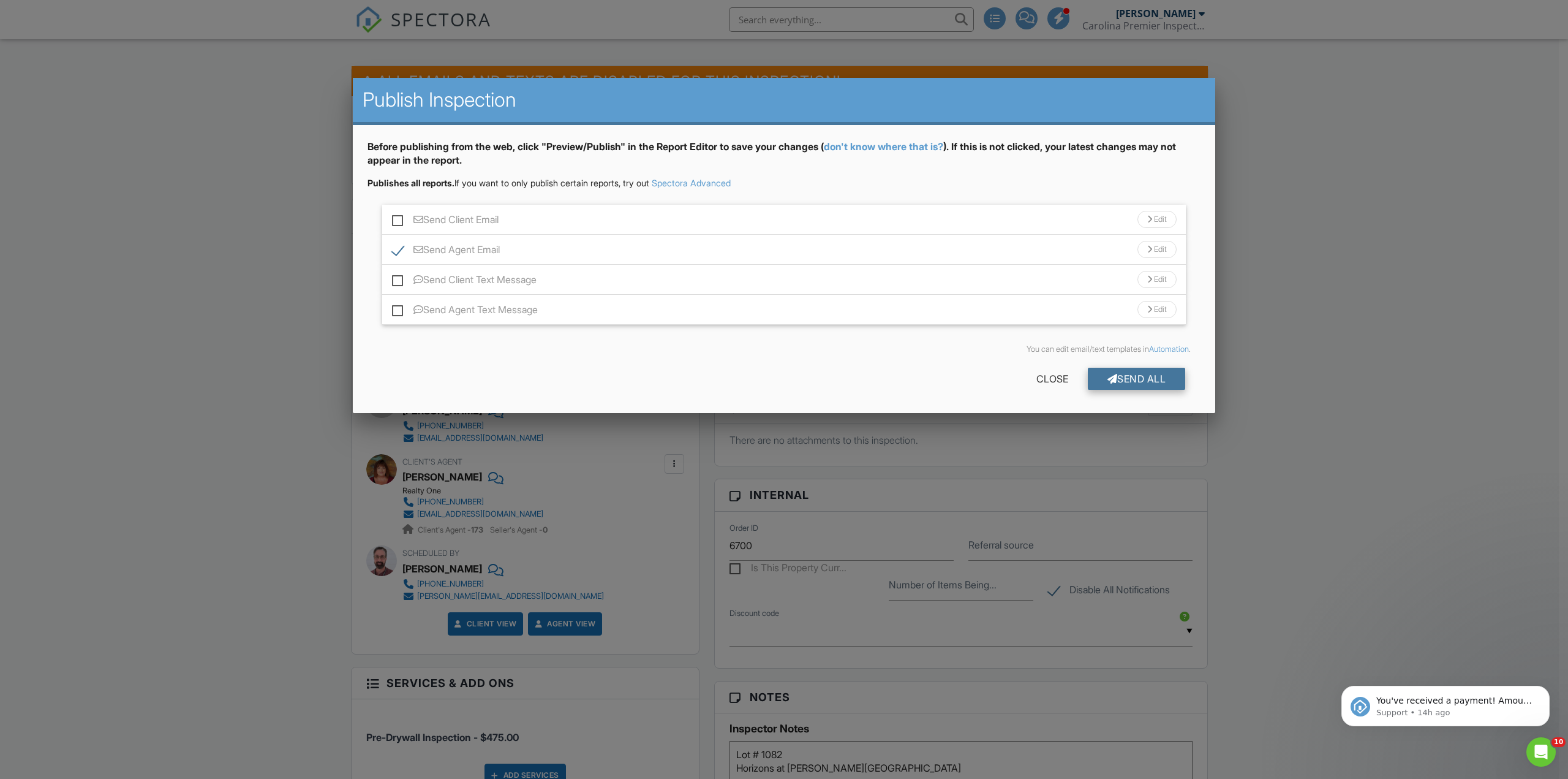
click at [1140, 371] on div "Send All" at bounding box center [1136, 378] width 98 height 22
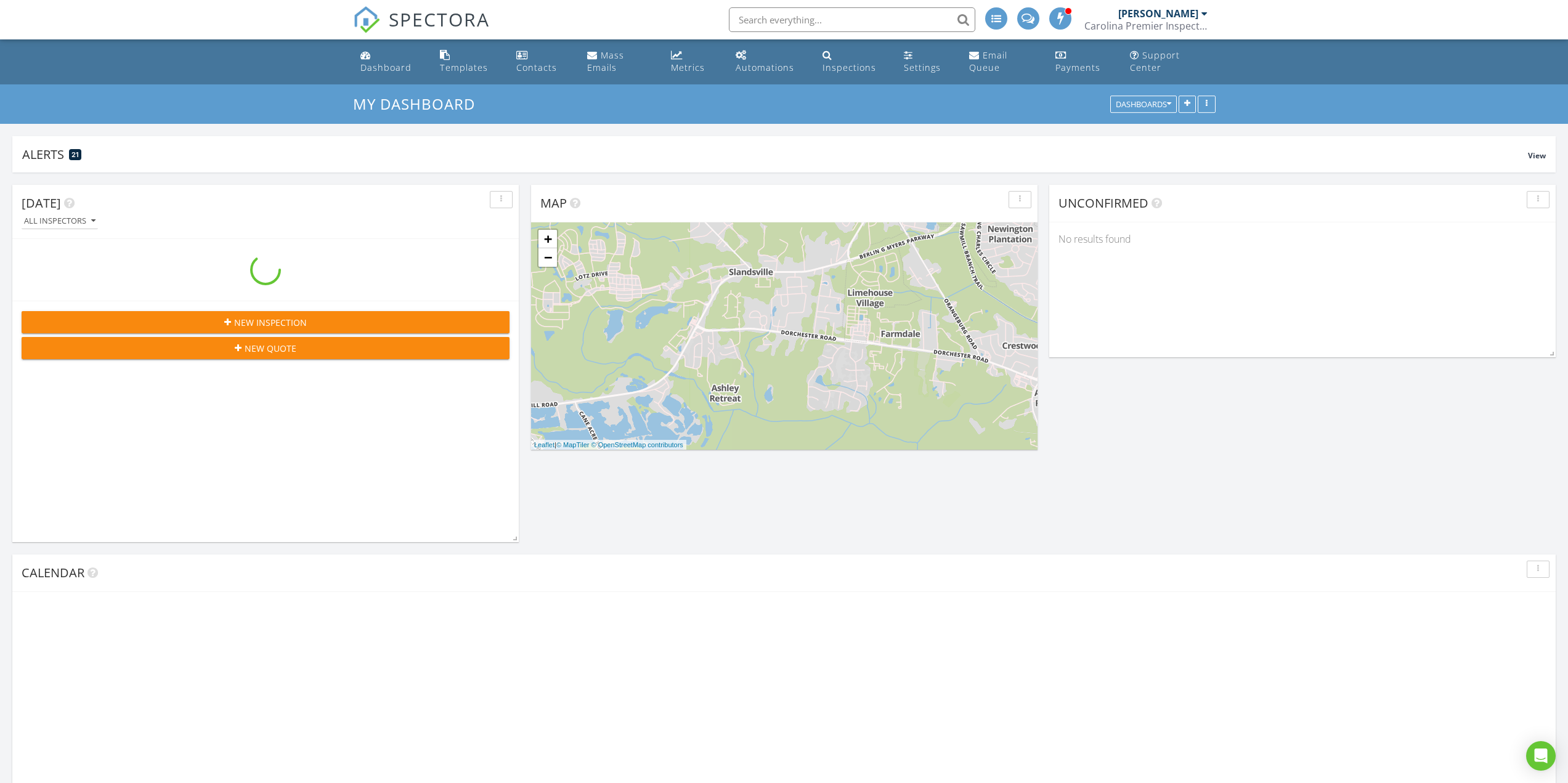
scroll to position [1756, 1587]
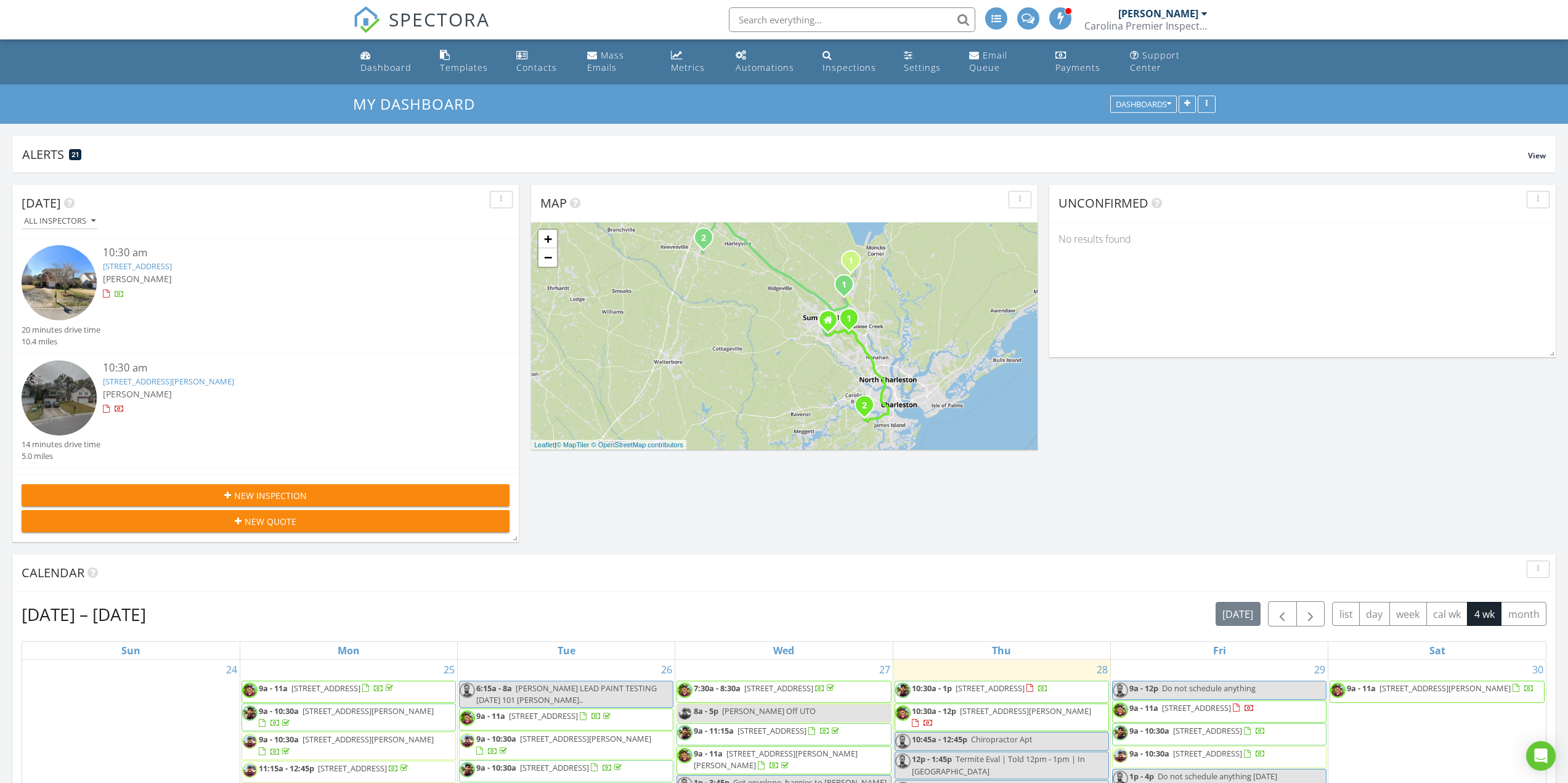
click at [777, 23] on input "text" at bounding box center [852, 19] width 246 height 24
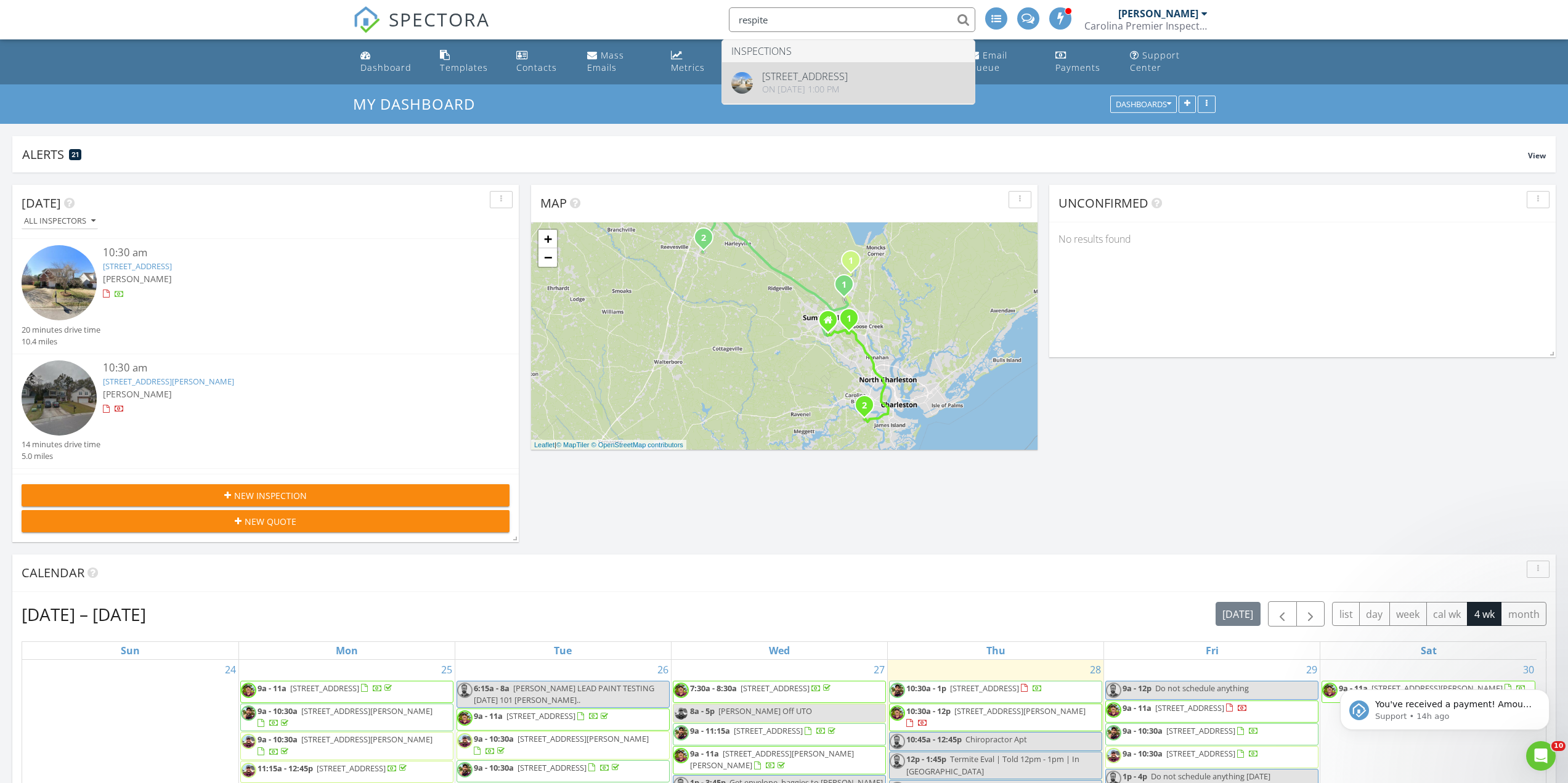
scroll to position [0, 0]
type input "respite"
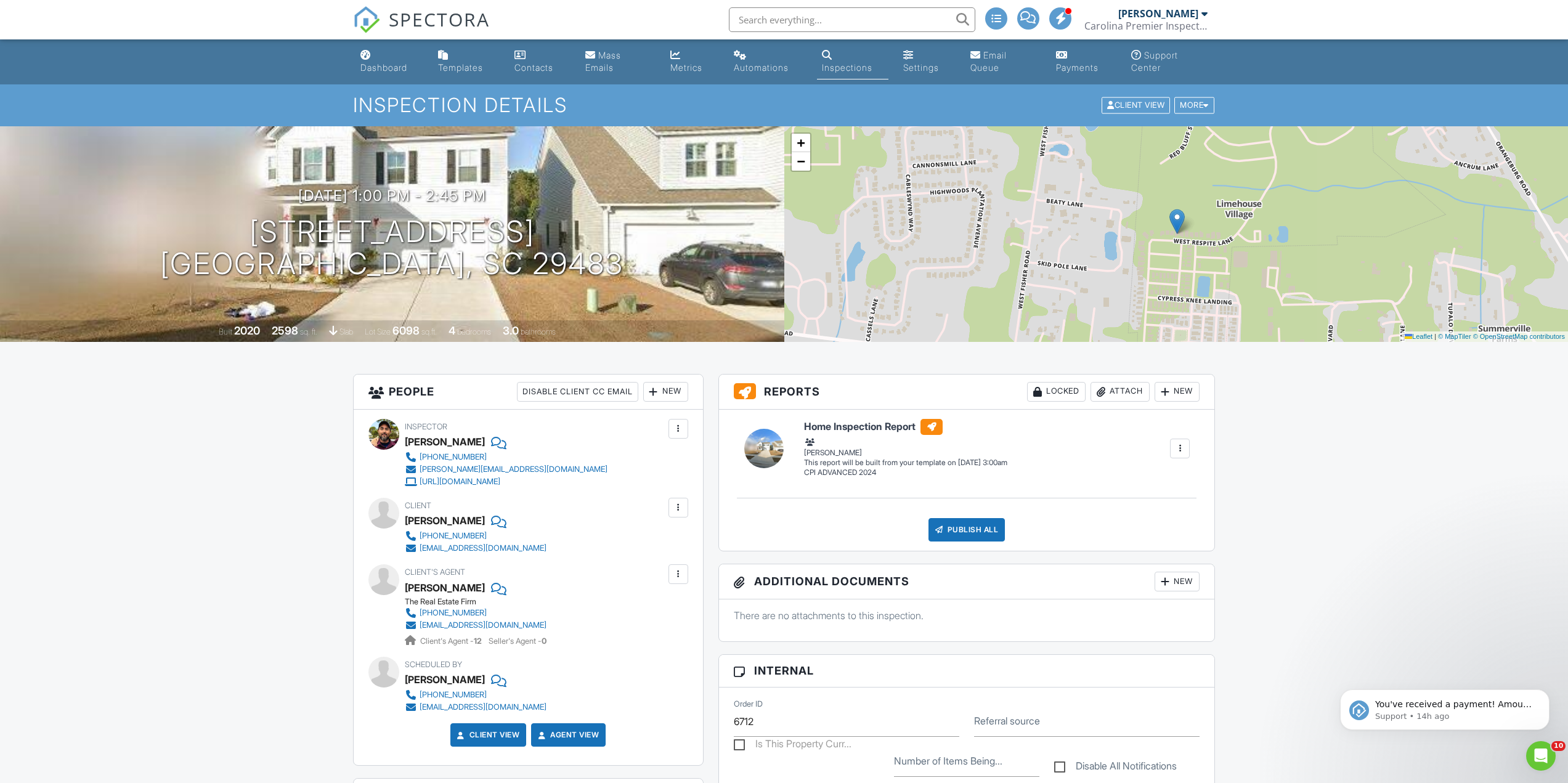
click at [415, 17] on span "SPECTORA" at bounding box center [439, 19] width 101 height 26
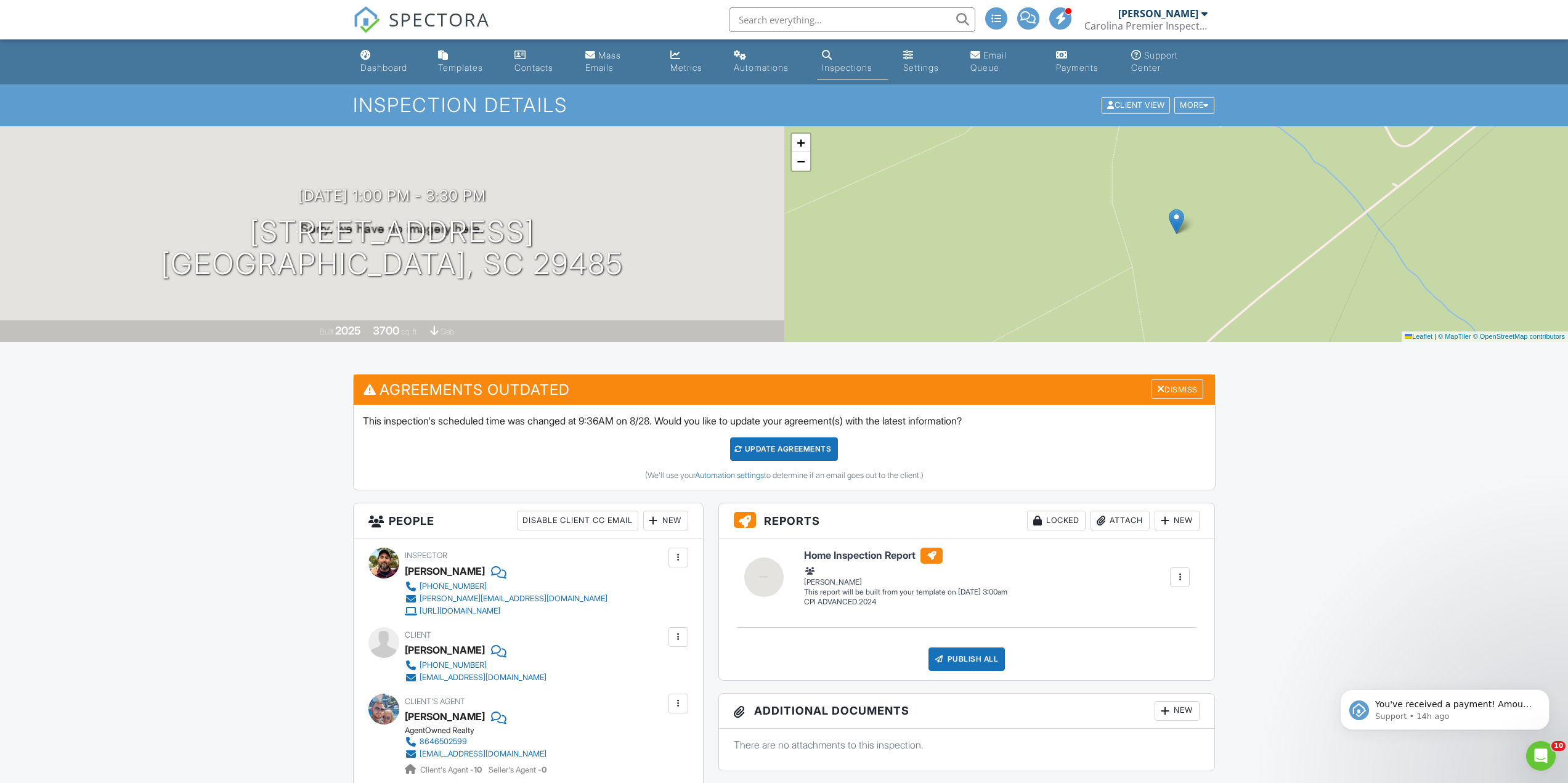
drag, startPoint x: 0, startPoint y: 0, endPoint x: 748, endPoint y: 22, distance: 748.3
click at [748, 22] on input "text" at bounding box center [852, 19] width 246 height 24
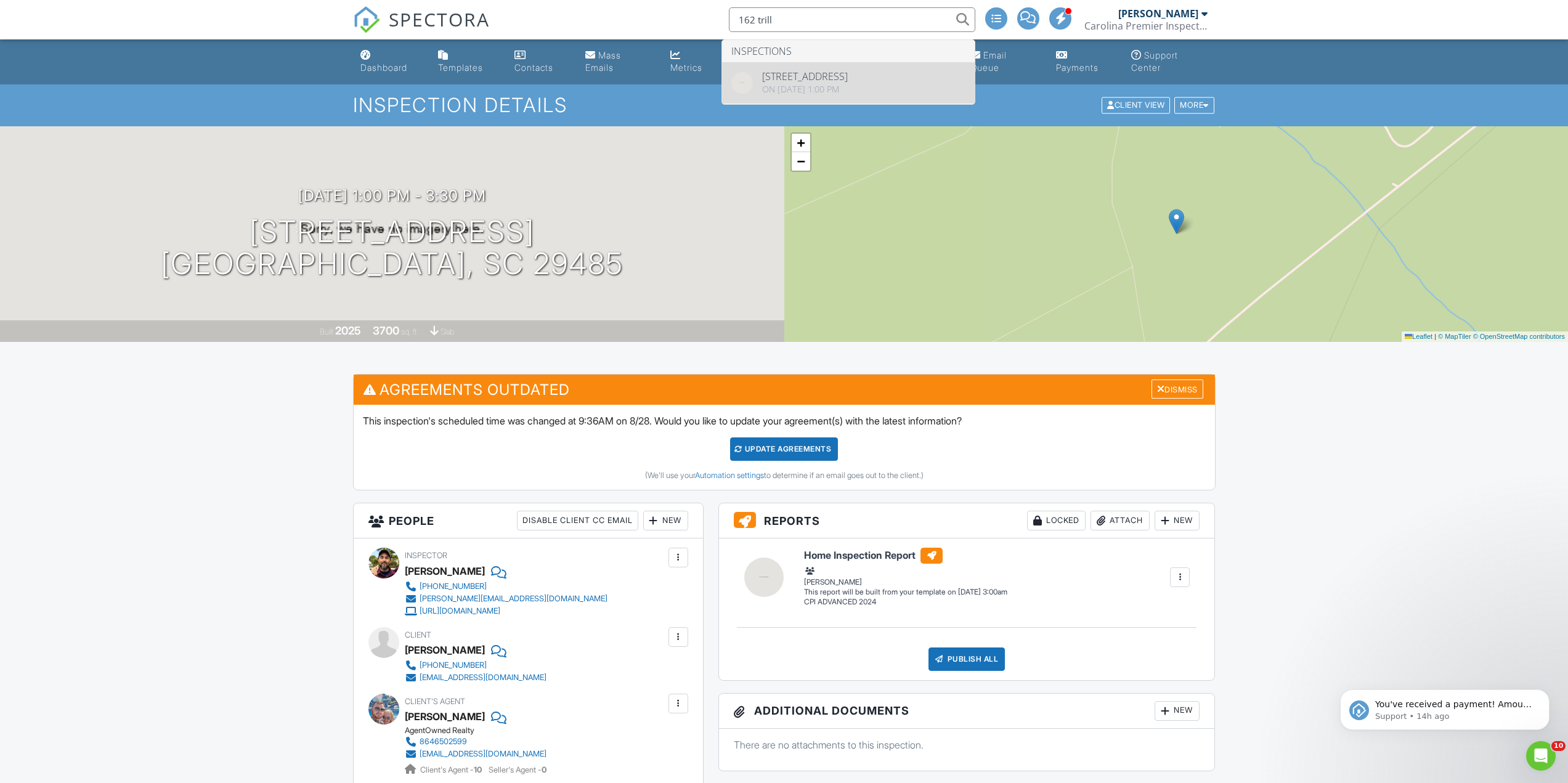
type input "162 trill"
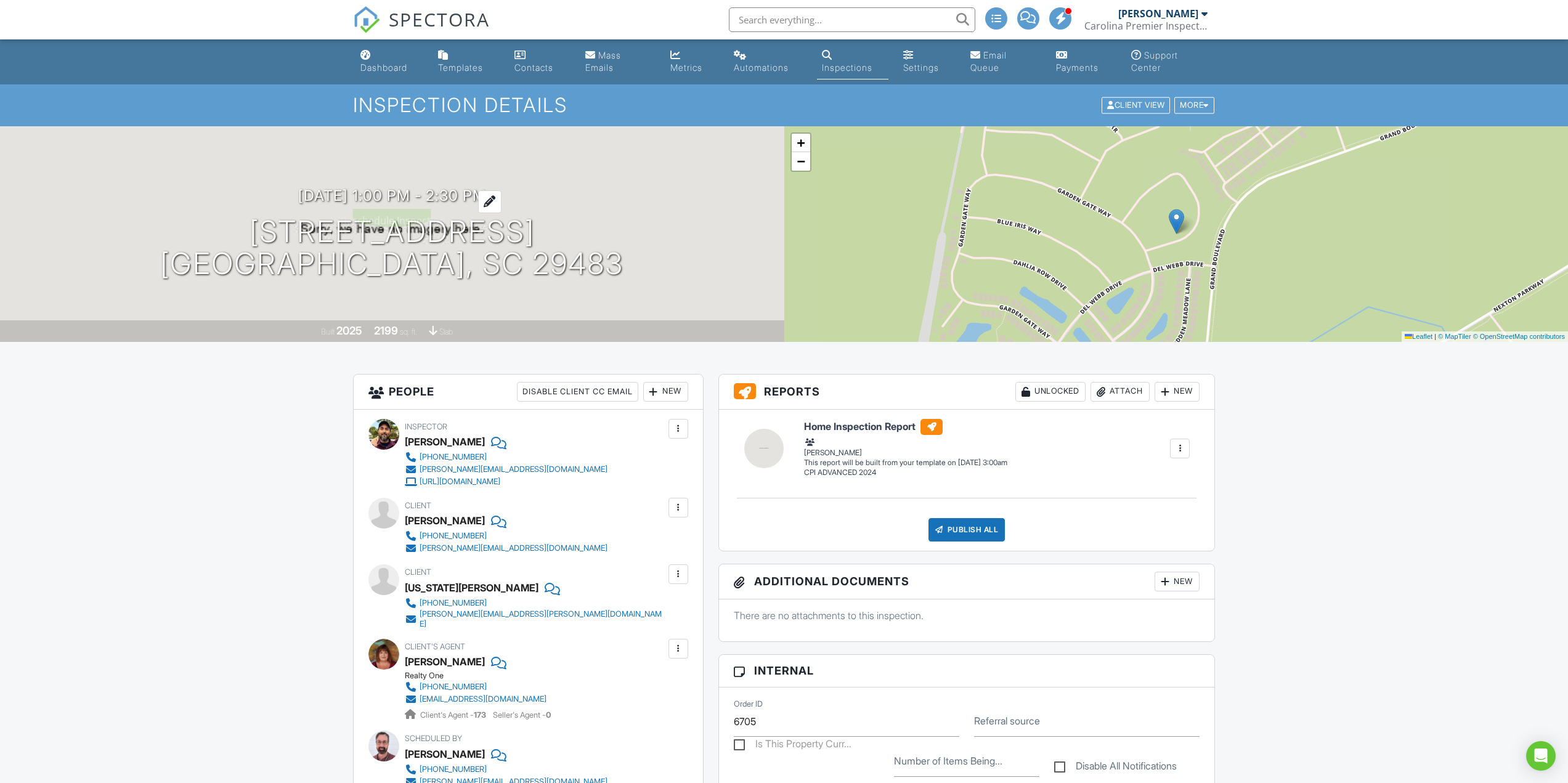
click at [396, 199] on h3 "[DATE] 1:00 pm - 2:30 pm" at bounding box center [392, 195] width 188 height 17
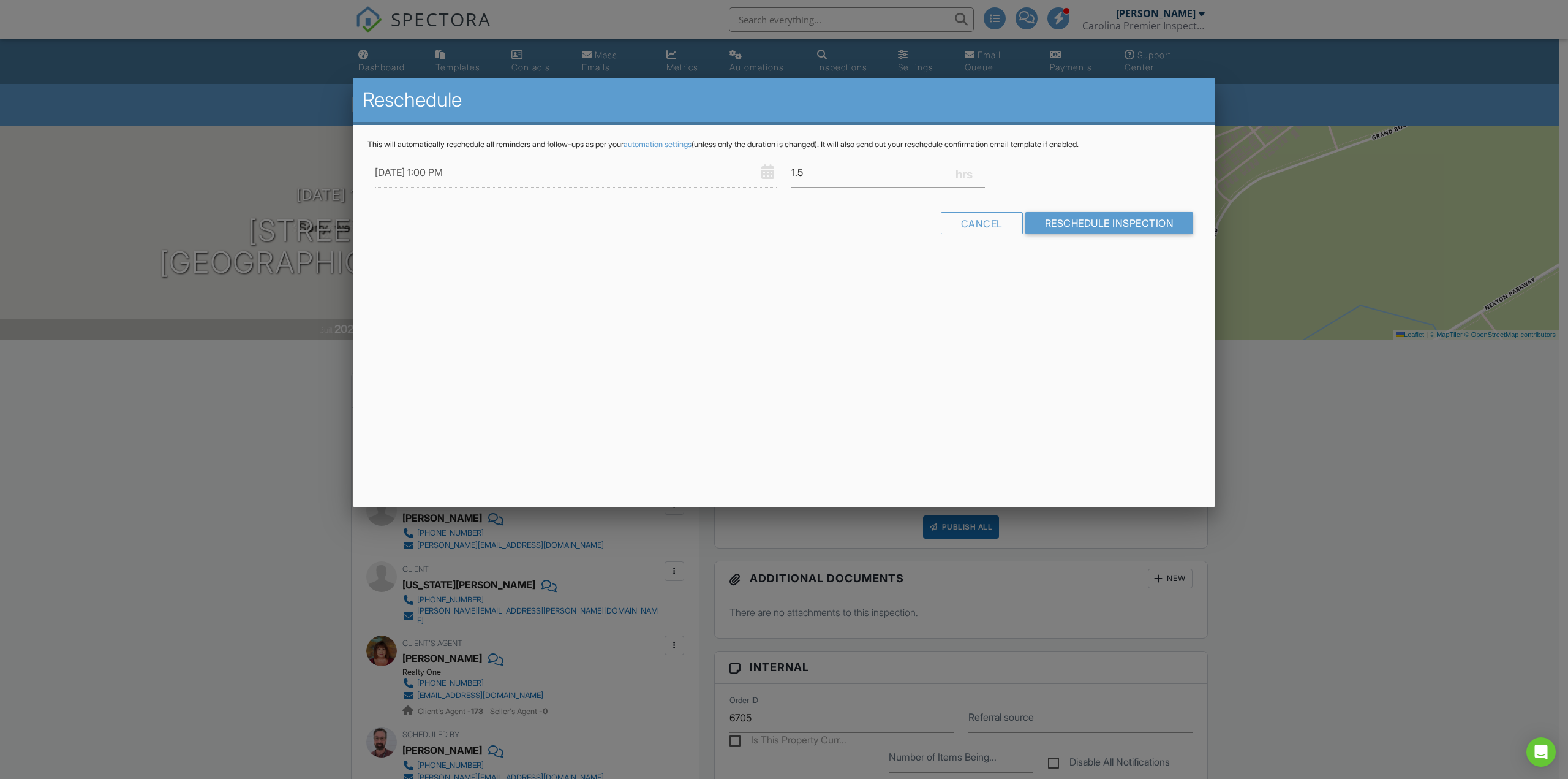
click at [188, 495] on div at bounding box center [784, 425] width 1568 height 973
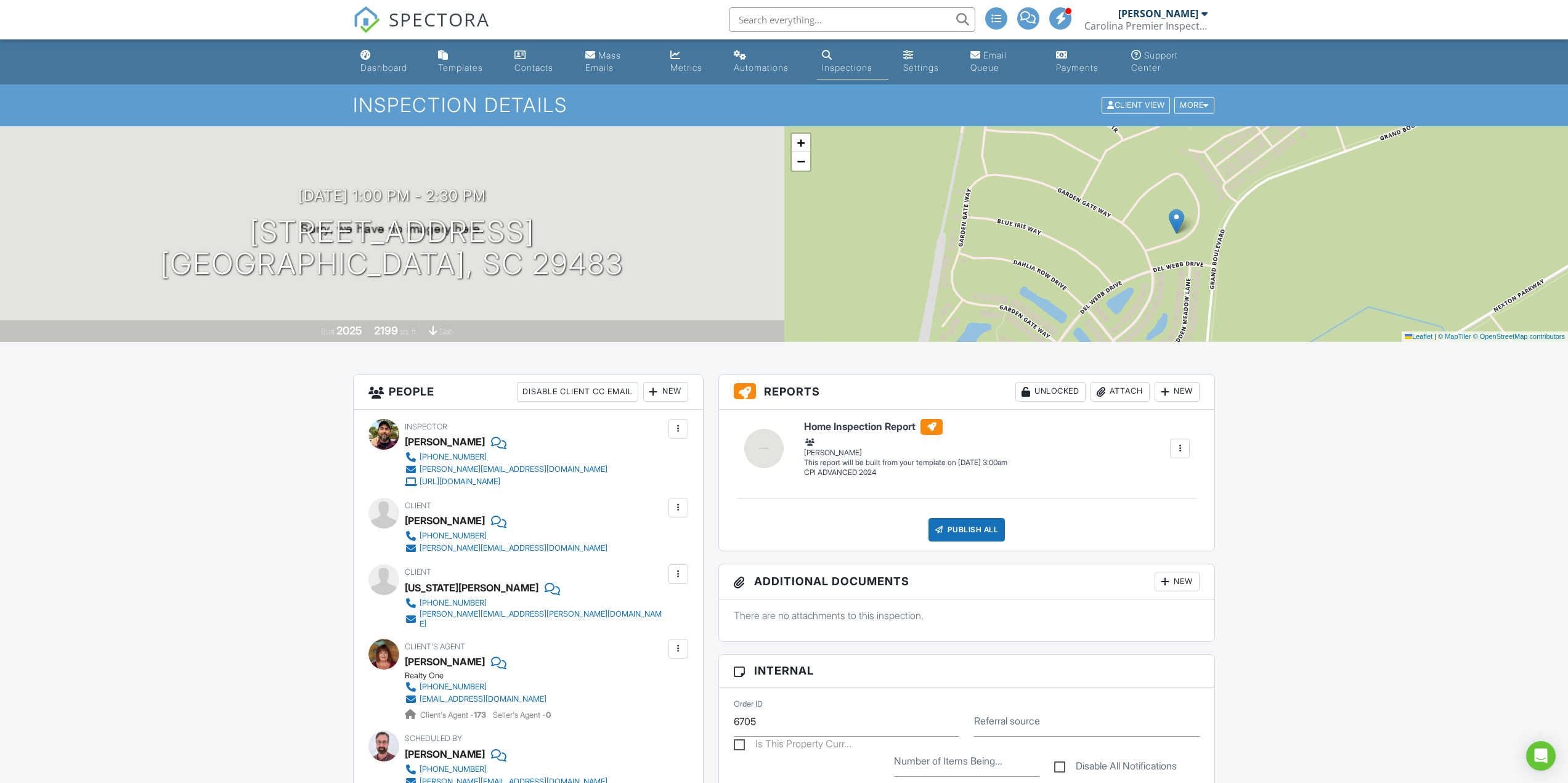
click at [671, 392] on div "New" at bounding box center [665, 392] width 45 height 20
click at [705, 426] on li "Inspector" at bounding box center [710, 428] width 121 height 31
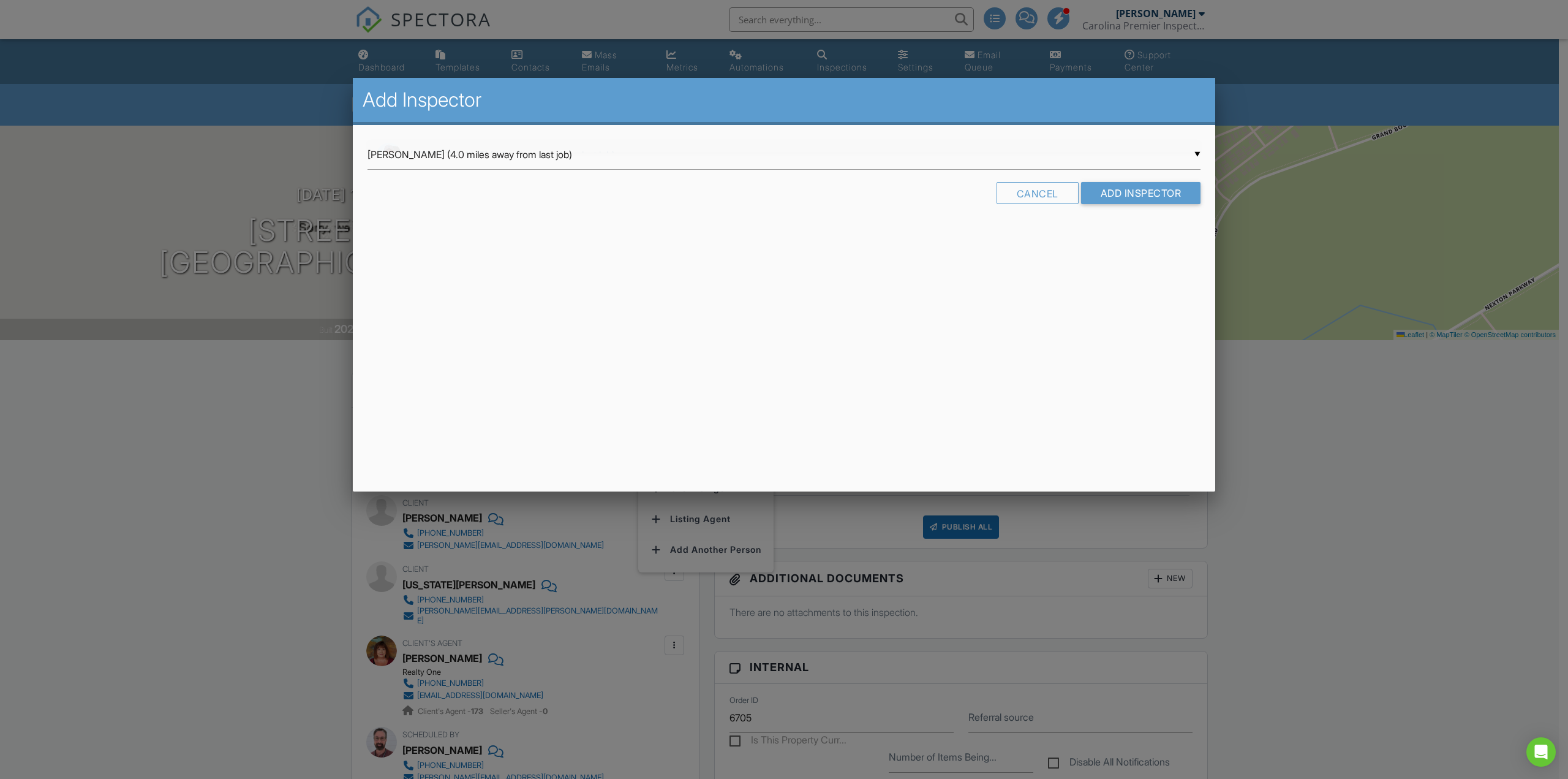
click at [515, 155] on div "▼ Justin Thompson (4.0 miles away from last job) Justin Thompson (4.0 miles awa…" at bounding box center [783, 155] width 833 height 30
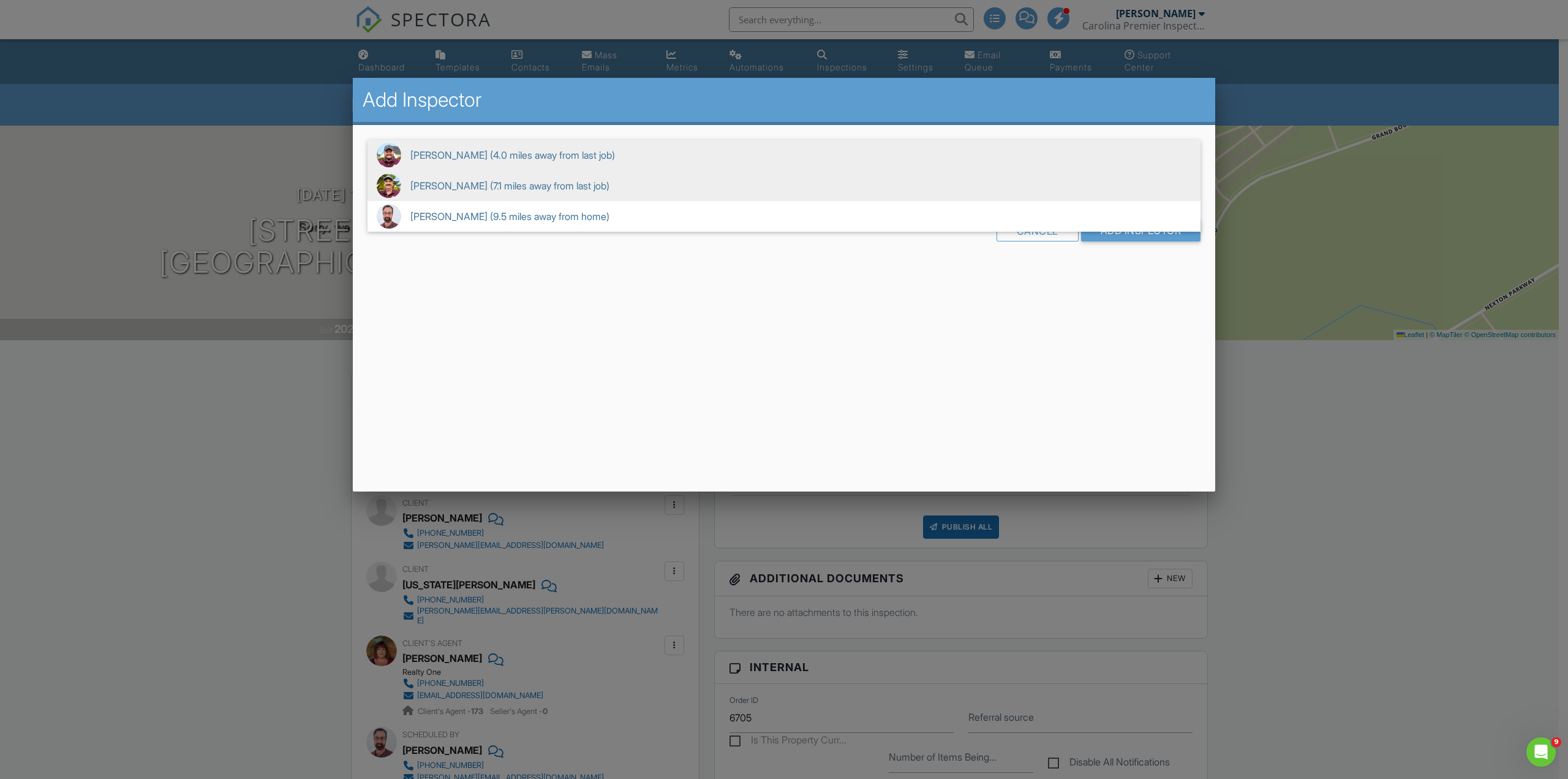
click at [521, 185] on span "Mike Hartmann (7.1 miles away from last job)" at bounding box center [783, 186] width 833 height 31
type input "Mike Hartmann (7.1 miles away from last job)"
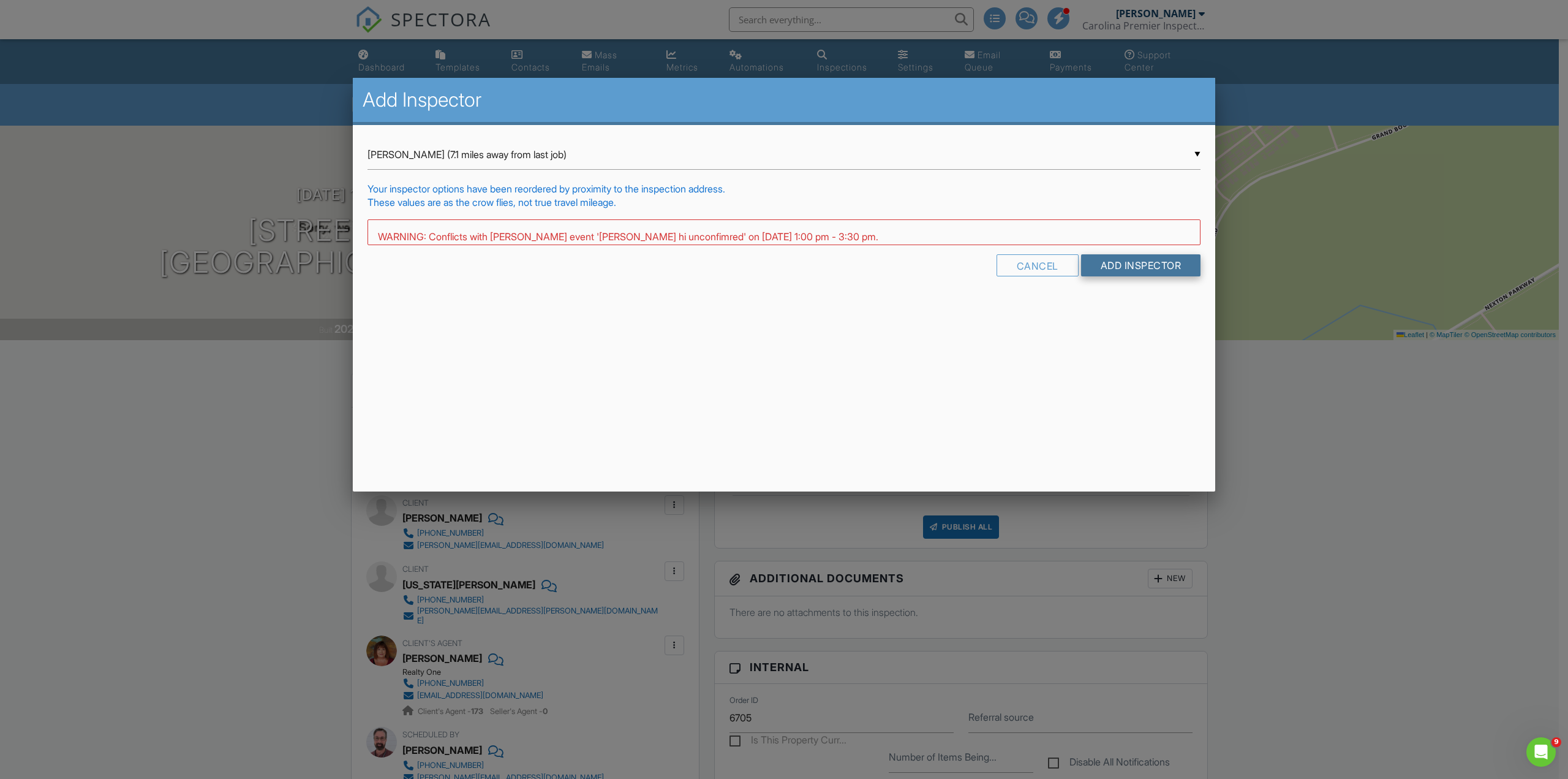
click at [1154, 255] on form "▼ Mike Hartmann (7.1 miles away from last job) Justin Thompson (4.0 miles away …" at bounding box center [783, 212] width 833 height 146
click at [1151, 282] on input "Add Inspector" at bounding box center [1141, 277] width 120 height 22
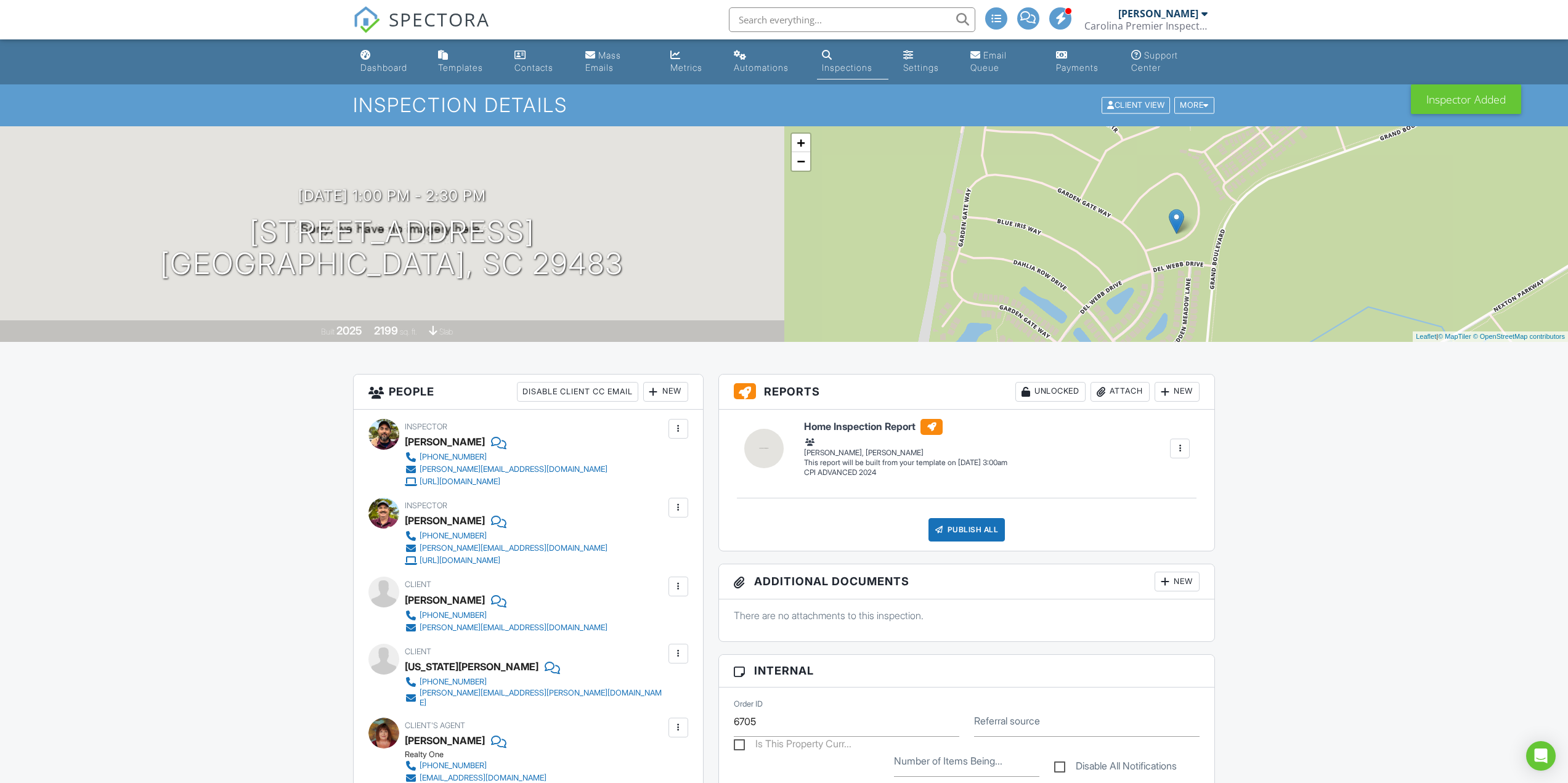
click at [679, 433] on div at bounding box center [678, 428] width 13 height 13
click at [648, 530] on li "Remove" at bounding box center [626, 528] width 109 height 31
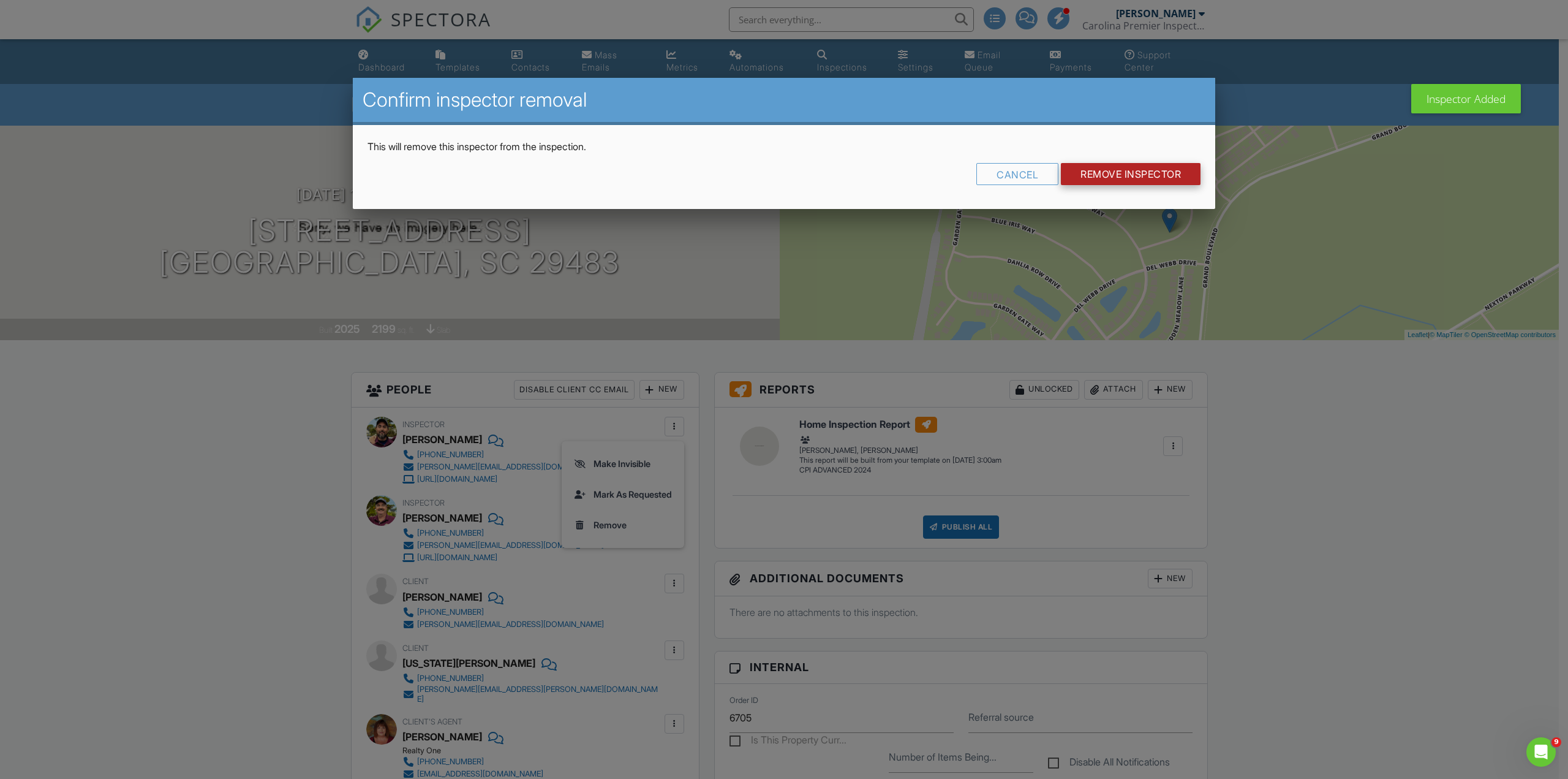
click at [1158, 171] on input "Remove Inspector" at bounding box center [1130, 173] width 140 height 22
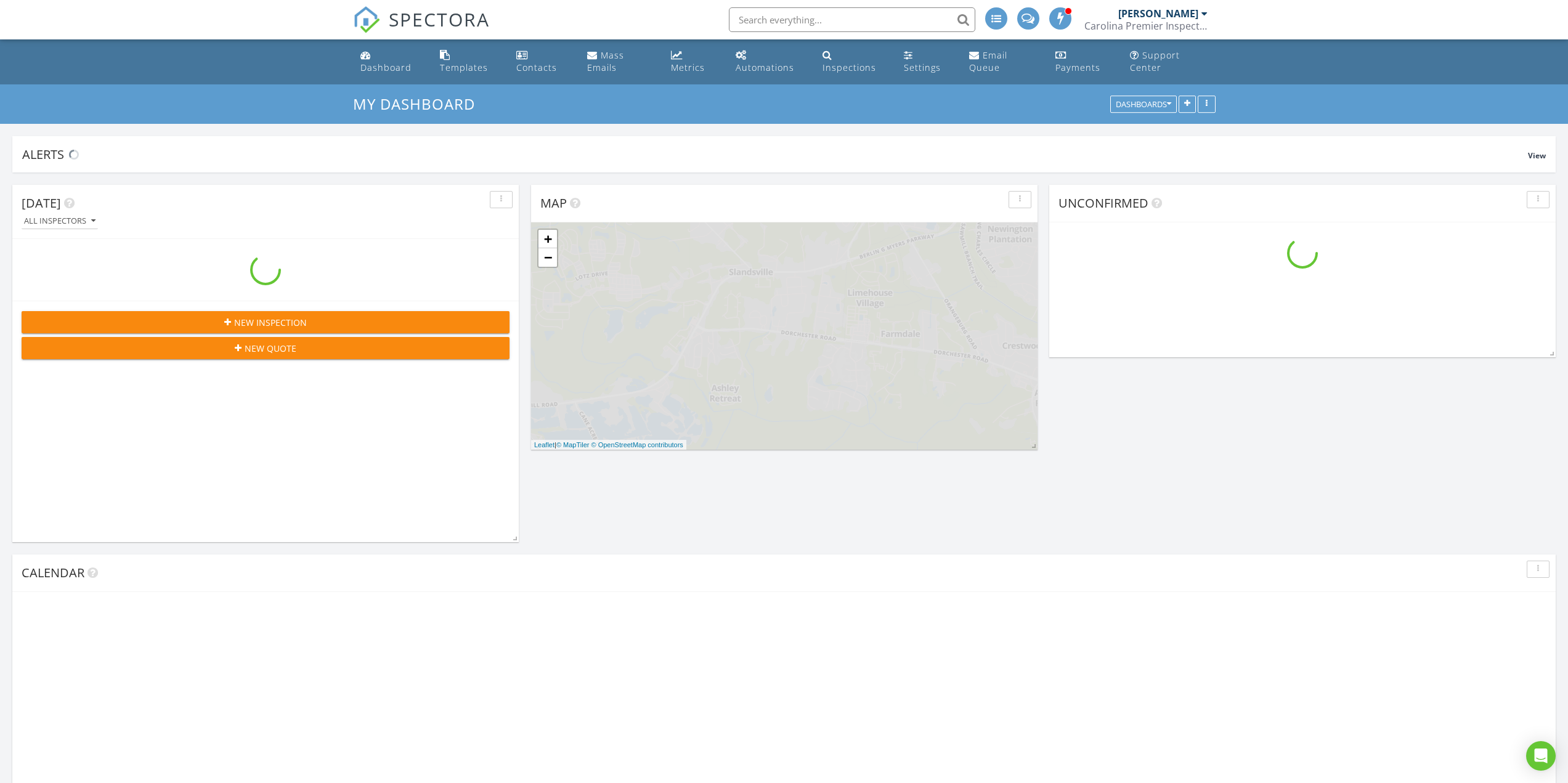
scroll to position [1756, 1587]
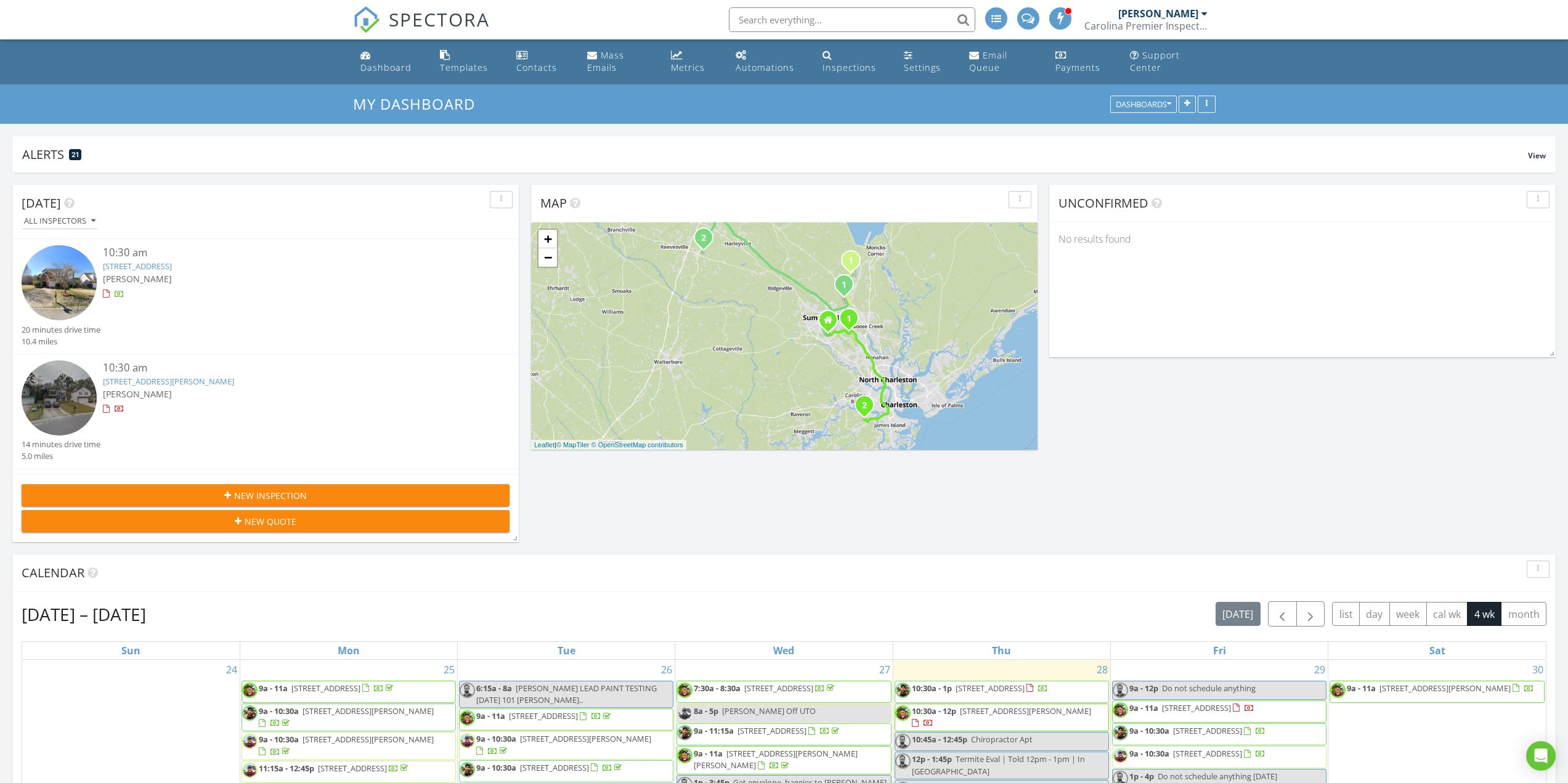
click at [379, 498] on div "New Inspection" at bounding box center [265, 496] width 468 height 13
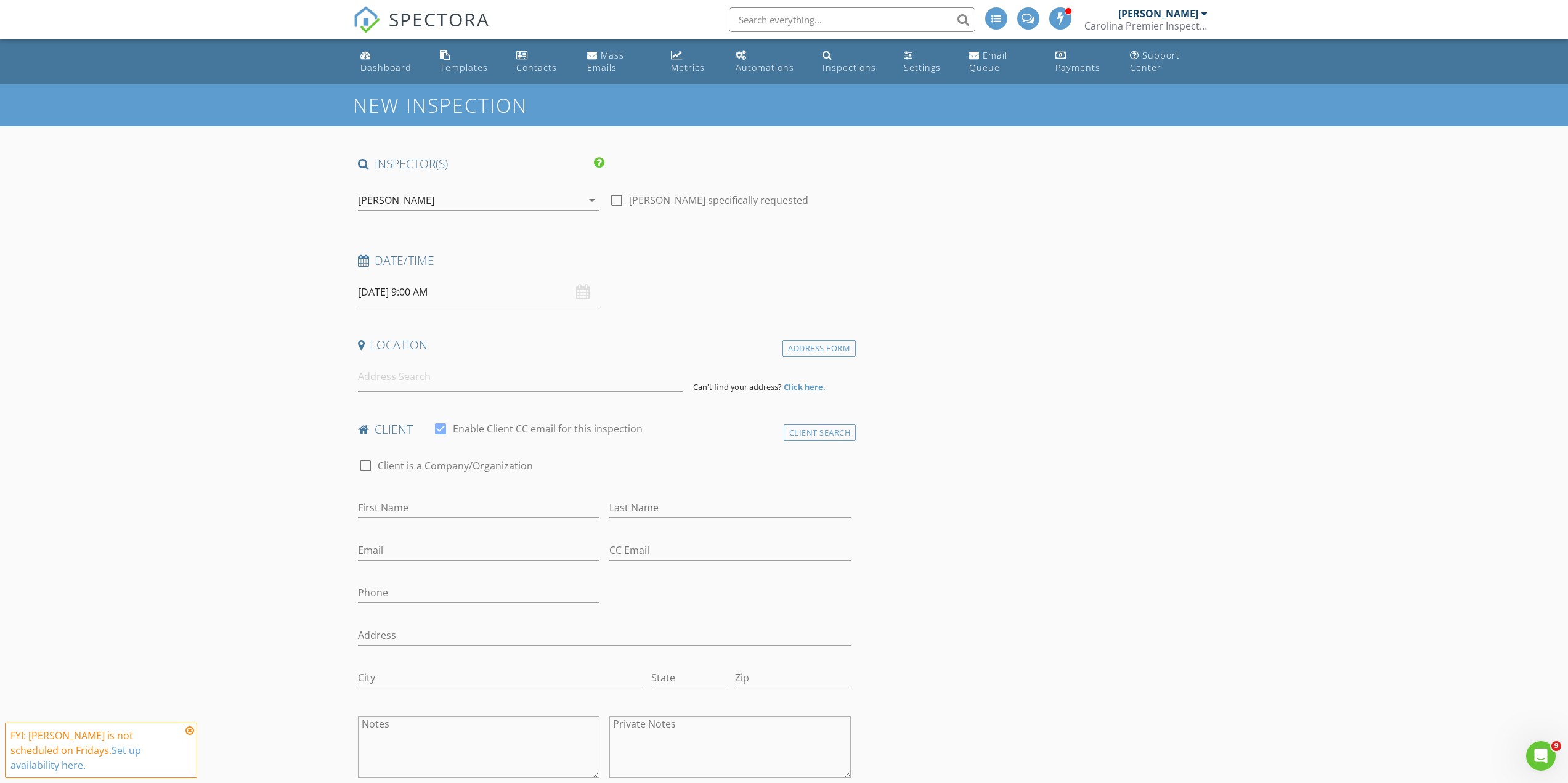
click at [508, 192] on div "[PERSON_NAME]" at bounding box center [470, 200] width 224 height 20
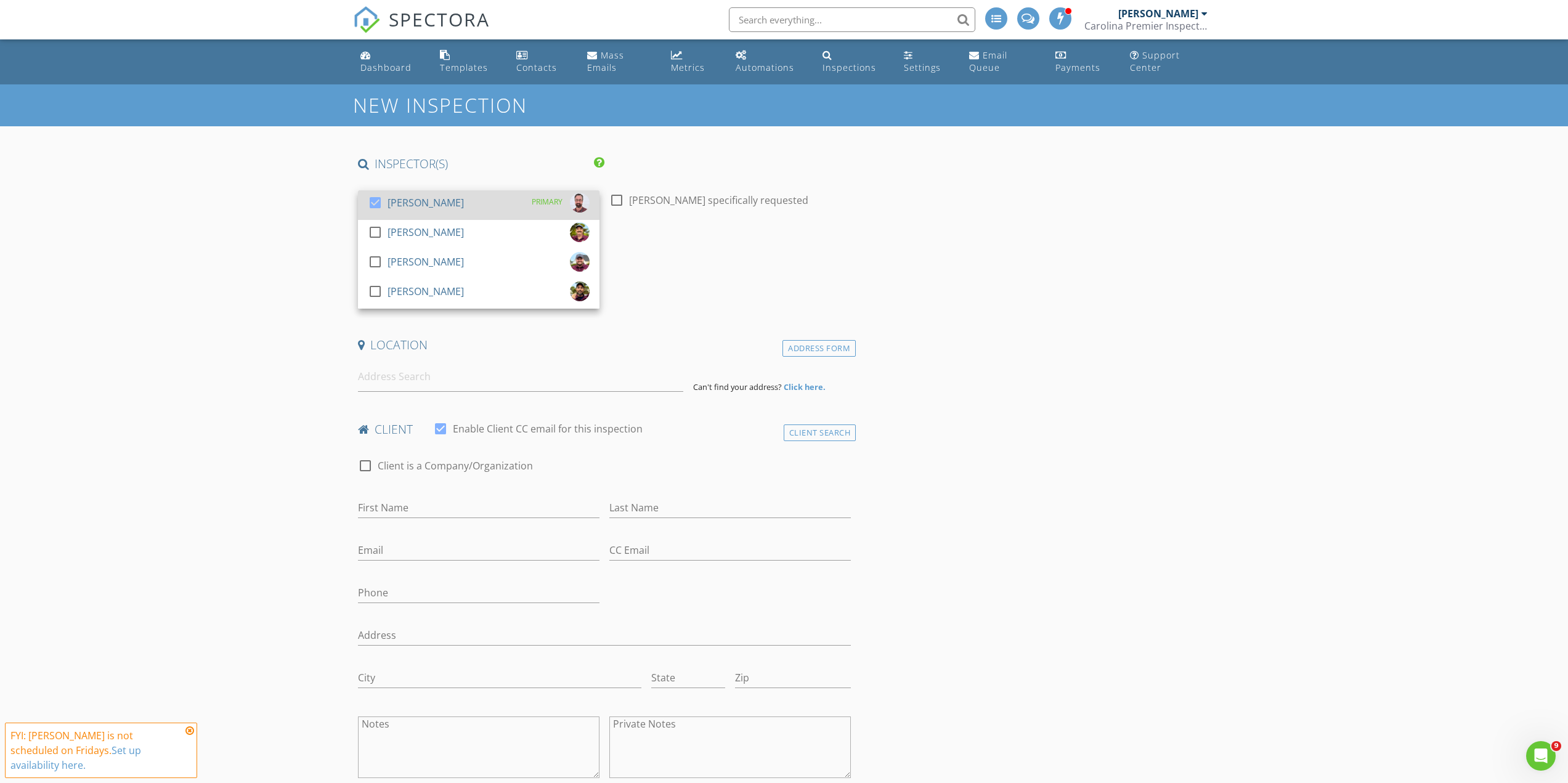
click at [479, 199] on div "check_box Robert Wiggins PRIMARY" at bounding box center [478, 205] width 222 height 24
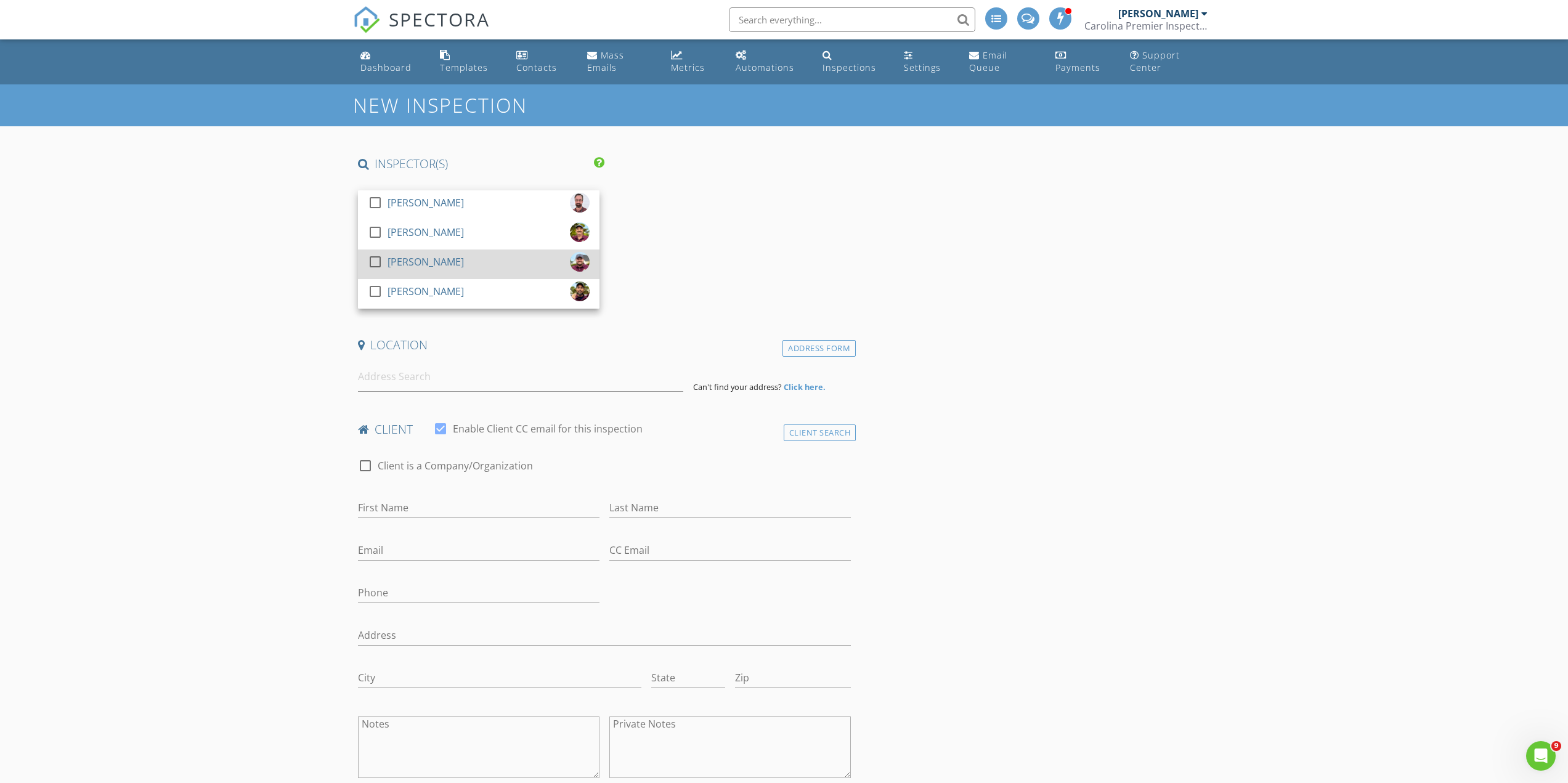
click at [453, 279] on link "check_box_outline_blank Justin Thompson" at bounding box center [479, 264] width 242 height 30
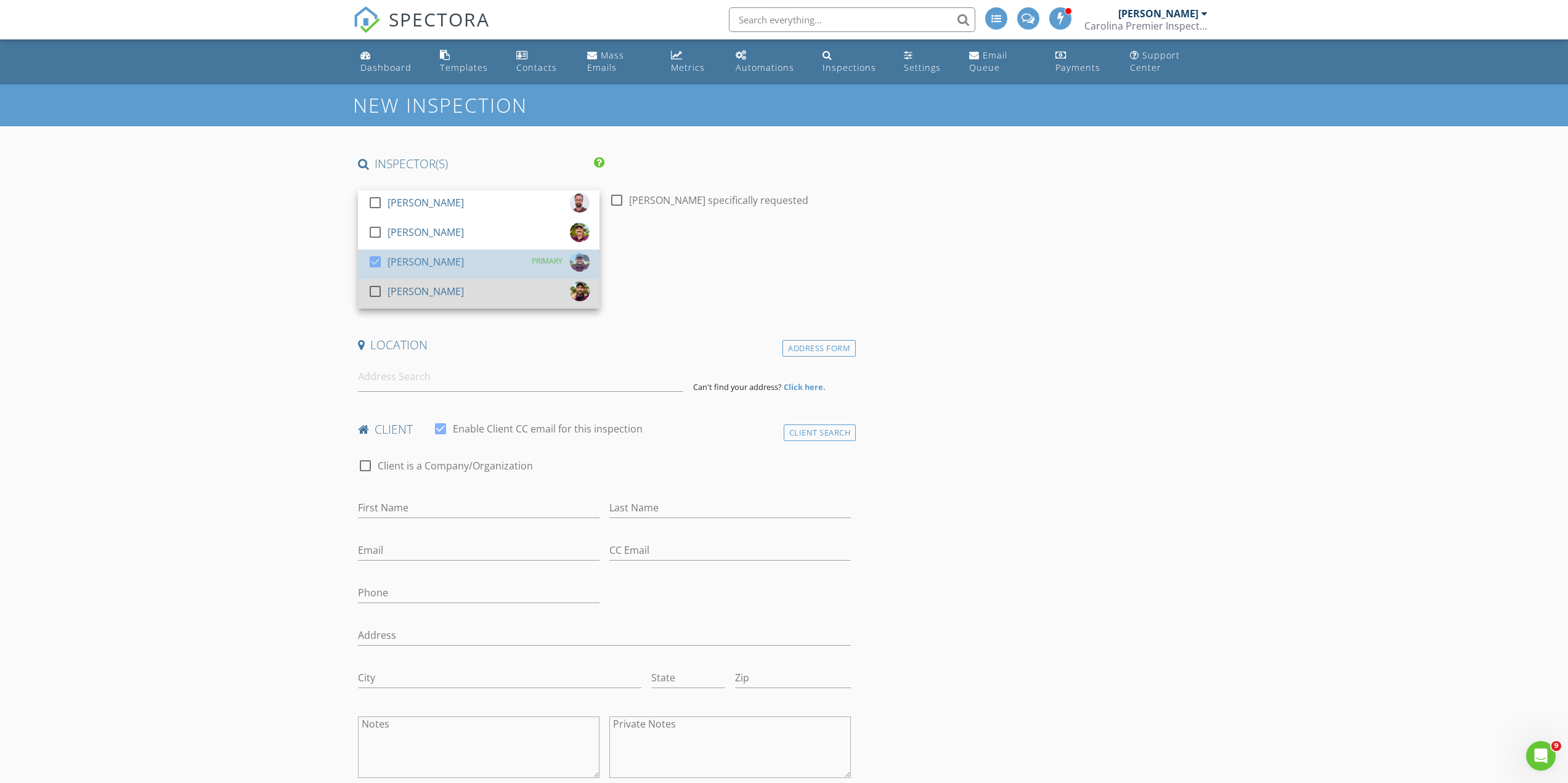
click at [455, 279] on link "check_box_outline_blank Josh Wiggins" at bounding box center [479, 293] width 242 height 30
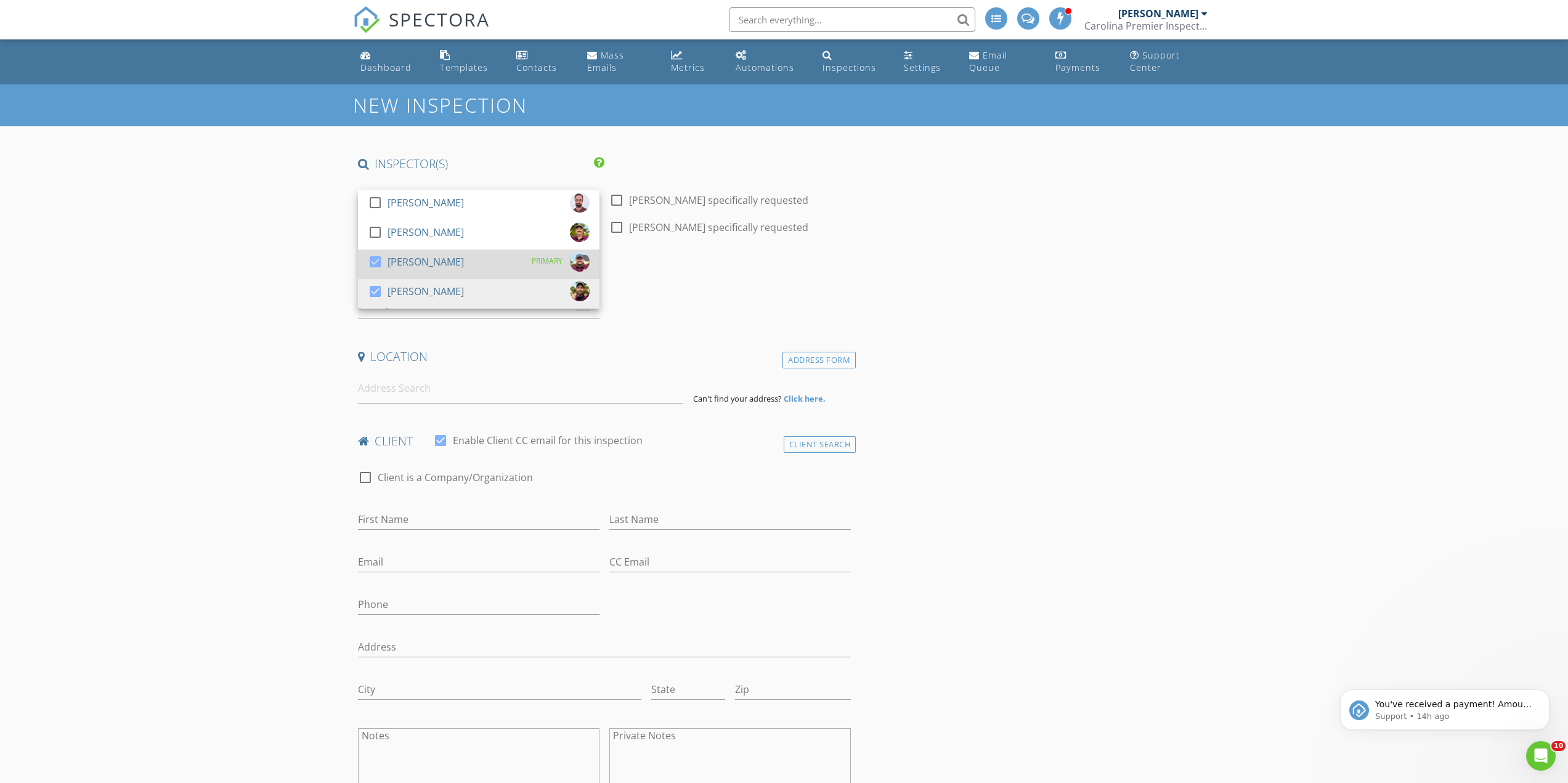
click at [428, 263] on div "[PERSON_NAME]" at bounding box center [425, 262] width 76 height 20
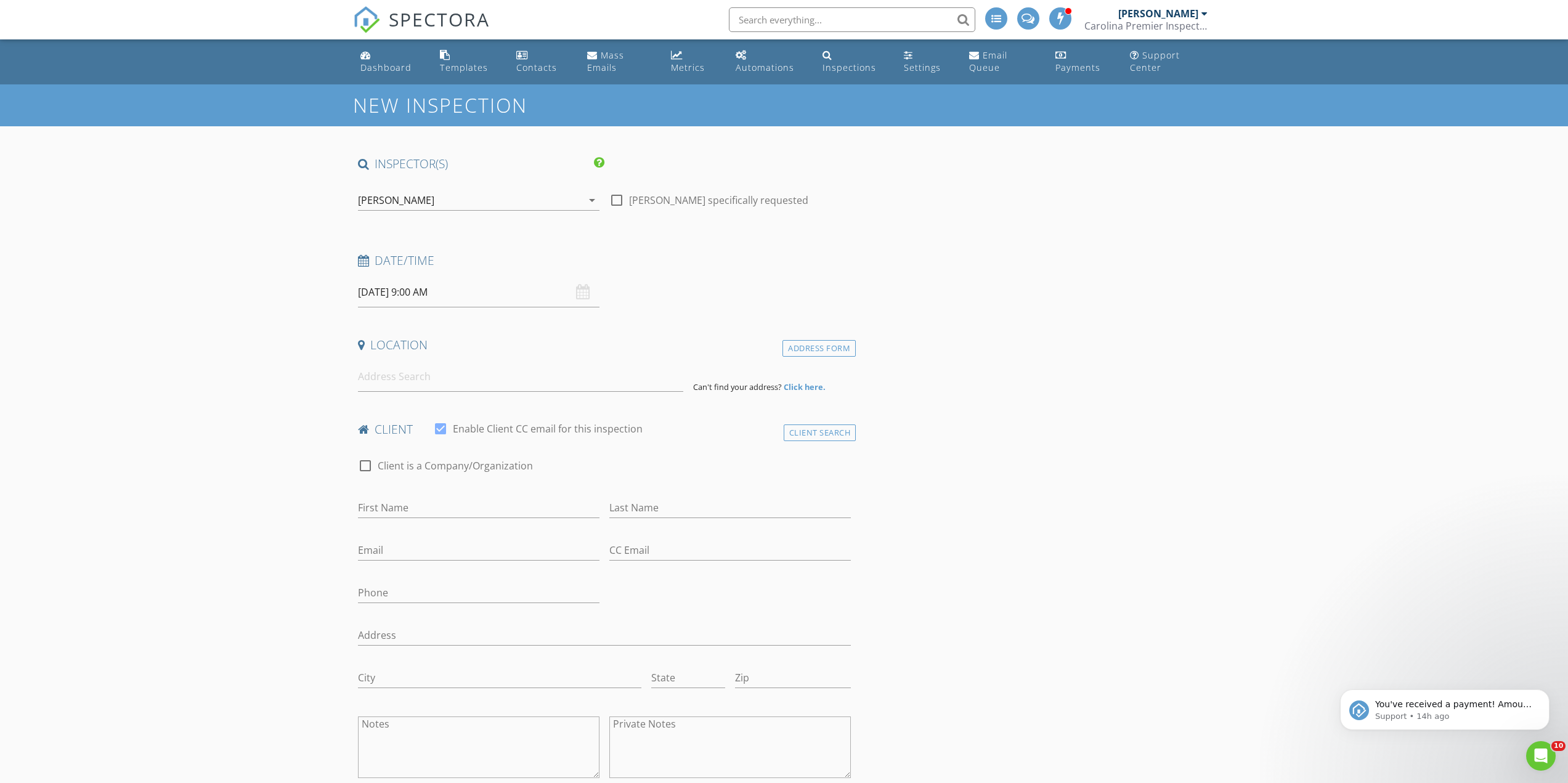
click at [422, 290] on input "08/29/2025 9:00 AM" at bounding box center [479, 293] width 242 height 30
type input "10"
type input "08/29/2025 10:00 AM"
click at [428, 498] on span at bounding box center [429, 496] width 9 height 13
type input "11"
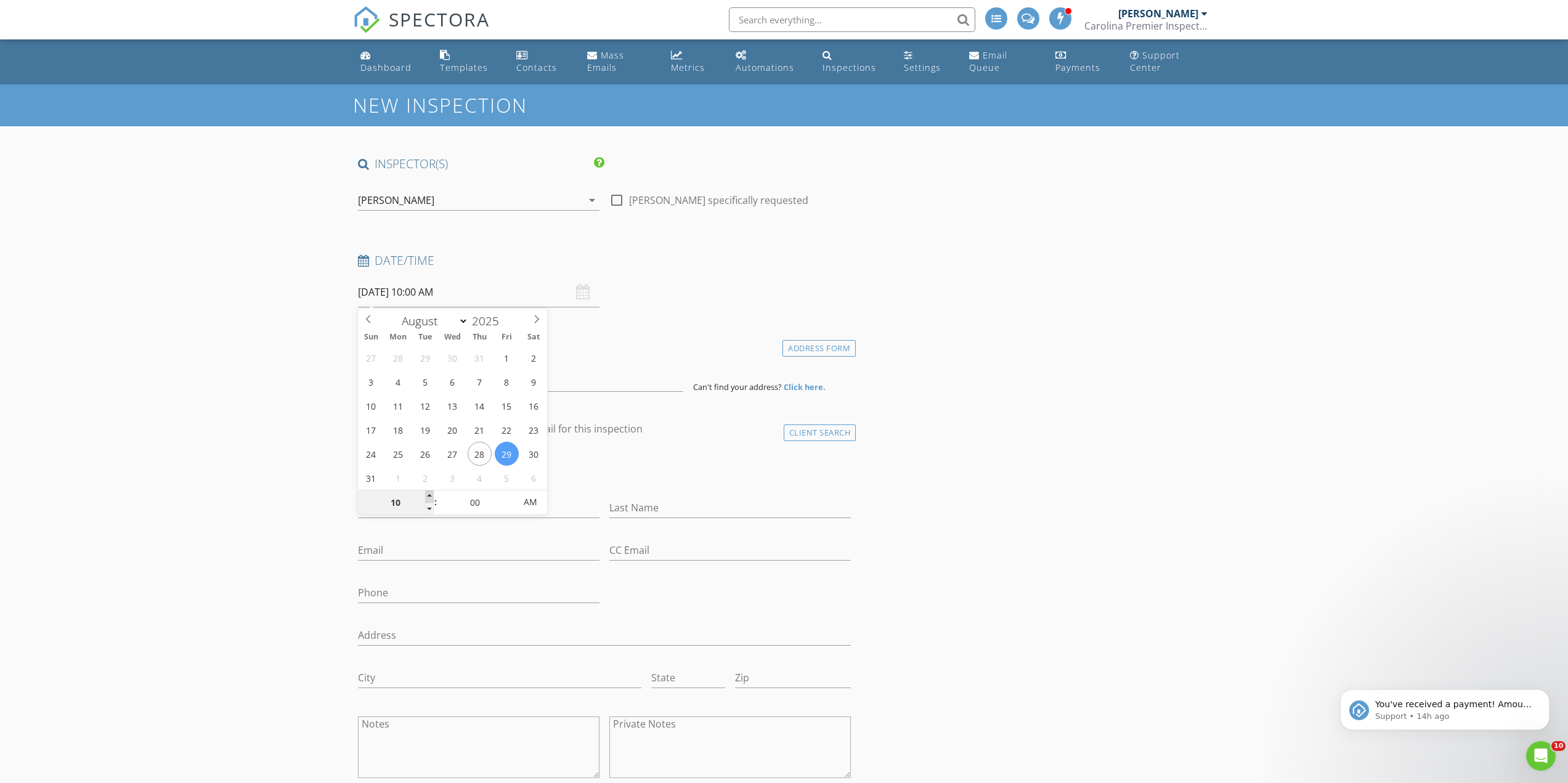
type input "08/29/2025 11:00 AM"
click at [428, 498] on span at bounding box center [429, 496] width 9 height 13
type input "12"
type input "08/29/2025 12:00 PM"
click at [428, 498] on span at bounding box center [429, 496] width 9 height 13
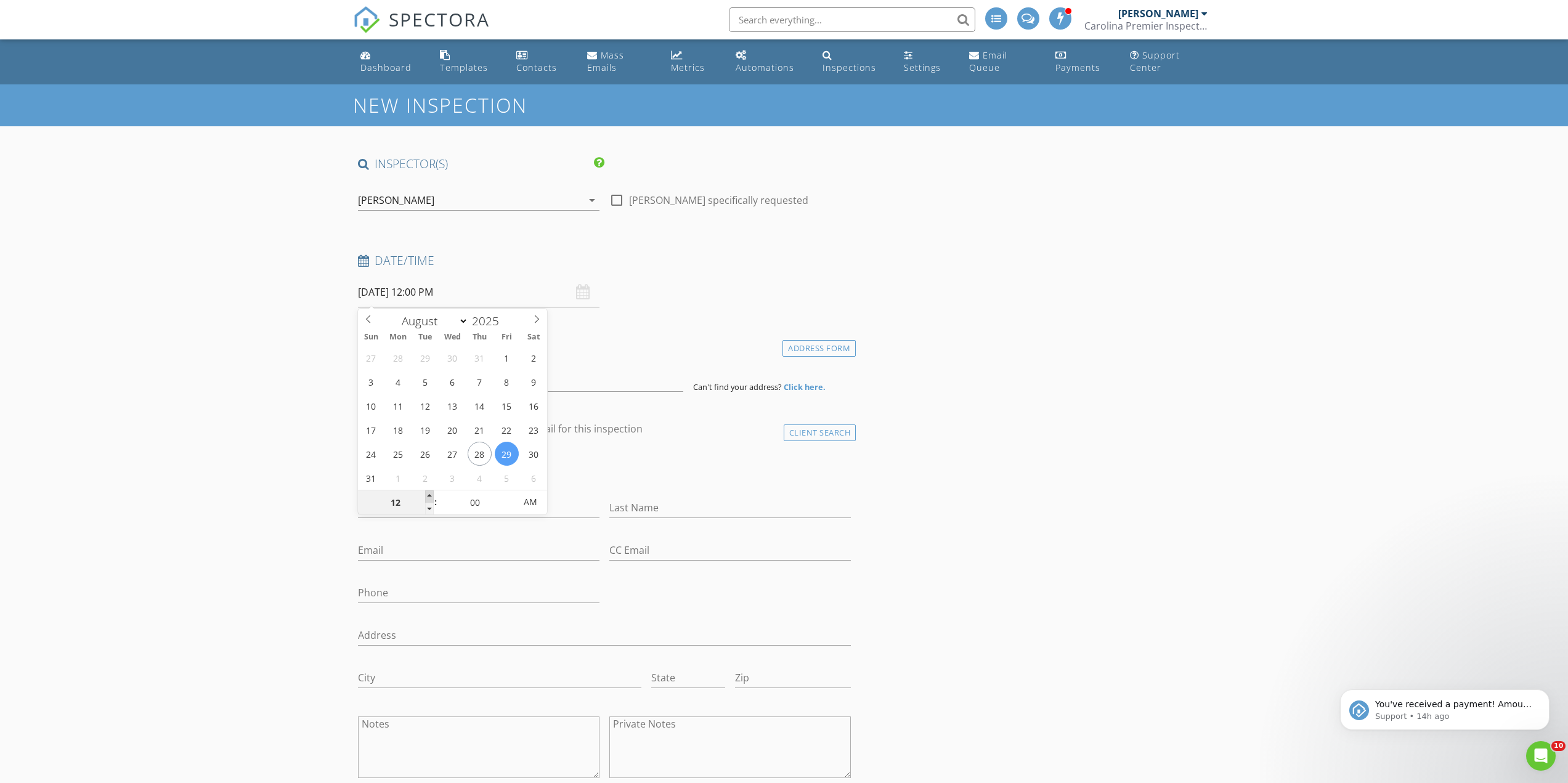
type input "01"
type input "08/29/2025 1:00 PM"
click at [428, 498] on span at bounding box center [429, 496] width 9 height 13
click at [436, 377] on input at bounding box center [520, 377] width 325 height 30
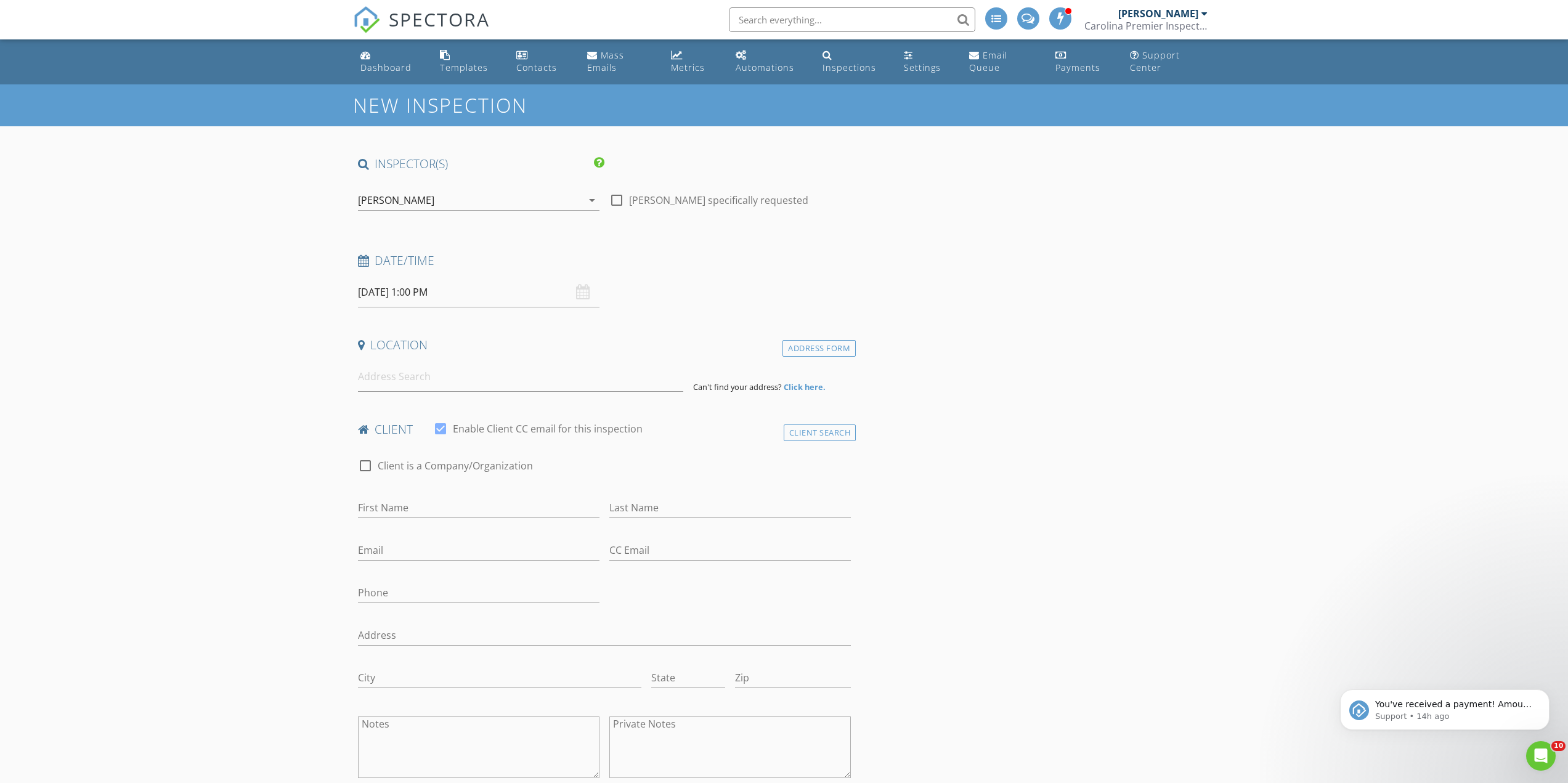
click at [660, 200] on label "Josh Wiggins specifically requested" at bounding box center [718, 200] width 179 height 13
checkbox input "true"
click at [499, 380] on input at bounding box center [520, 377] width 325 height 30
type input "426 Queenview Ln, Charleston, SC, USA"
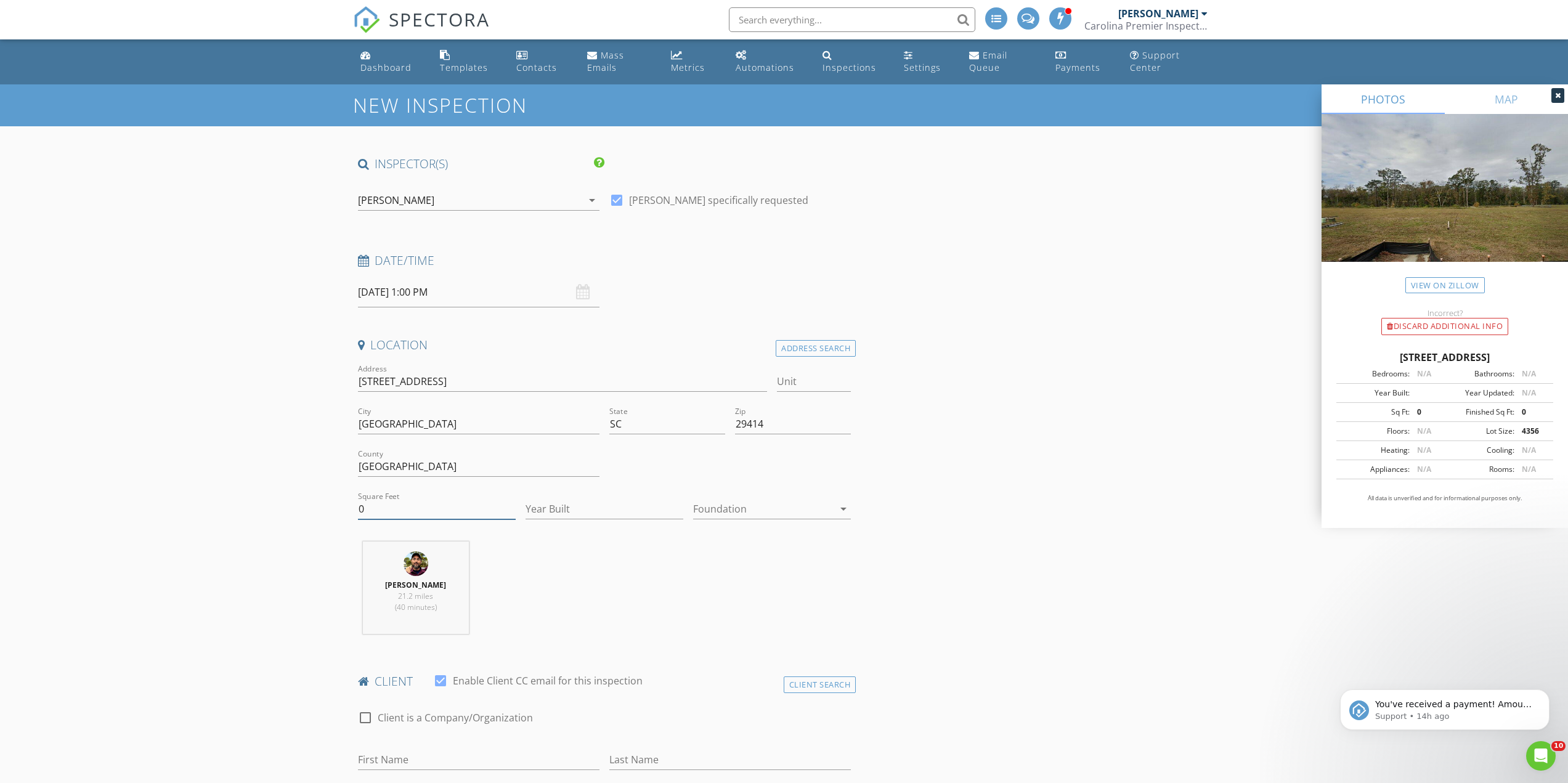
click at [381, 518] on input "0" at bounding box center [437, 509] width 158 height 21
click at [380, 518] on input "0" at bounding box center [437, 509] width 158 height 21
type input "1801"
type input "2025"
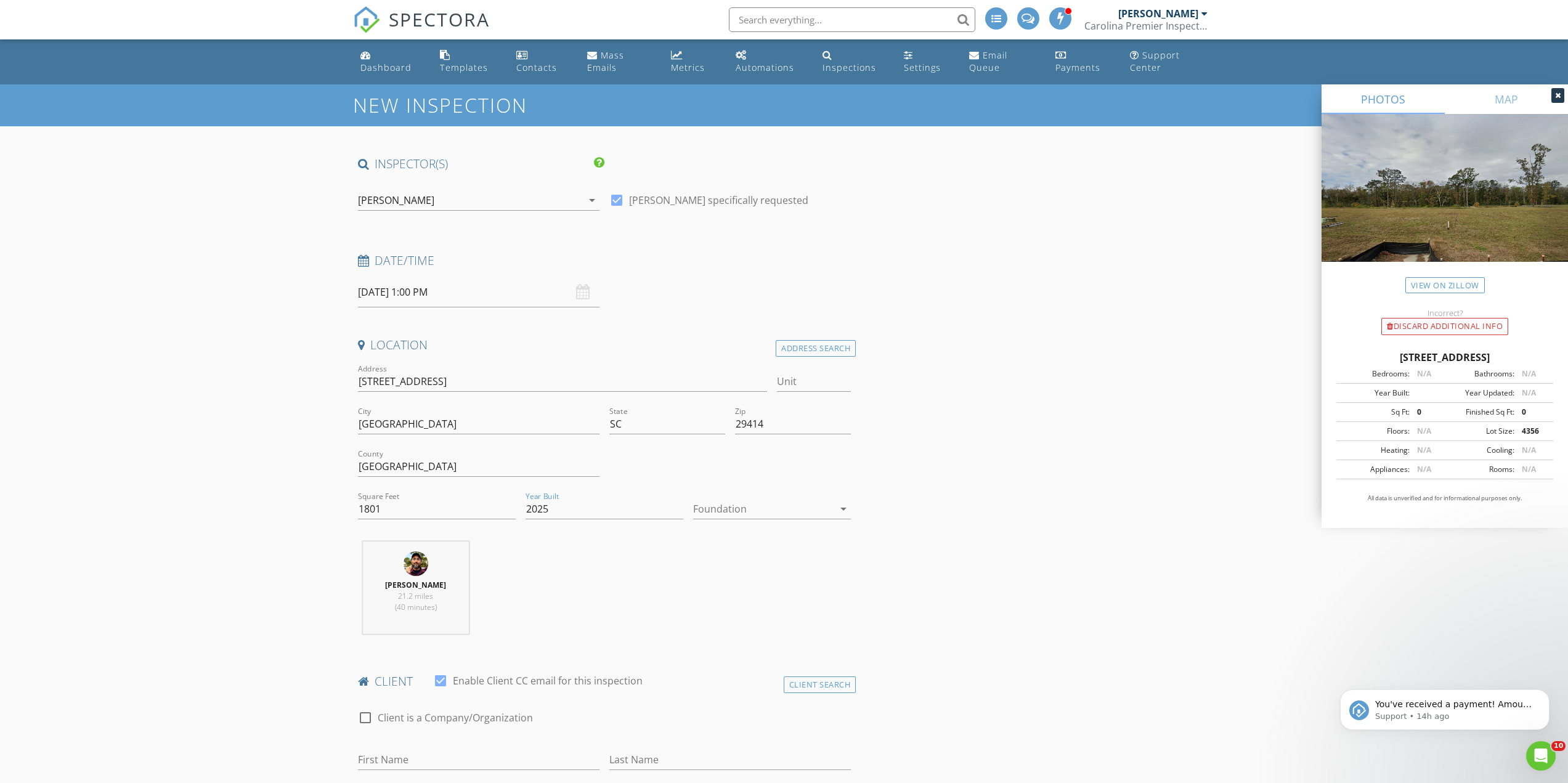
click at [718, 510] on div at bounding box center [763, 509] width 140 height 20
click at [734, 567] on div "Slab" at bounding box center [772, 573] width 138 height 15
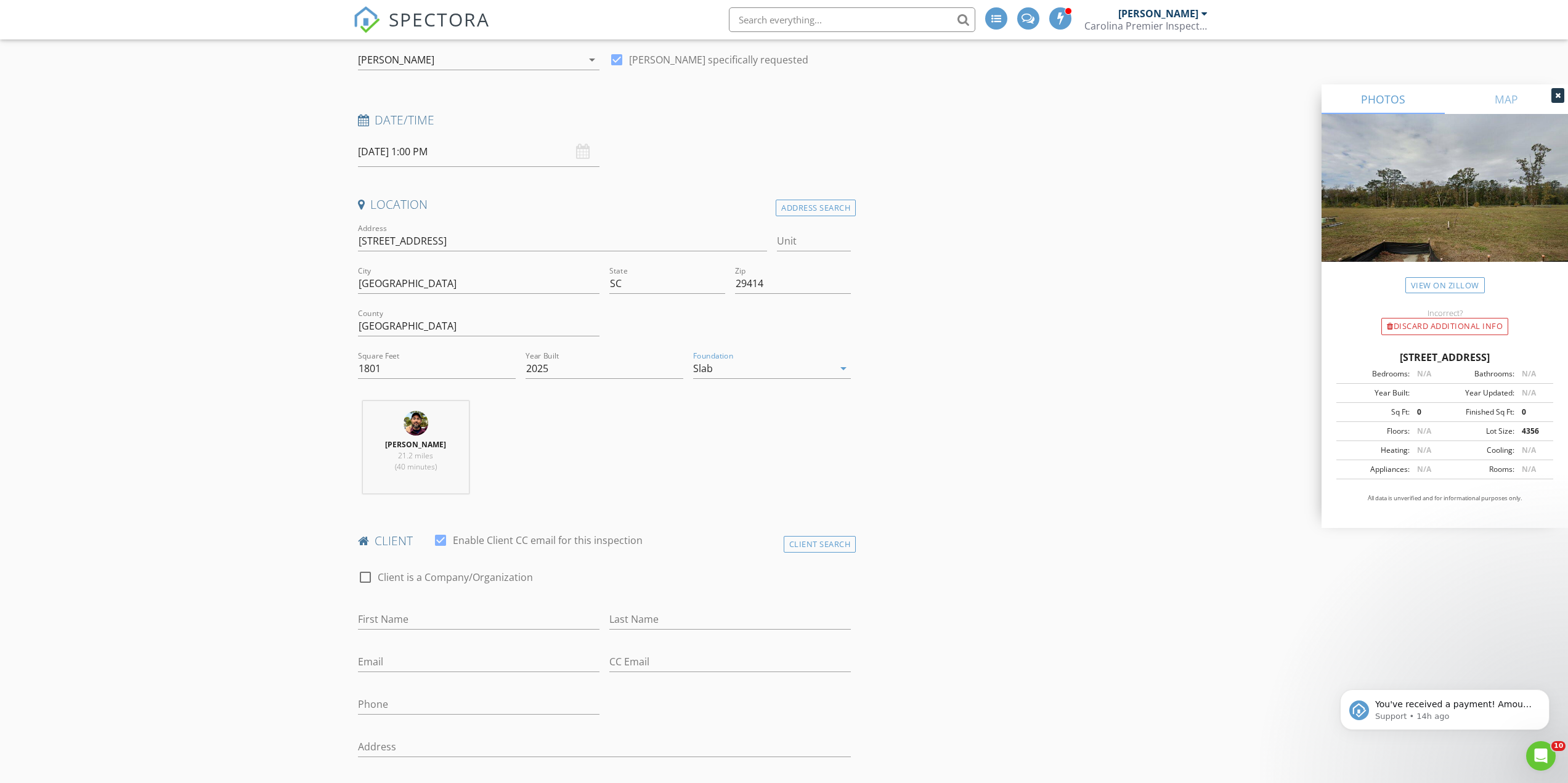
scroll to position [431, 0]
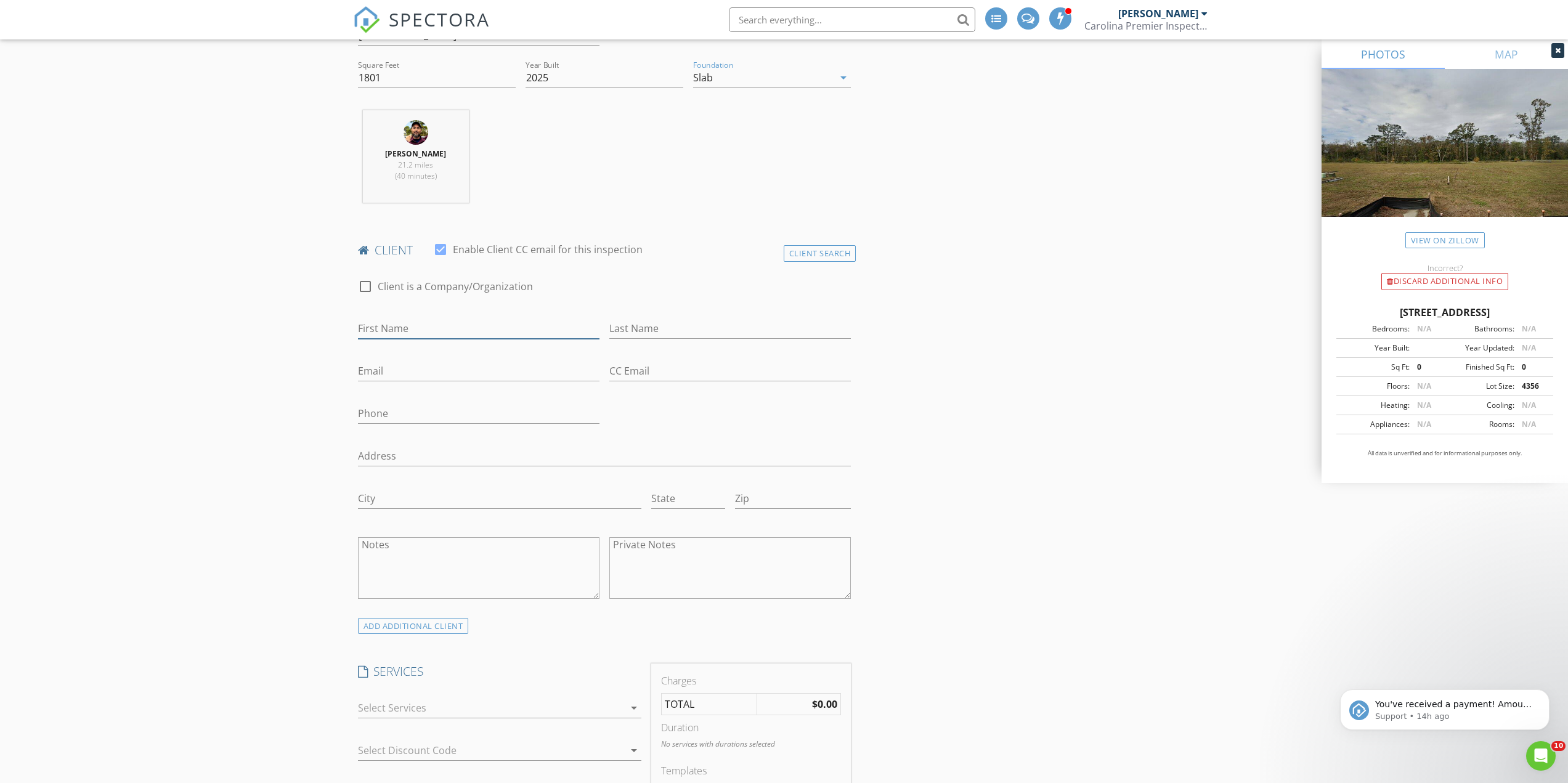
click at [401, 332] on input "First Name" at bounding box center [479, 328] width 242 height 21
type input "J"
click at [401, 332] on input "Wib" at bounding box center [479, 328] width 242 height 21
type input "Won Kyuing"
type input "Min"
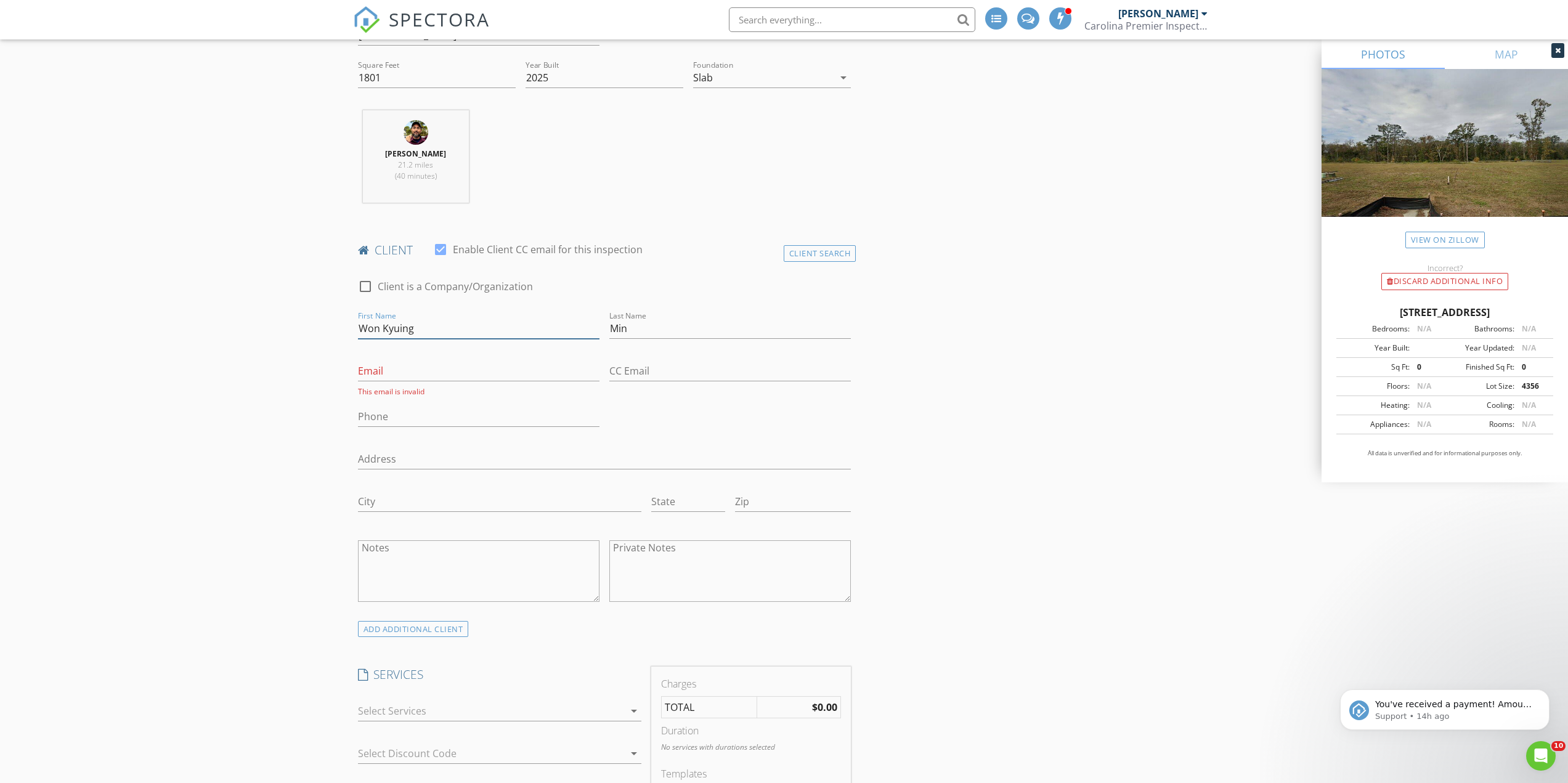
click at [401, 319] on input "Won Kyuing" at bounding box center [479, 328] width 242 height 21
type input "Won Kyung"
click at [450, 369] on input "Email" at bounding box center [479, 371] width 242 height 21
type input "wonkmin@yahoo.com"
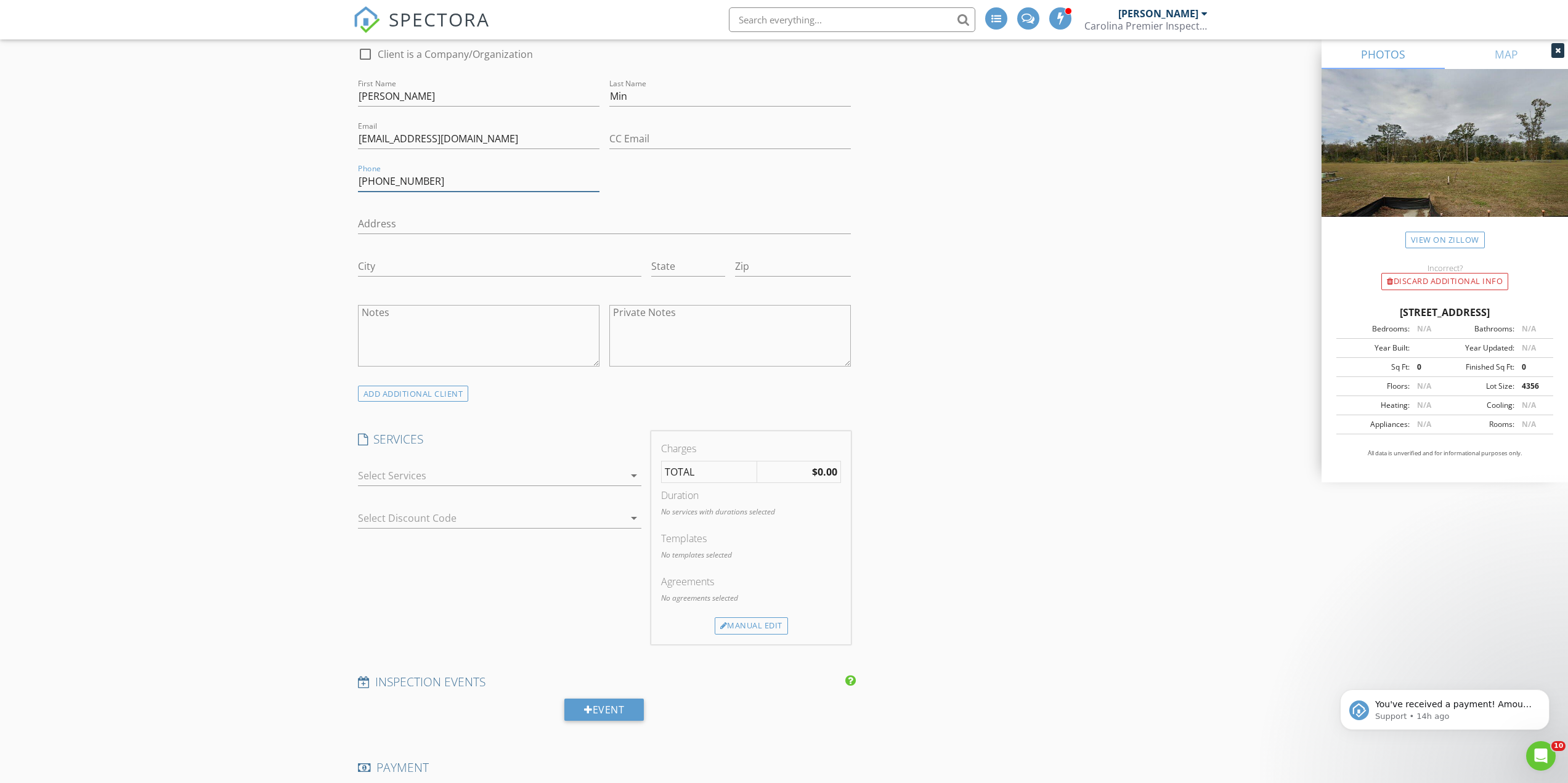
scroll to position [677, 0]
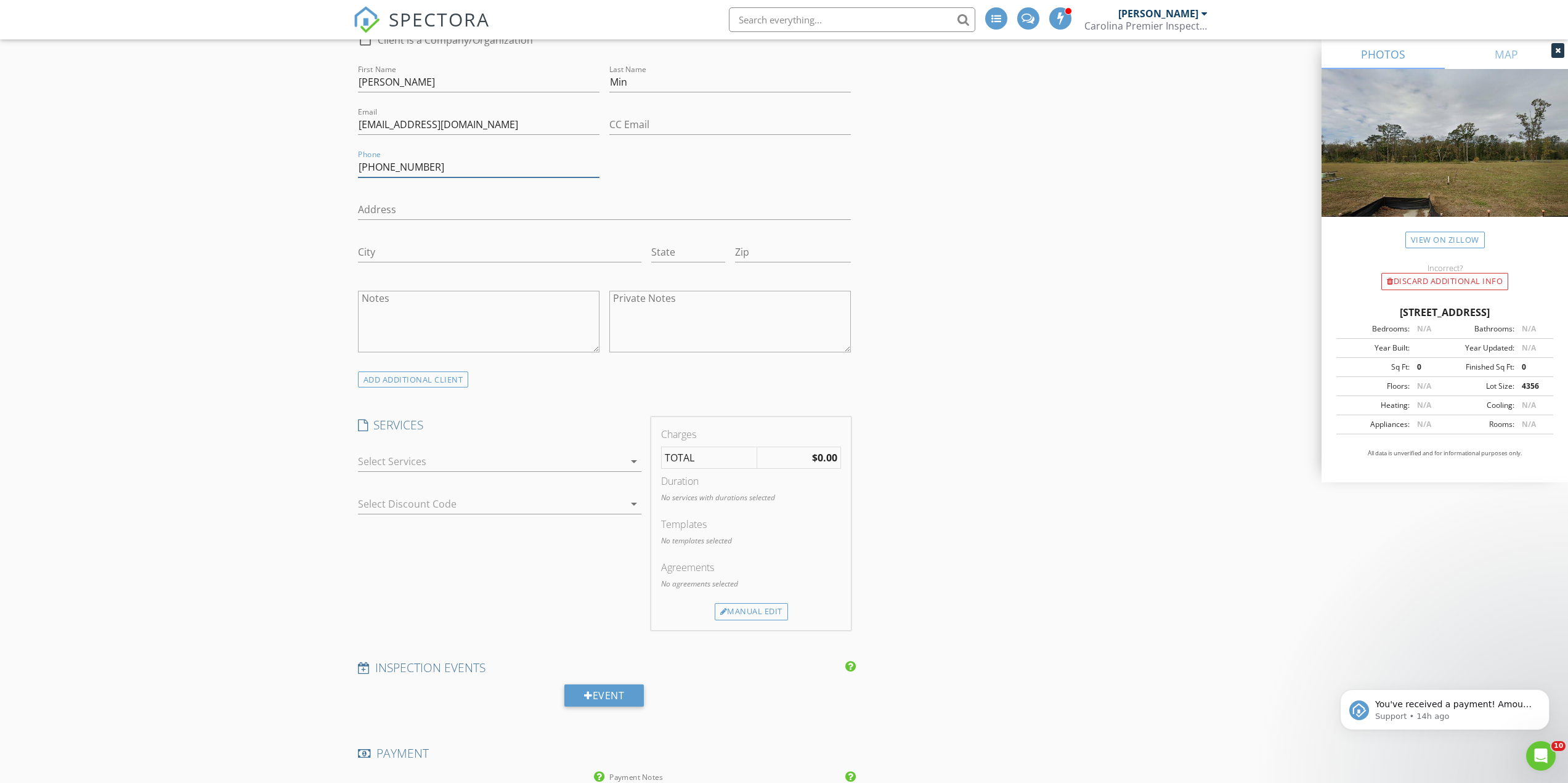
type input "843-343-0700"
click at [429, 455] on div at bounding box center [491, 461] width 266 height 20
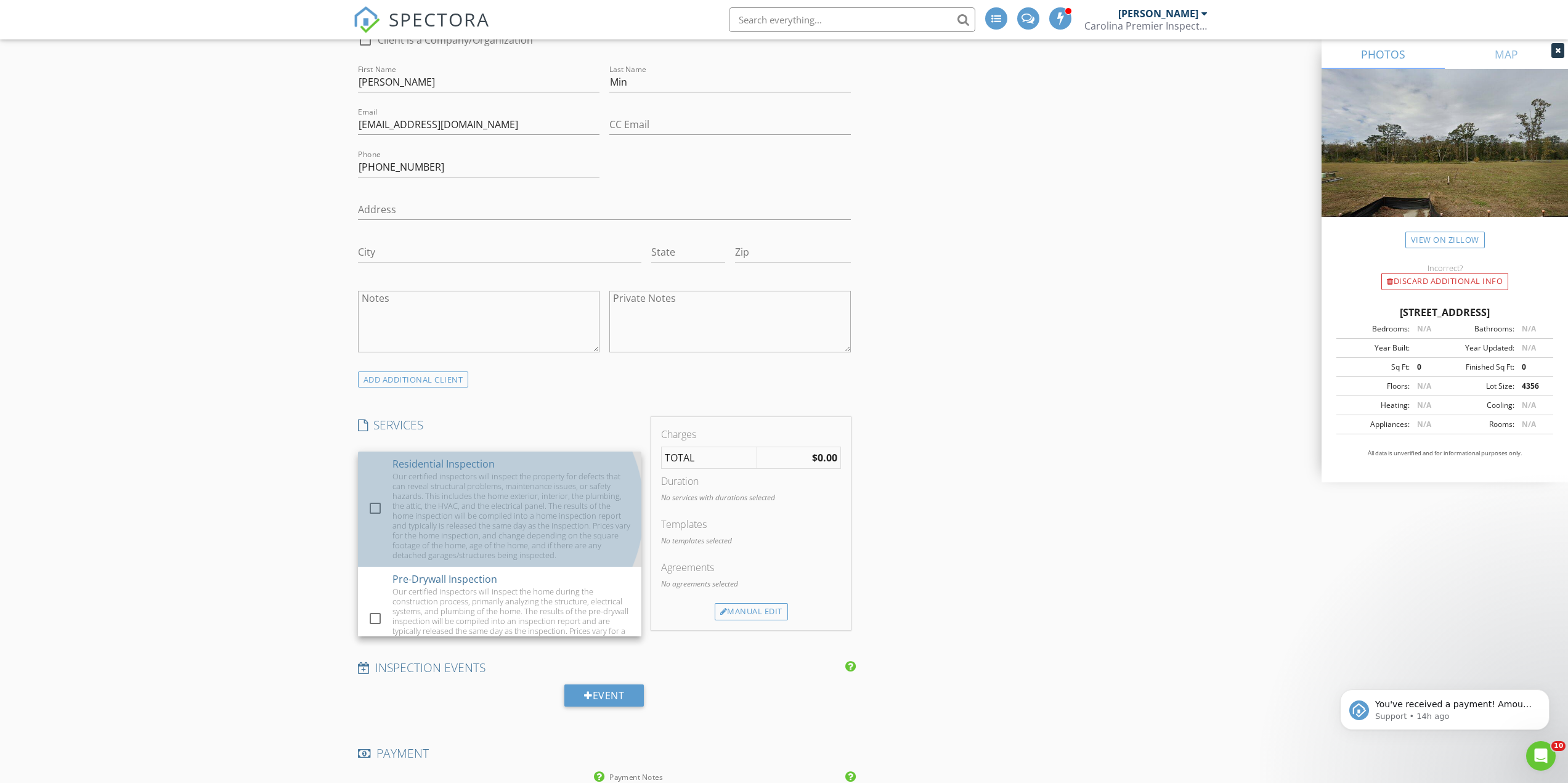
click at [456, 479] on div "Our certified inspectors will inspect the property for defects that can reveal …" at bounding box center [512, 516] width 239 height 89
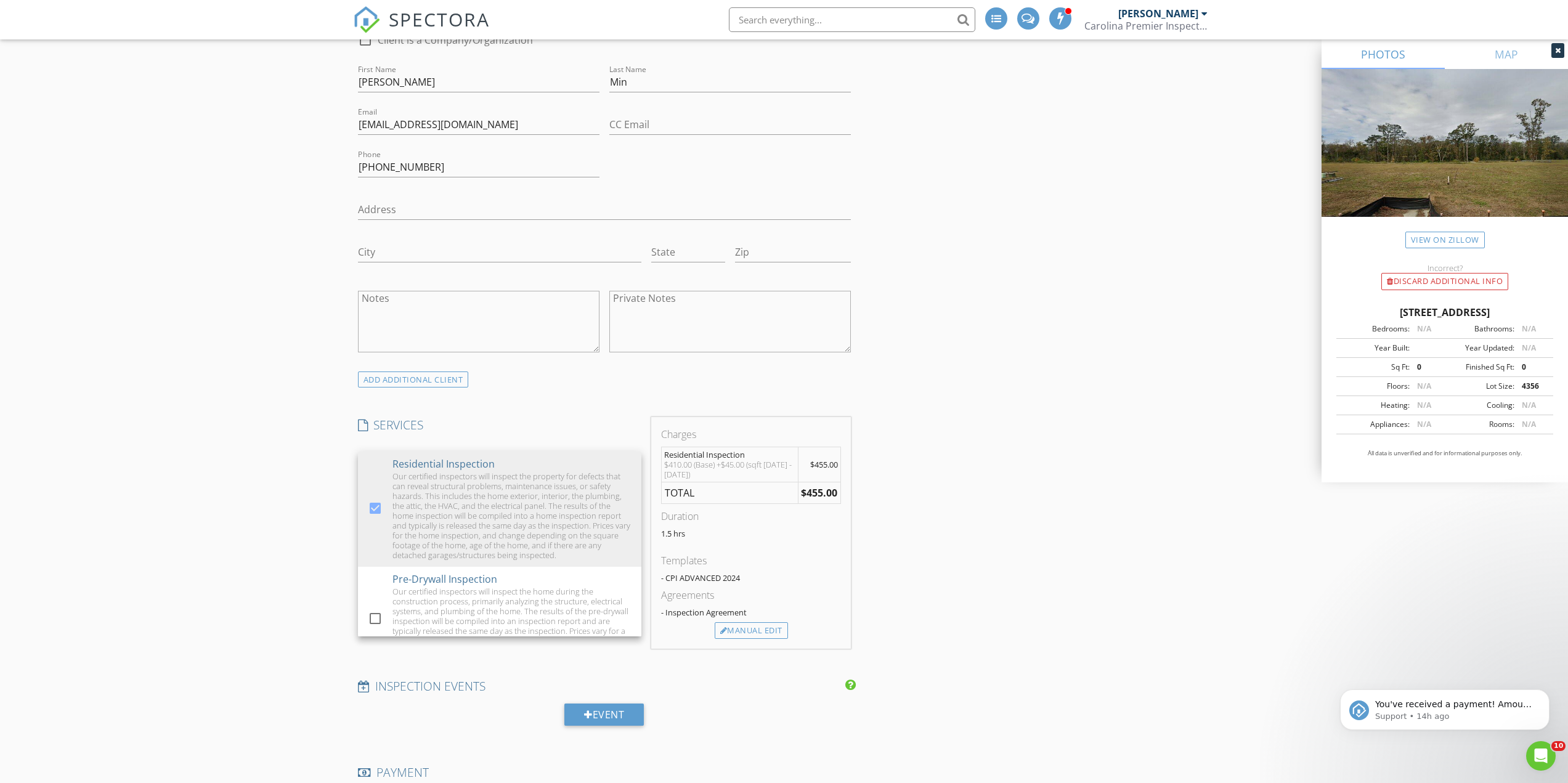
click at [283, 412] on div "New Inspection INSPECTOR(S) check_box_outline_blank Robert Wiggins check_box_ou…" at bounding box center [784, 568] width 1568 height 2322
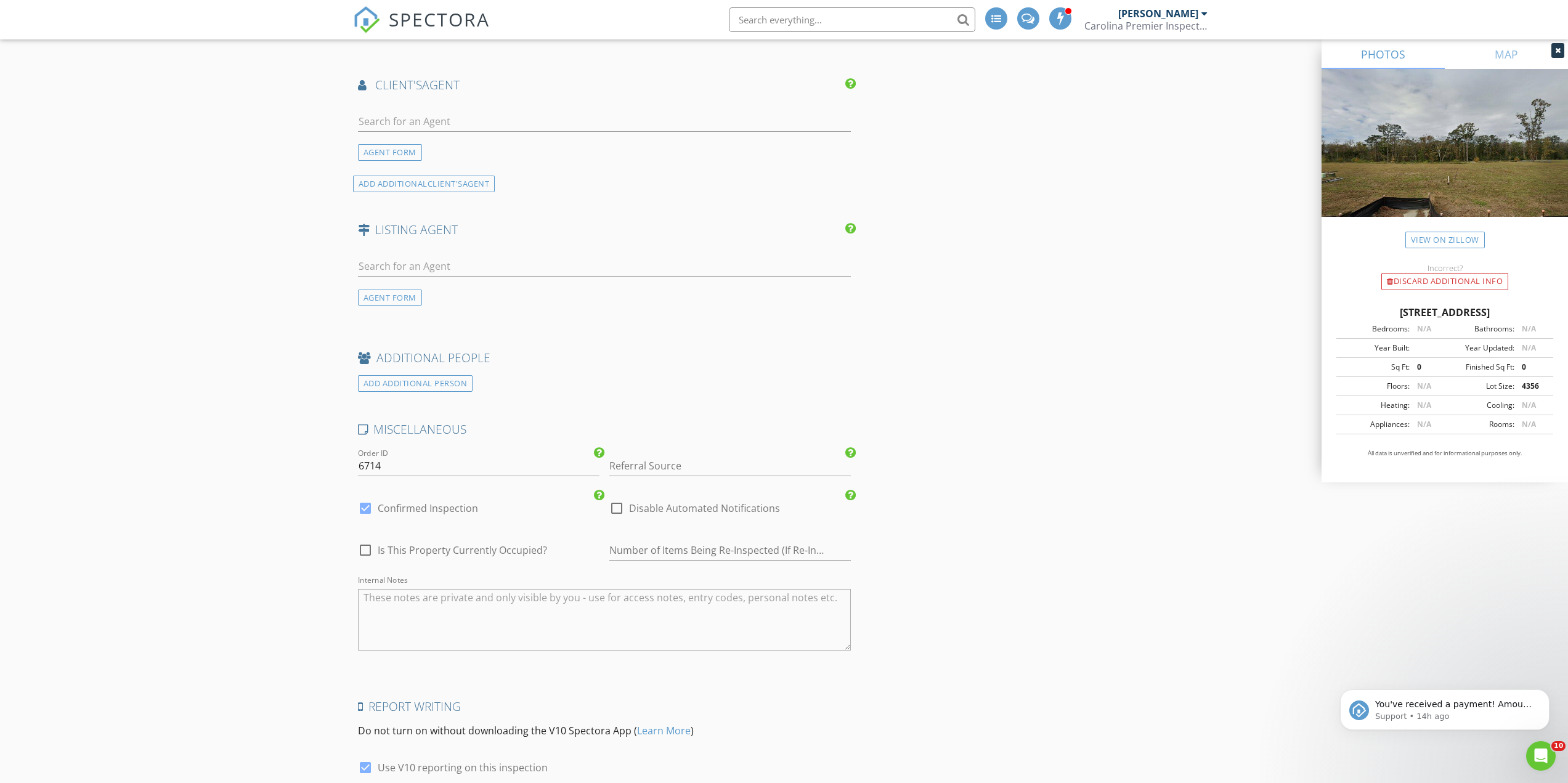
scroll to position [1623, 0]
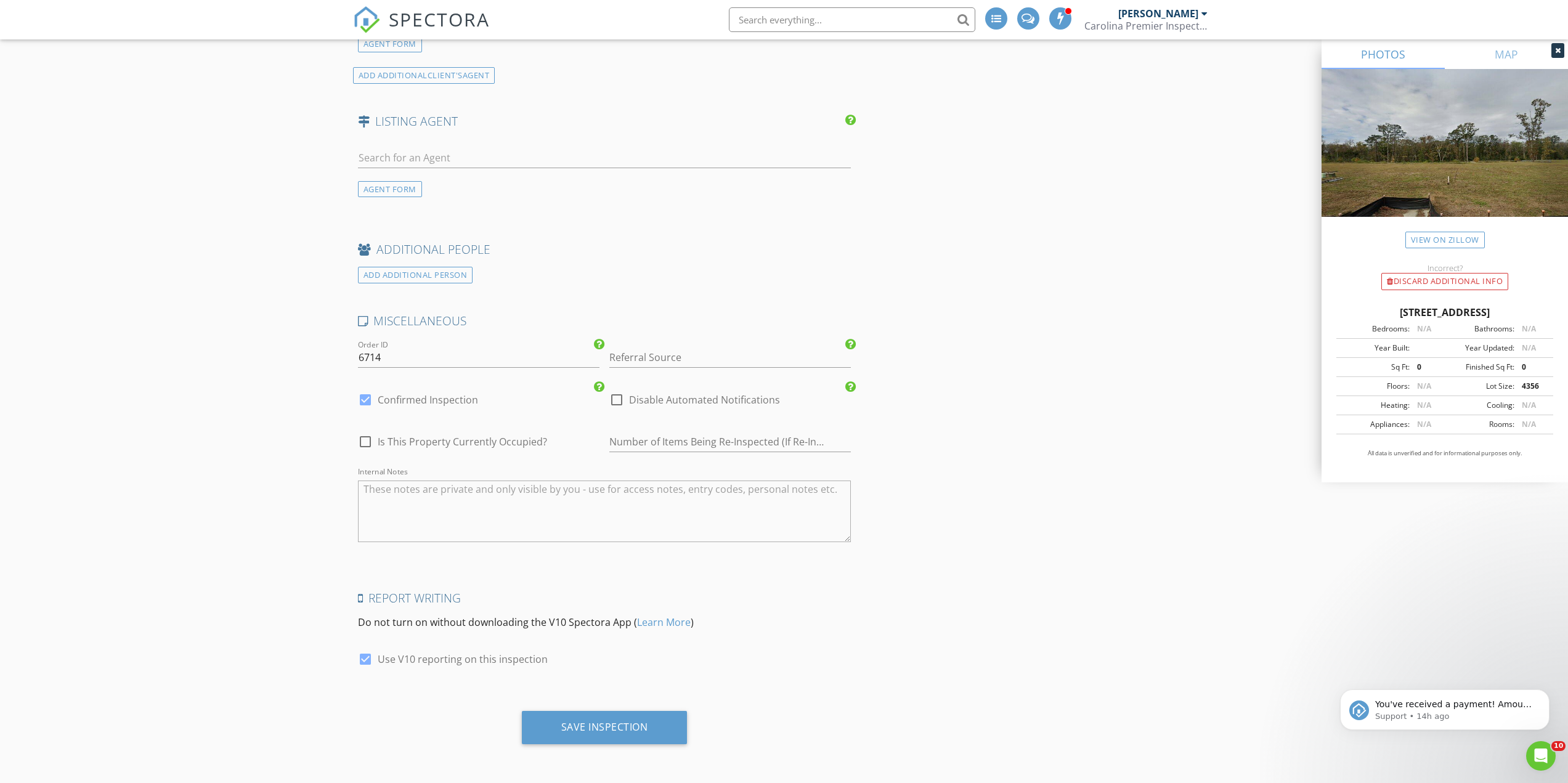
click at [482, 508] on textarea "Internal Notes" at bounding box center [605, 511] width 493 height 62
click at [572, 495] on textarea "JOSH SPECIFICALLY REQUESTED New construction inspection" at bounding box center [605, 511] width 493 height 62
click at [603, 506] on textarea "JOSH SPECIFICALLY REQUESTED New construction inspection" at bounding box center [605, 511] width 493 height 62
paste textarea "Verdier Pointe"
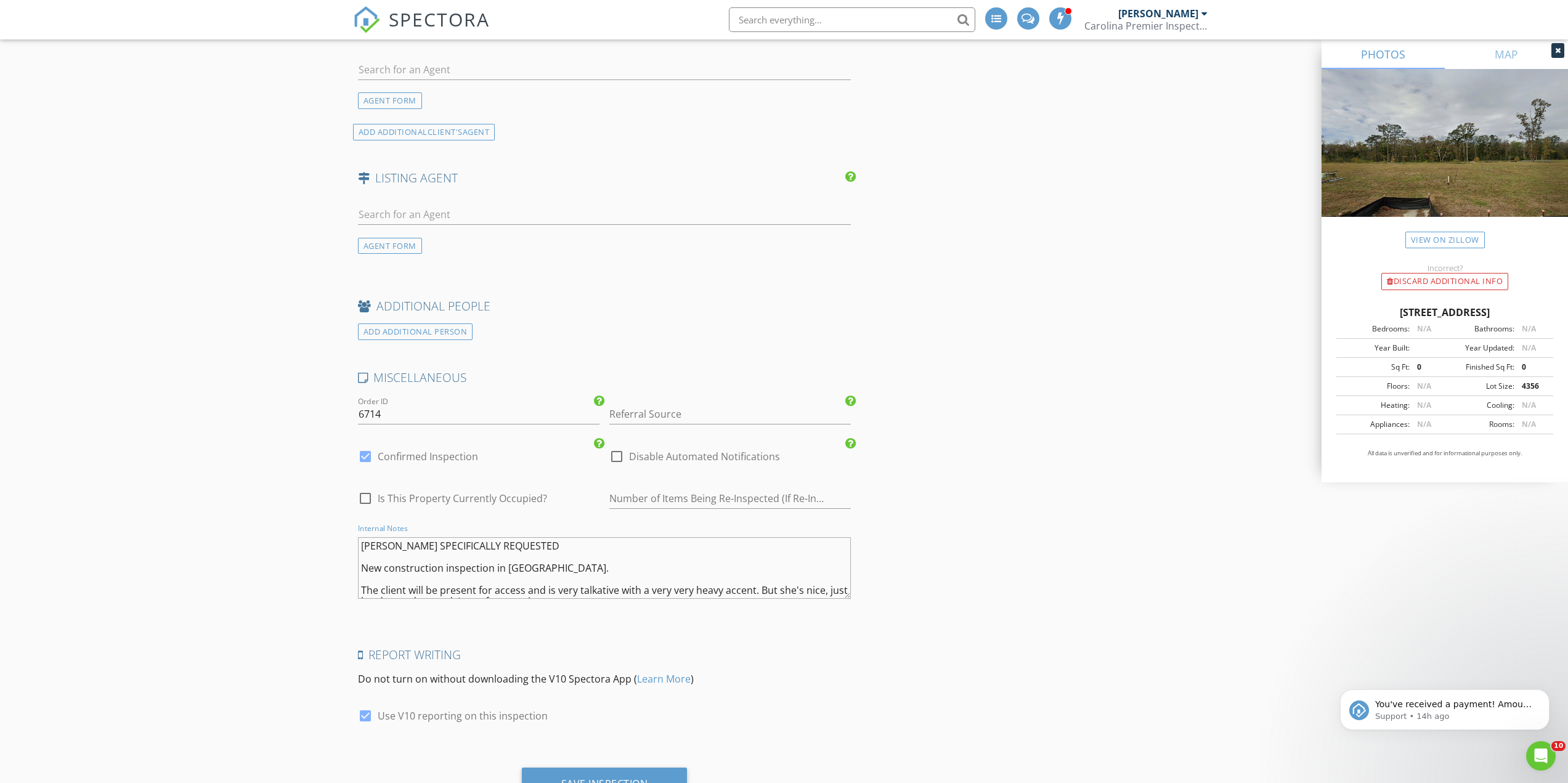
scroll to position [1561, 0]
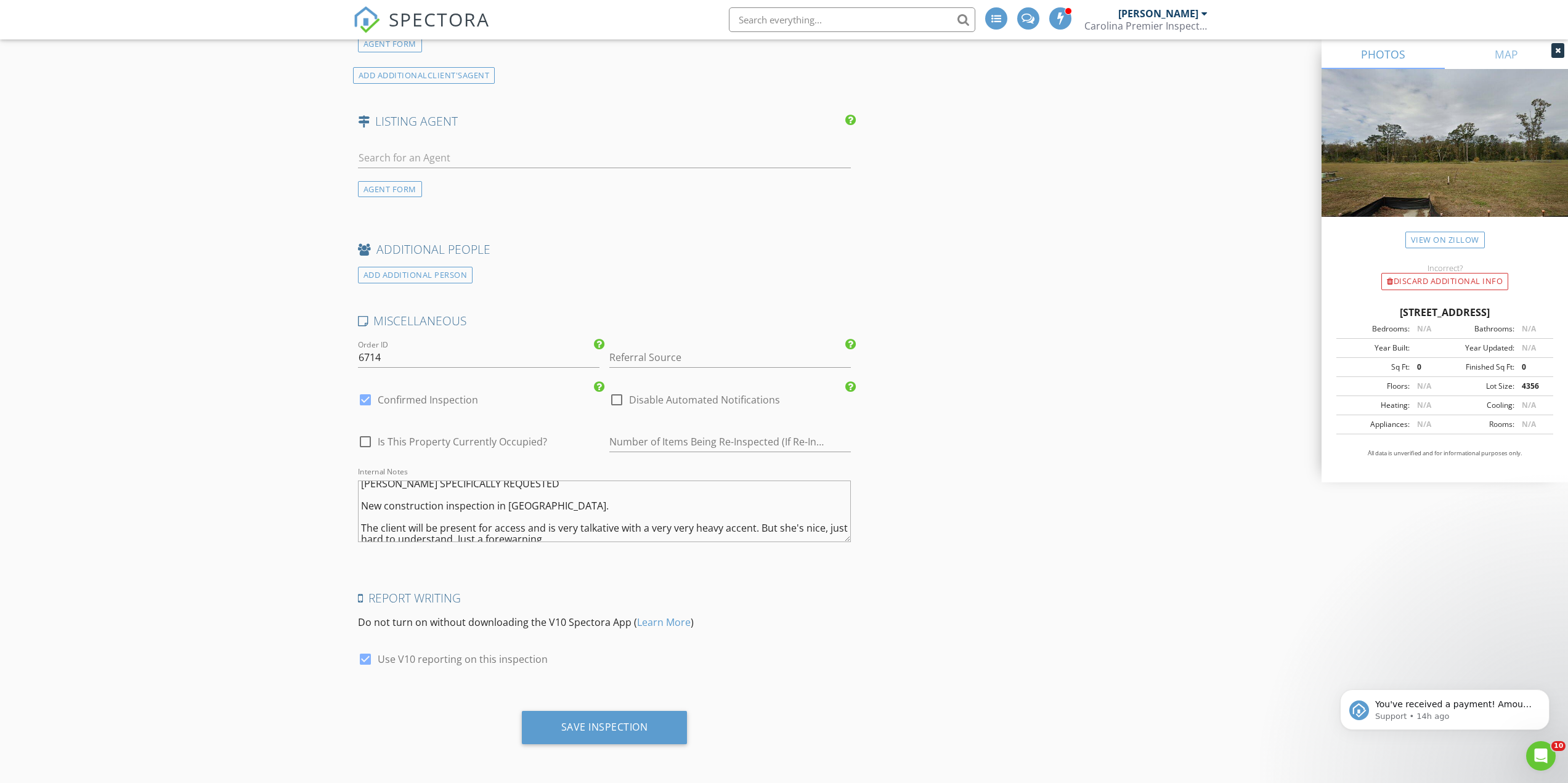
scroll to position [11, 0]
click at [830, 532] on textarea "JOSH SPECIFICALLY REQUESTED New construction inspection in Verdier Pointe. The …" at bounding box center [605, 511] width 493 height 62
click at [625, 529] on textarea "JOSH SPECIFICALLY REQUESTED New construction inspection in Verdier Pointe. The …" at bounding box center [605, 511] width 493 height 62
type textarea "JOSH SPECIFICALLY REQUESTED New construction inspection in Verdier Pointe. The …"
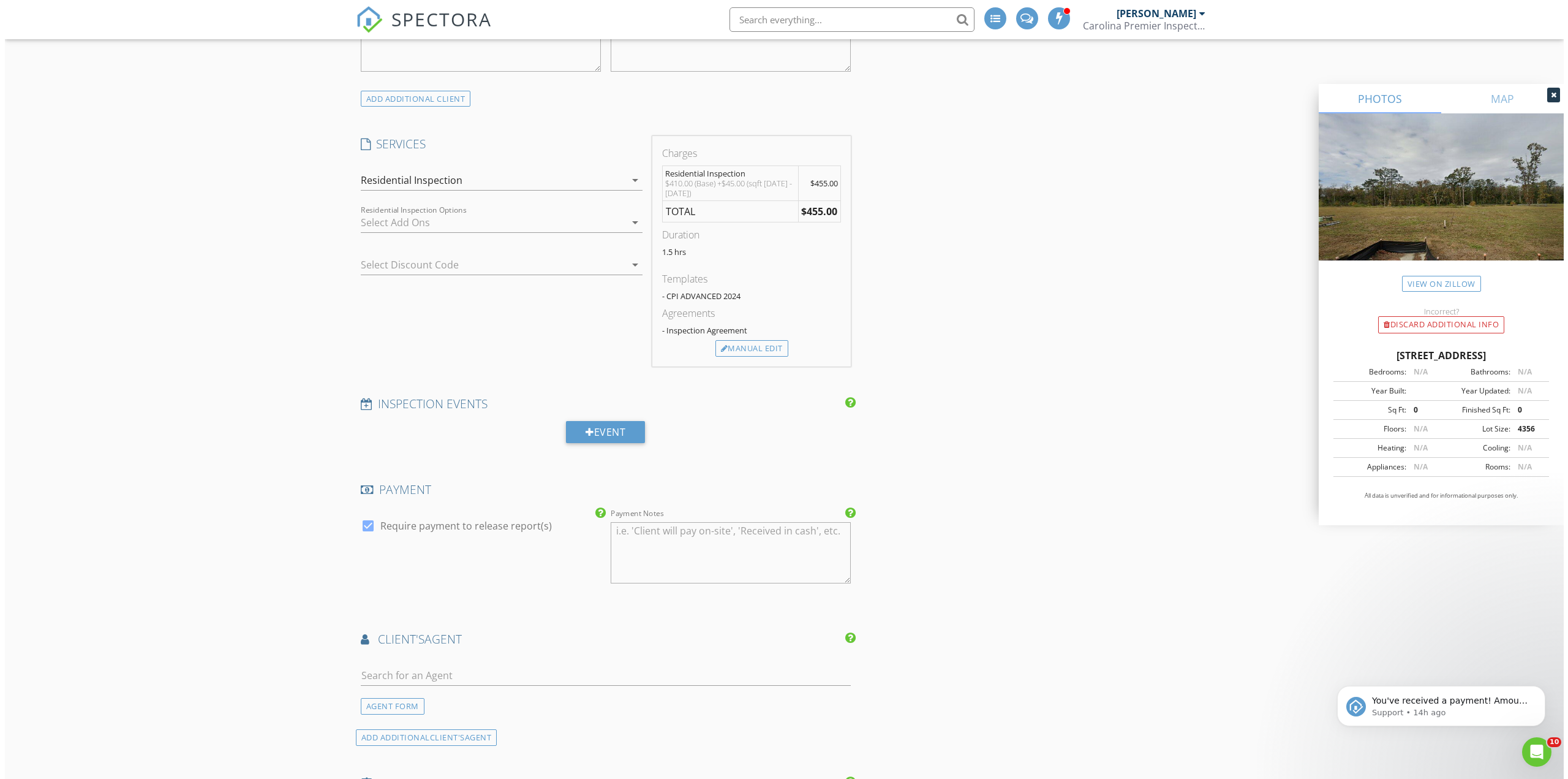
scroll to position [1615, 0]
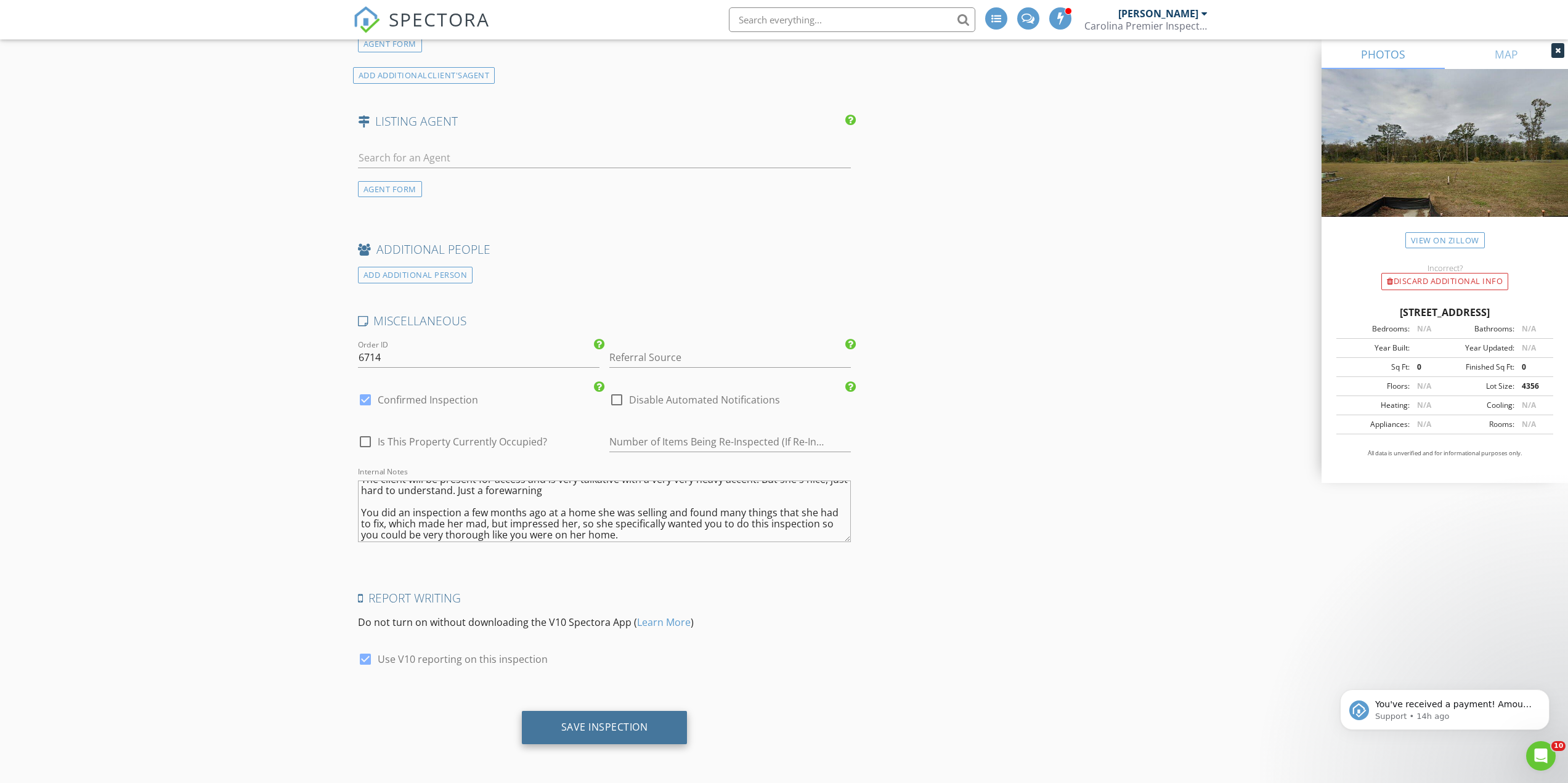
click at [617, 738] on div "Save Inspection" at bounding box center [605, 727] width 166 height 33
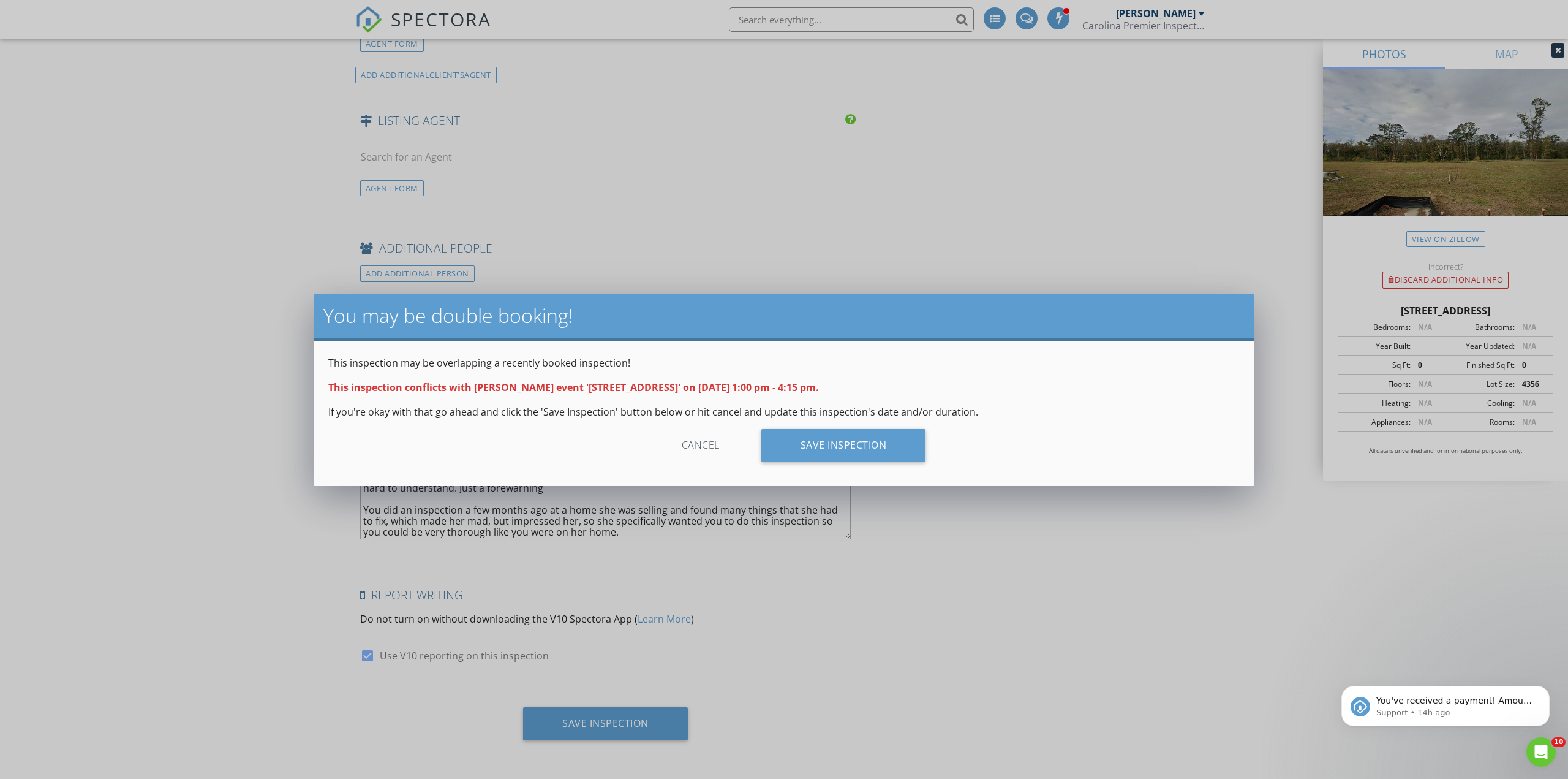
click at [894, 462] on div "Cancel Save Inspection" at bounding box center [784, 450] width 911 height 42
click at [868, 444] on div "Save Inspection" at bounding box center [843, 445] width 165 height 33
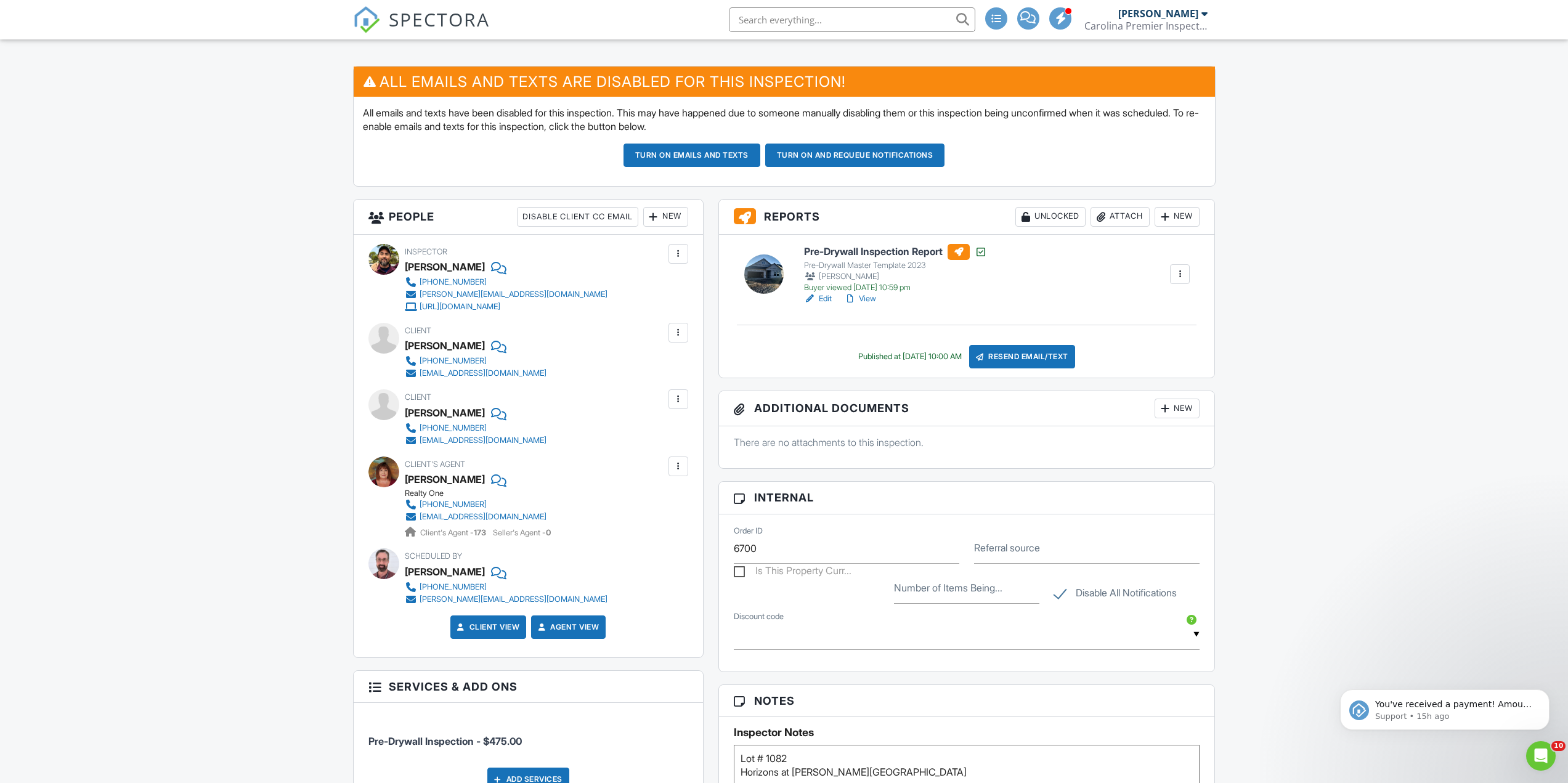
click at [901, 26] on input "text" at bounding box center [852, 19] width 246 height 24
type input "1086 arr"
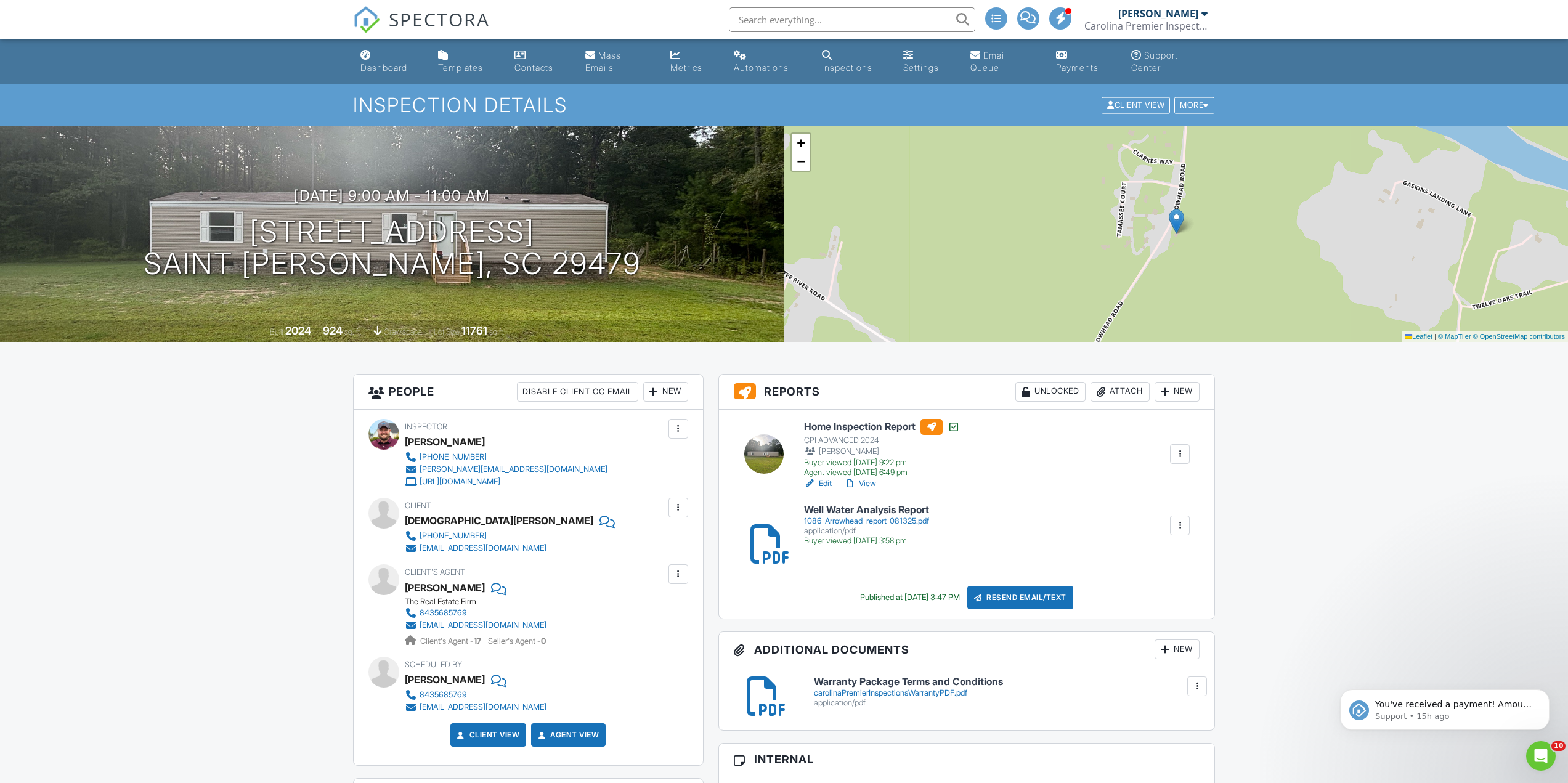
click at [839, 15] on input "text" at bounding box center [852, 19] width 246 height 24
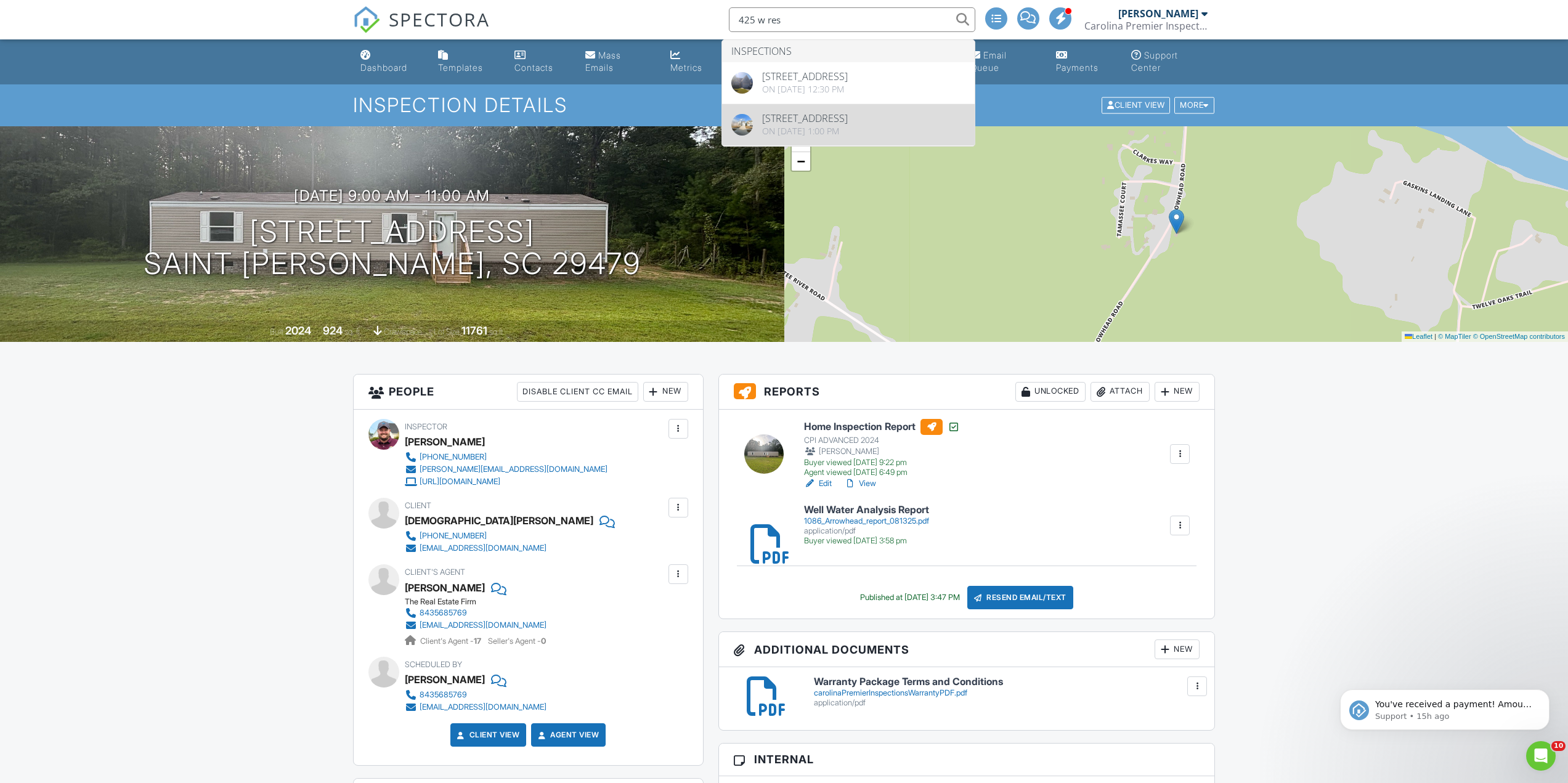
type input "425 w res"
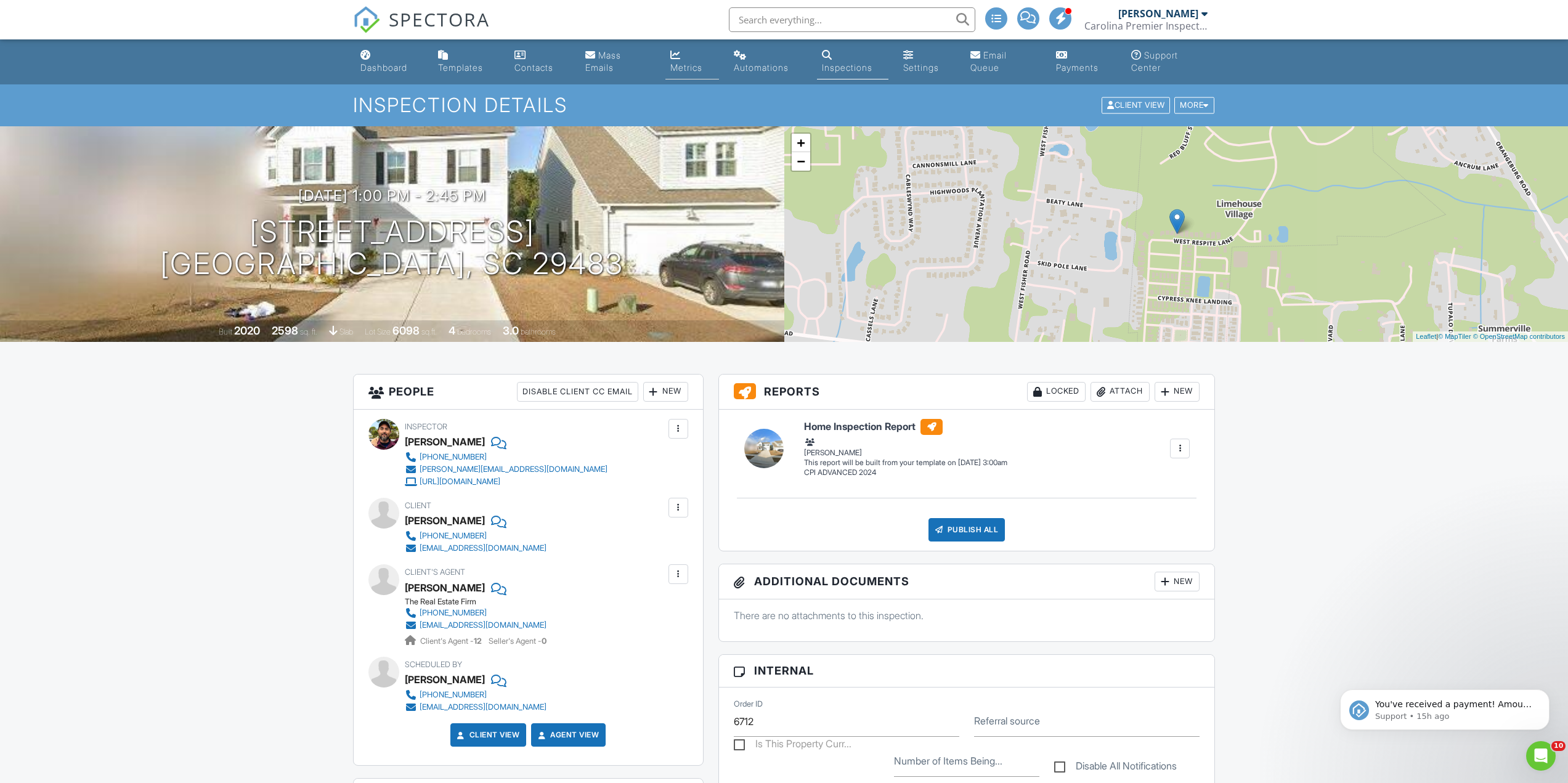
click at [707, 66] on link "Metrics" at bounding box center [692, 62] width 54 height 35
